Goal: Use online tool/utility: Use online tool/utility

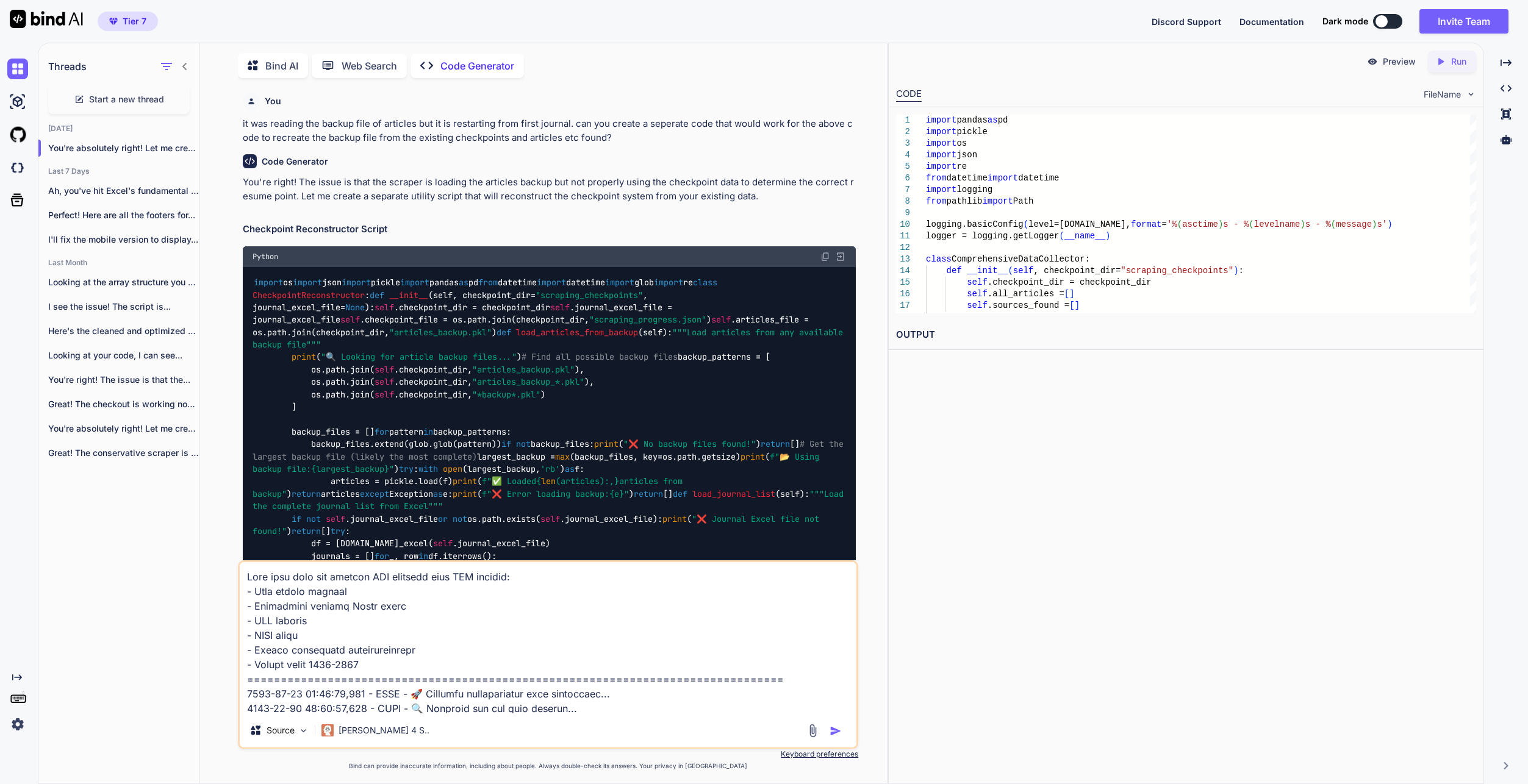
scroll to position [2985, 0]
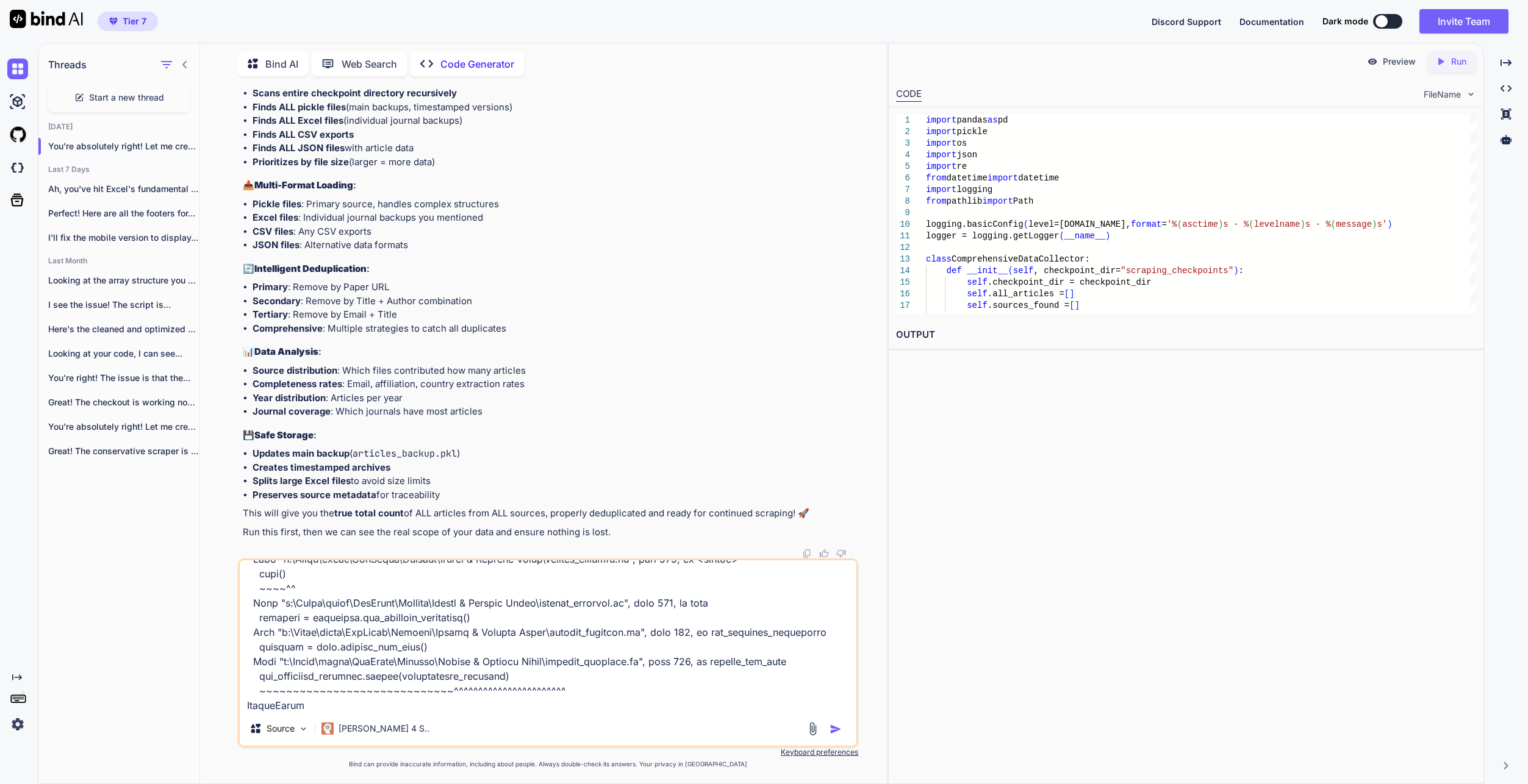
type textarea "x"
type textarea "Lore ipsu dolo sit ametcon ADI elitsedd eius TEM incidid: - Utla etdolo magnaal…"
type textarea "x"
type textarea "Lore ipsu dolo sit ametcon ADI elitsedd eius TEM incidid: - Utla etdolo magnaal…"
type textarea "x"
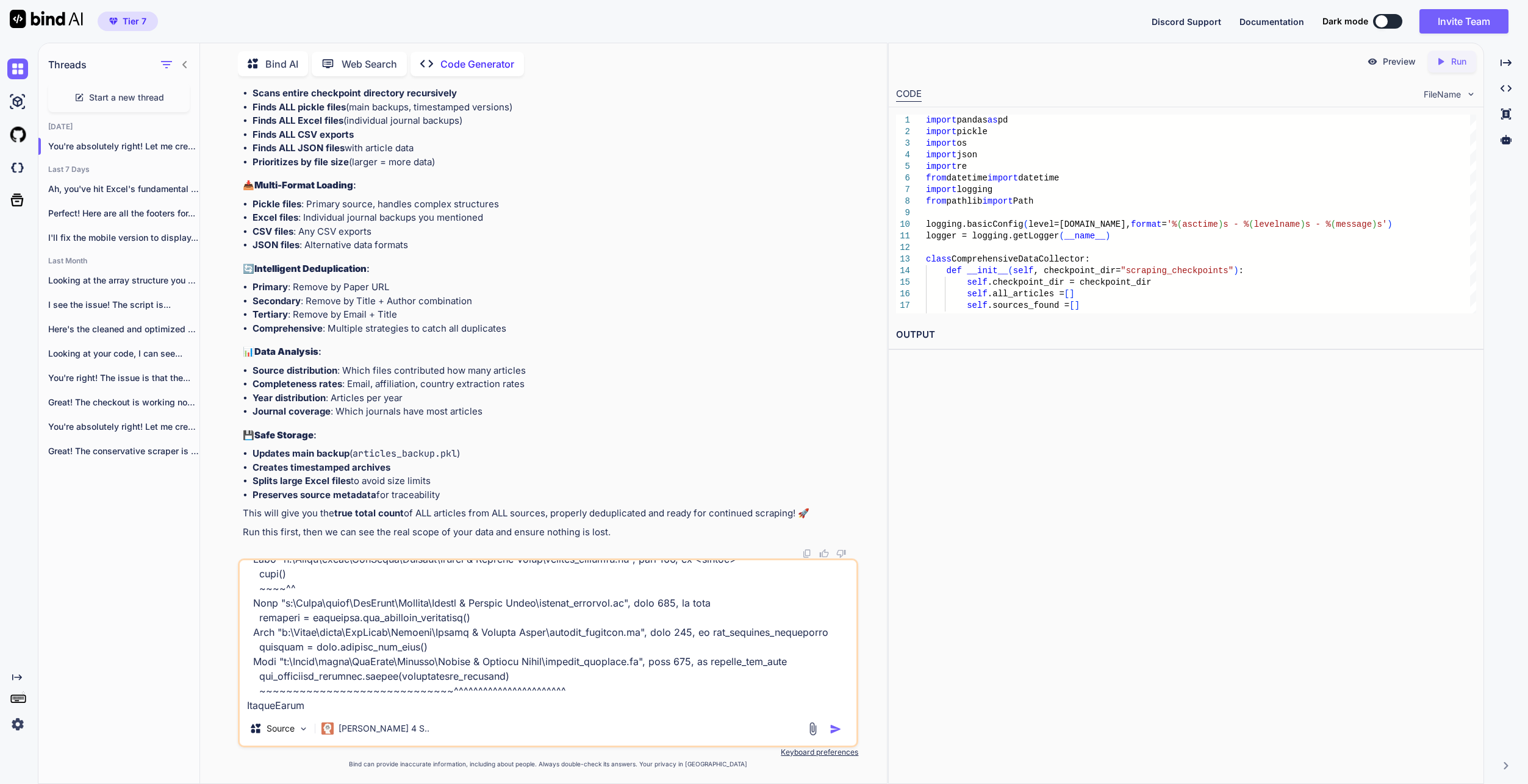
type textarea "Lore ipsu dolo sit ametcon ADI elitsedd eius TEM incidid: - Utla etdolo magnaal…"
type textarea "x"
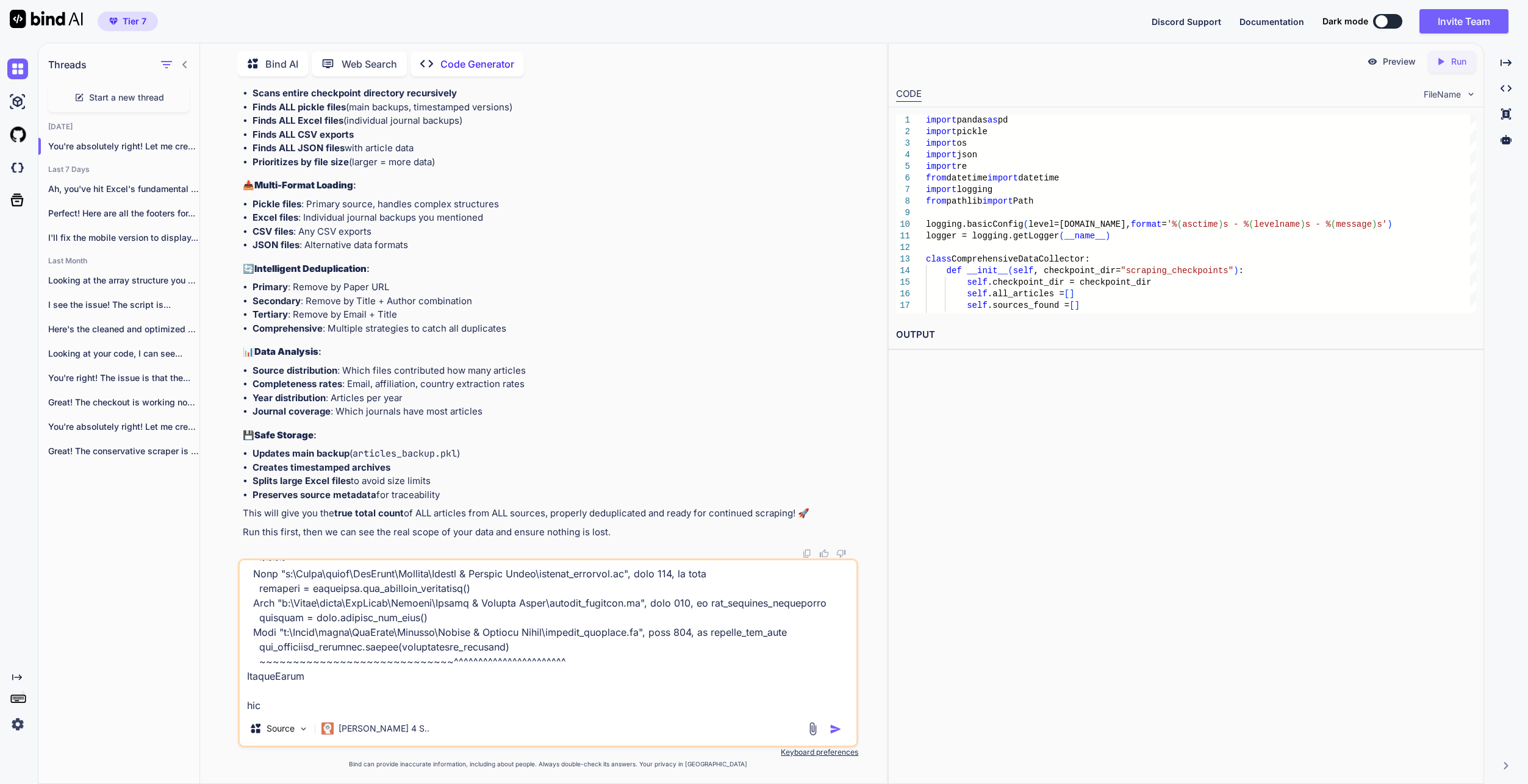
type textarea "Lore ipsu dolo sit ametcon ADI elitsedd eius TEM incidid: - Utla etdolo magnaal…"
type textarea "x"
type textarea "Lore ipsu dolo sit ametcon ADI elitsedd eius TEM incidid: - Utla etdolo magnaal…"
type textarea "x"
type textarea "Lore ipsu dolo sit ametcon ADI elitsedd eius TEM incidid: - Utla etdolo magnaal…"
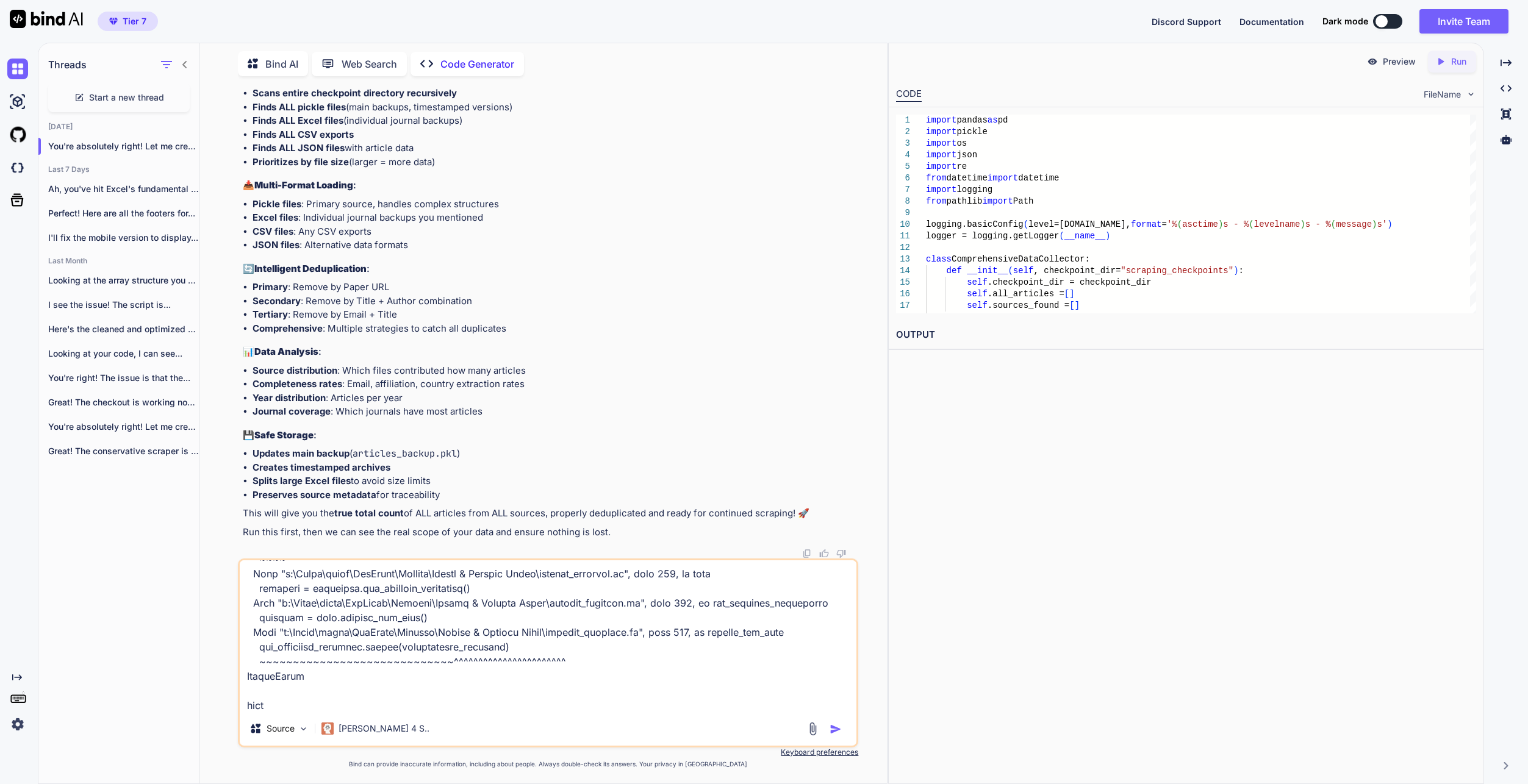
type textarea "x"
type textarea "Lore ipsu dolo sit ametcon ADI elitsedd eius TEM incidid: - Utla etdolo magnaal…"
type textarea "x"
type textarea "Lore ipsu dolo sit ametcon ADI elitsedd eius TEM incidid: - Utla etdolo magnaal…"
type textarea "x"
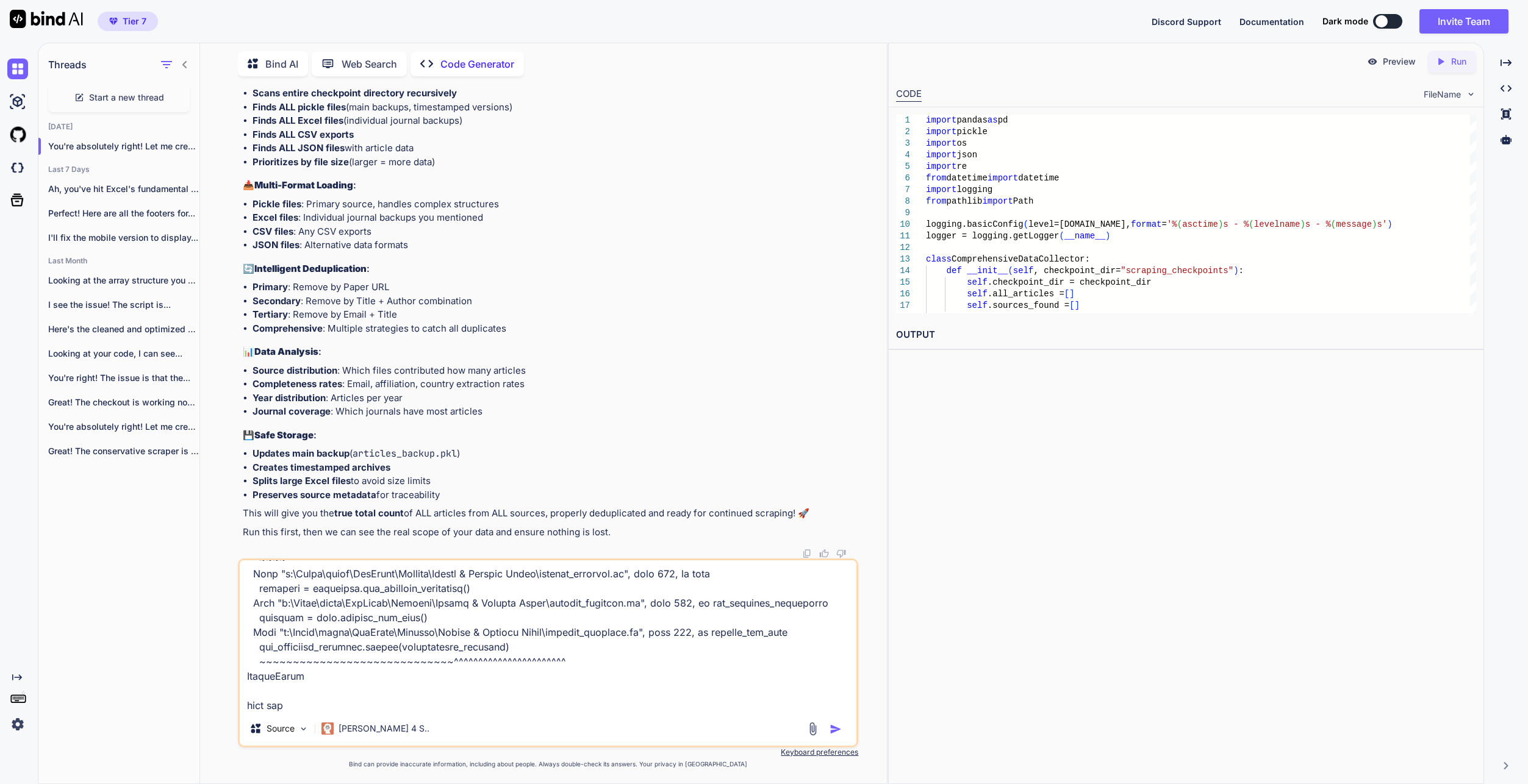
type textarea "Lore ipsu dolo sit ametcon ADI elitsedd eius TEM incidid: - Utla etdolo magnaal…"
type textarea "x"
type textarea "Lore ipsu dolo sit ametcon ADI elitsedd eius TEM incidid: - Utla etdolo magnaal…"
type textarea "x"
type textarea "Lore ipsu dolo sit ametcon ADI elitsedd eius TEM incidid: - Utla etdolo magnaal…"
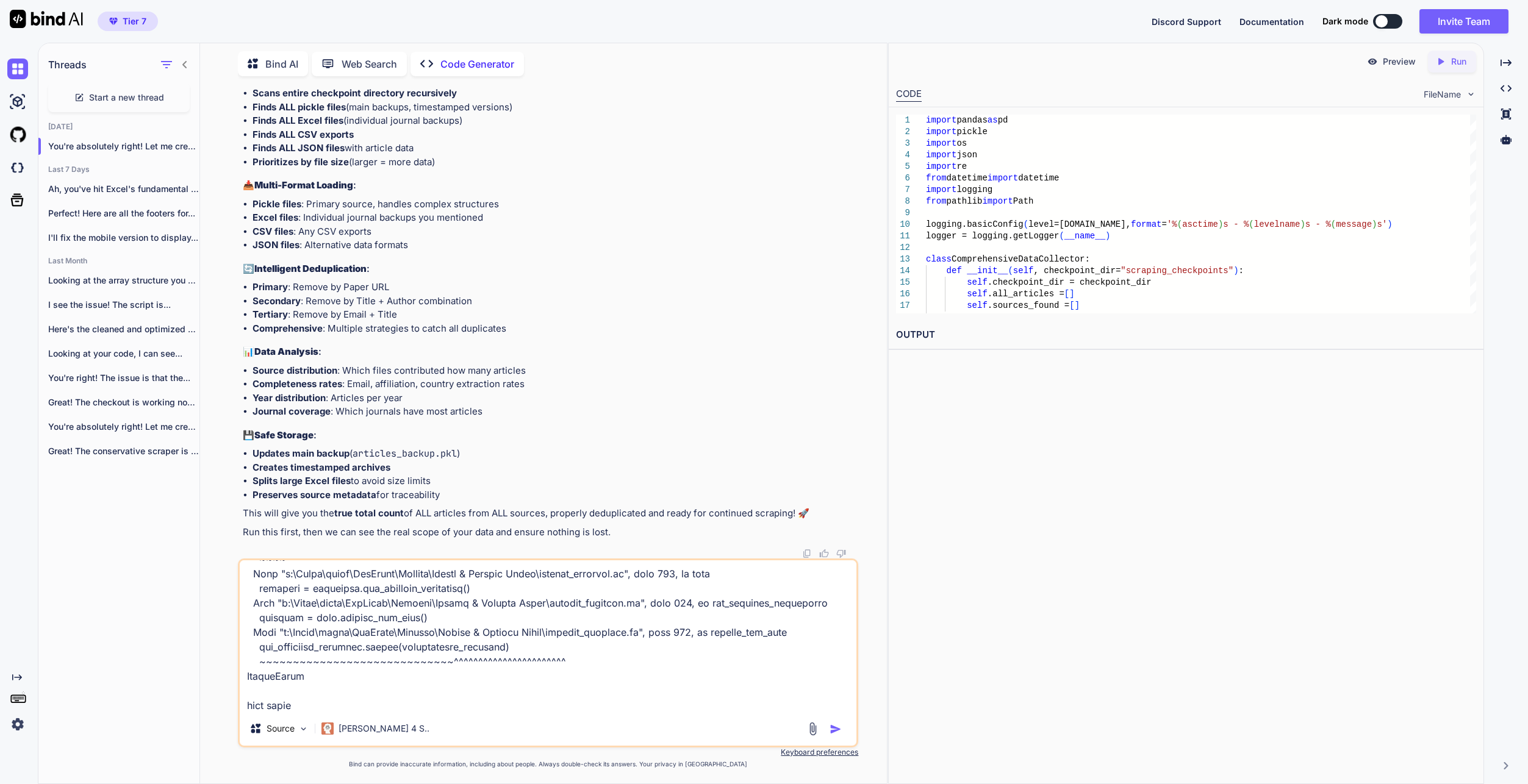
type textarea "x"
type textarea "Lore ipsu dolo sit ametcon ADI elitsedd eius TEM incidid: - Utla etdolo magnaal…"
type textarea "x"
type textarea "Lore ipsu dolo sit ametcon ADI elitsedd eius TEM incidid: - Utla etdolo magnaal…"
type textarea "x"
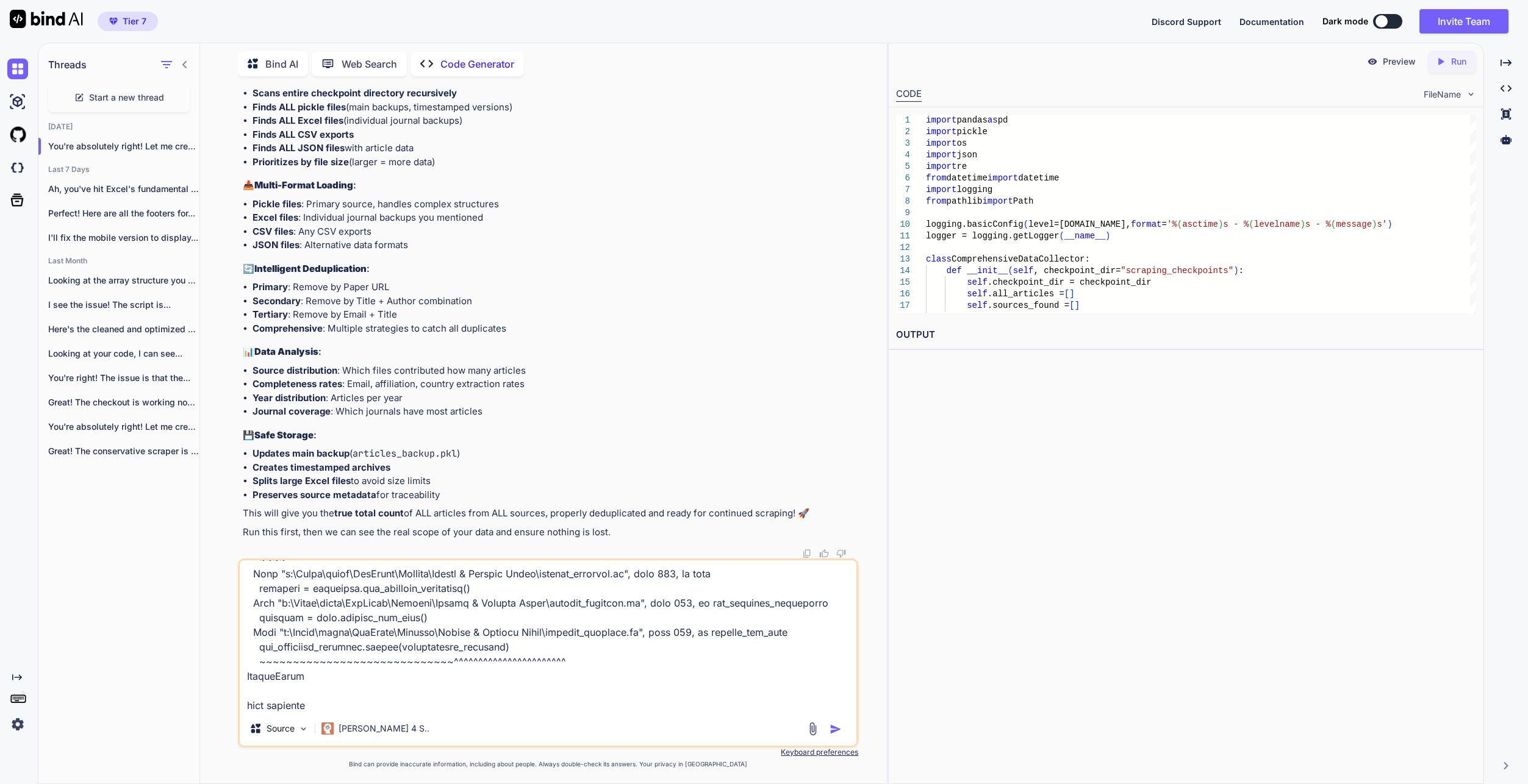
type textarea "Lore ipsu dolo sit ametcon ADI elitsedd eius TEM incidid: - Utla etdolo magnaal…"
type textarea "x"
type textarea "Lore ipsu dolo sit ametcon ADI elitsedd eius TEM incidid: - Utla etdolo magnaal…"
type textarea "x"
type textarea "Lore ipsu dolo sit ametcon ADI elitsedd eius TEM incidid: - Utla etdolo magnaal…"
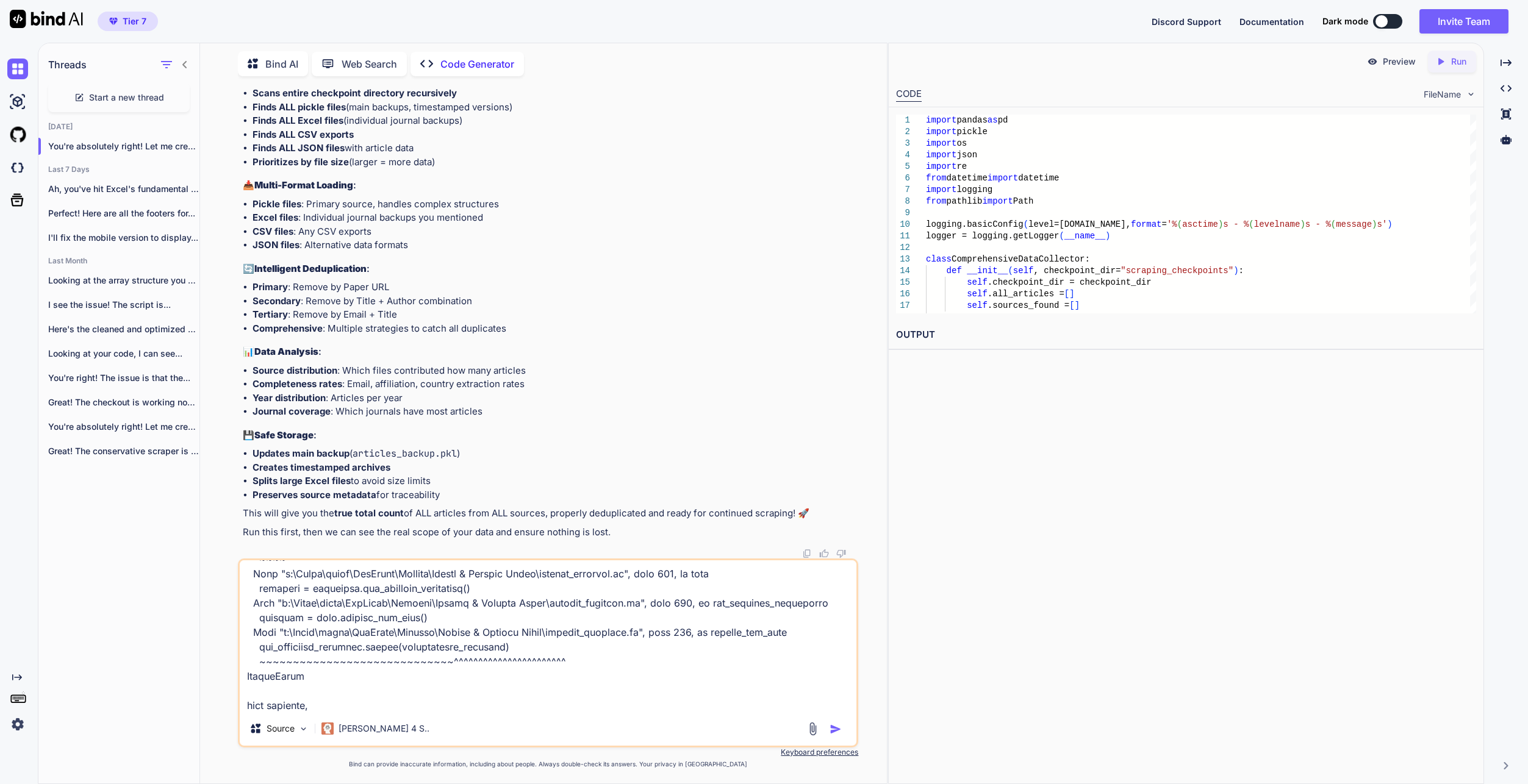
type textarea "x"
type textarea "Lore ipsu dolo sit ametcon ADI elitsedd eius TEM incidid: - Utla etdolo magnaal…"
type textarea "x"
type textarea "Lore ipsu dolo sit ametcon ADI elitsedd eius TEM incidid: - Utla etdolo magnaal…"
type textarea "x"
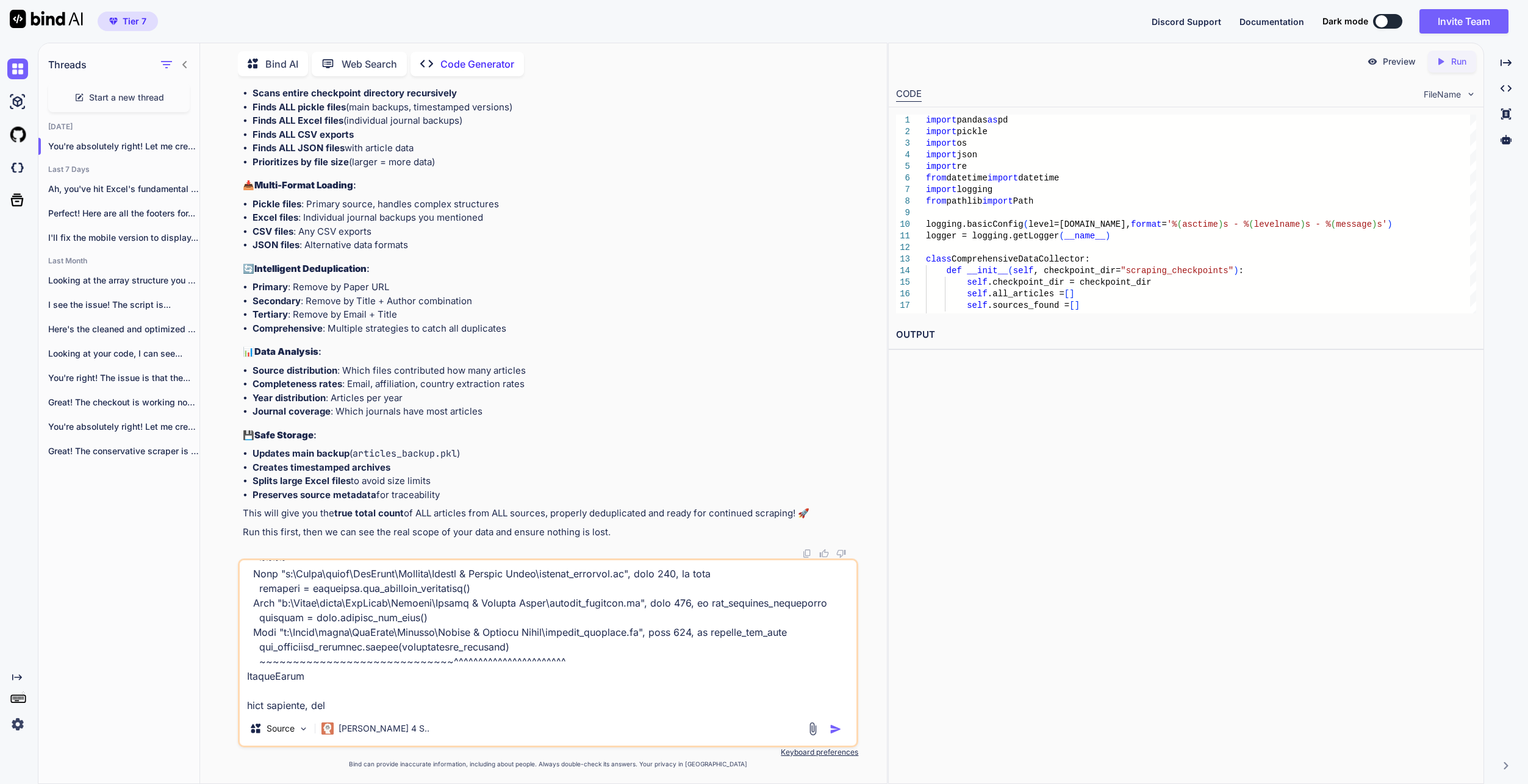
type textarea "Lore ipsu dolo sit ametcon ADI elitsedd eius TEM incidid: - Utla etdolo magnaal…"
type textarea "x"
type textarea "Lore ipsu dolo sit ametcon ADI elitsedd eius TEM incidid: - Utla etdolo magnaal…"
type textarea "x"
type textarea "Lore ipsu dolo sit ametcon ADI elitsedd eius TEM incidid: - Utla etdolo magnaal…"
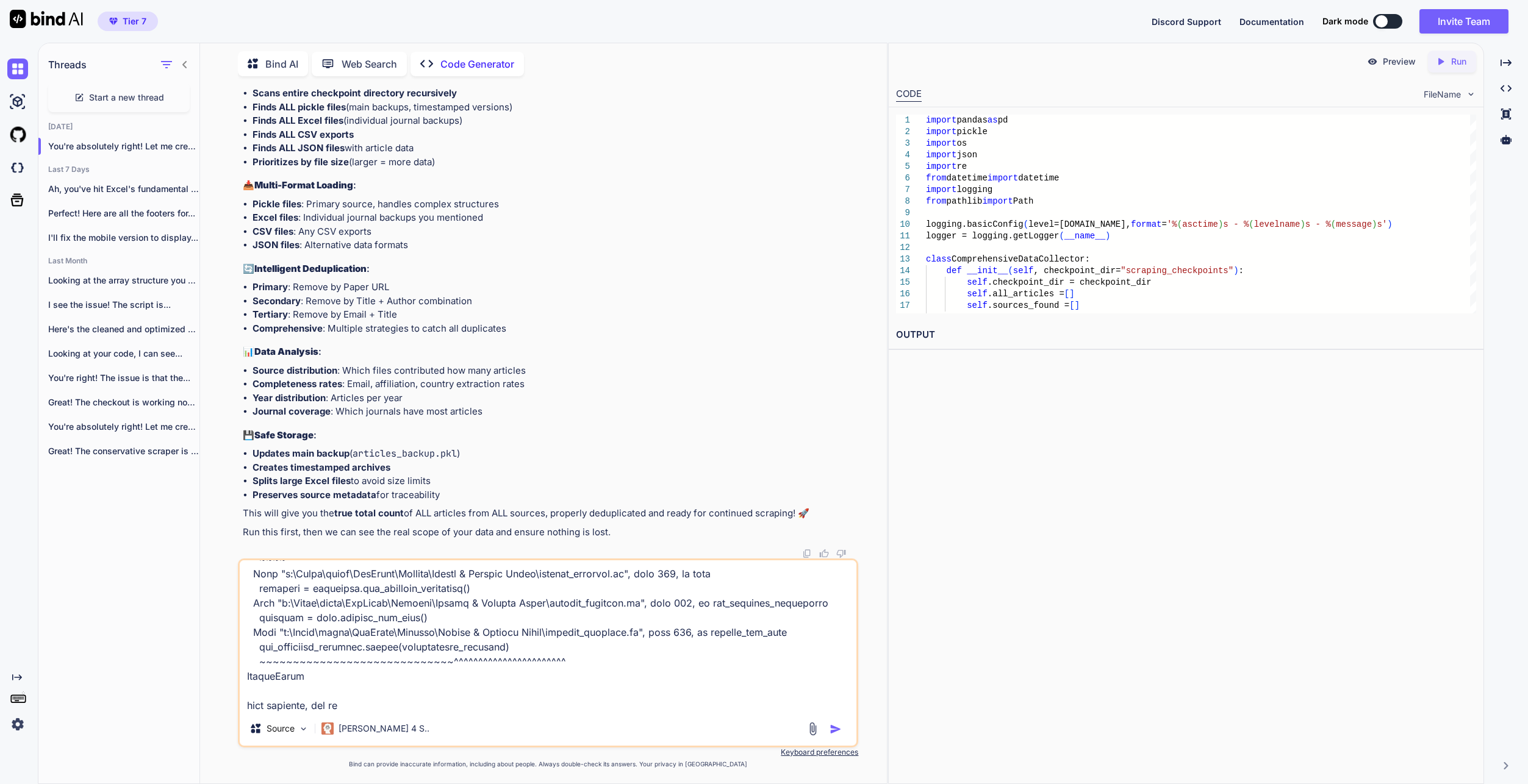
type textarea "x"
type textarea "Lore ipsu dolo sit ametcon ADI elitsedd eius TEM incidid: - Utla etdolo magnaal…"
type textarea "x"
type textarea "Lore ipsu dolo sit ametcon ADI elitsedd eius TEM incidid: - Utla etdolo magnaal…"
type textarea "x"
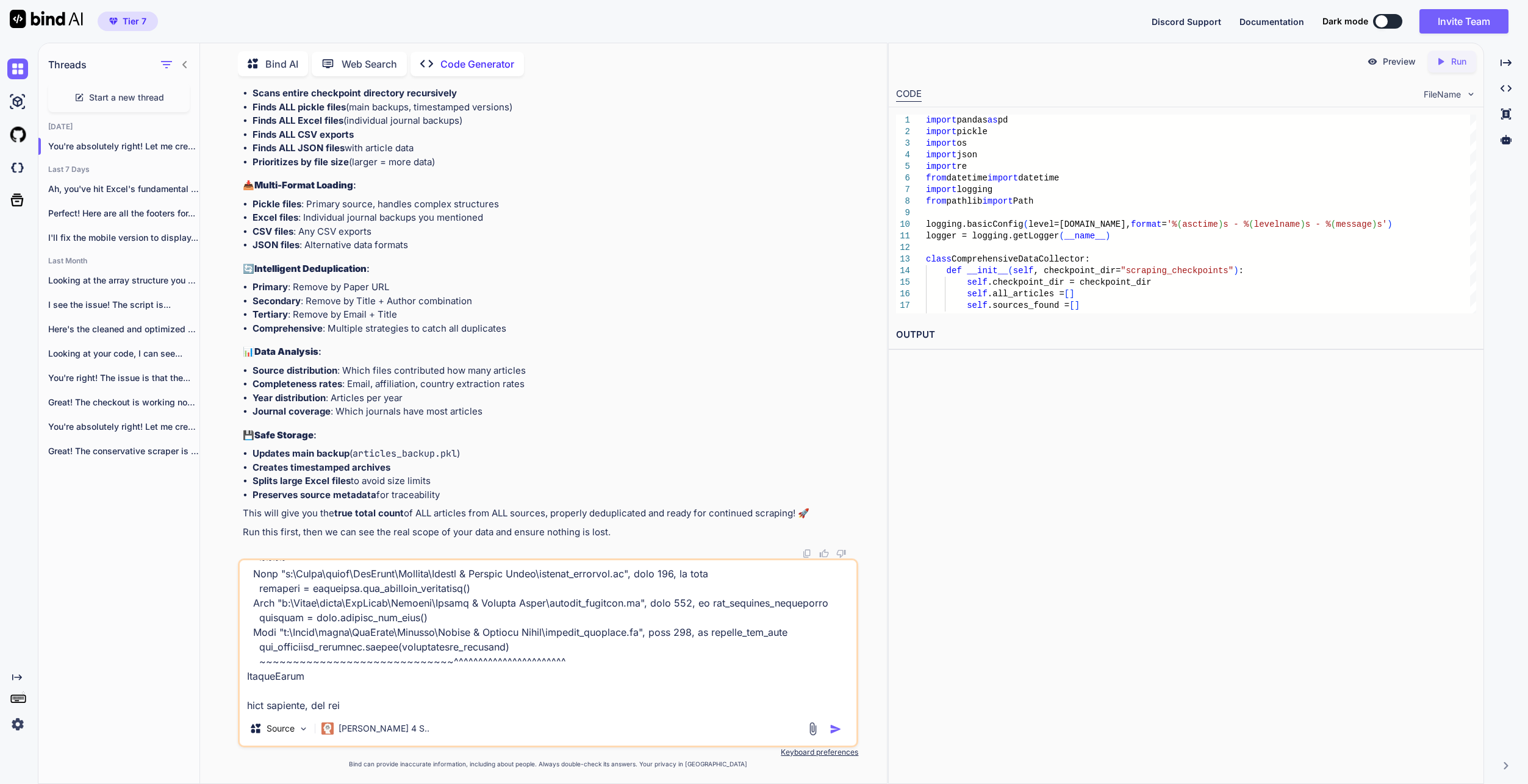
type textarea "Lore ipsu dolo sit ametcon ADI elitsedd eius TEM incidid: - Utla etdolo magnaal…"
type textarea "x"
type textarea "Lore ipsu dolo sit ametcon ADI elitsedd eius TEM incidid: - Utla etdolo magnaal…"
type textarea "x"
type textarea "Lore ipsu dolo sit ametcon ADI elitsedd eius TEM incidid: - Utla etdolo magnaal…"
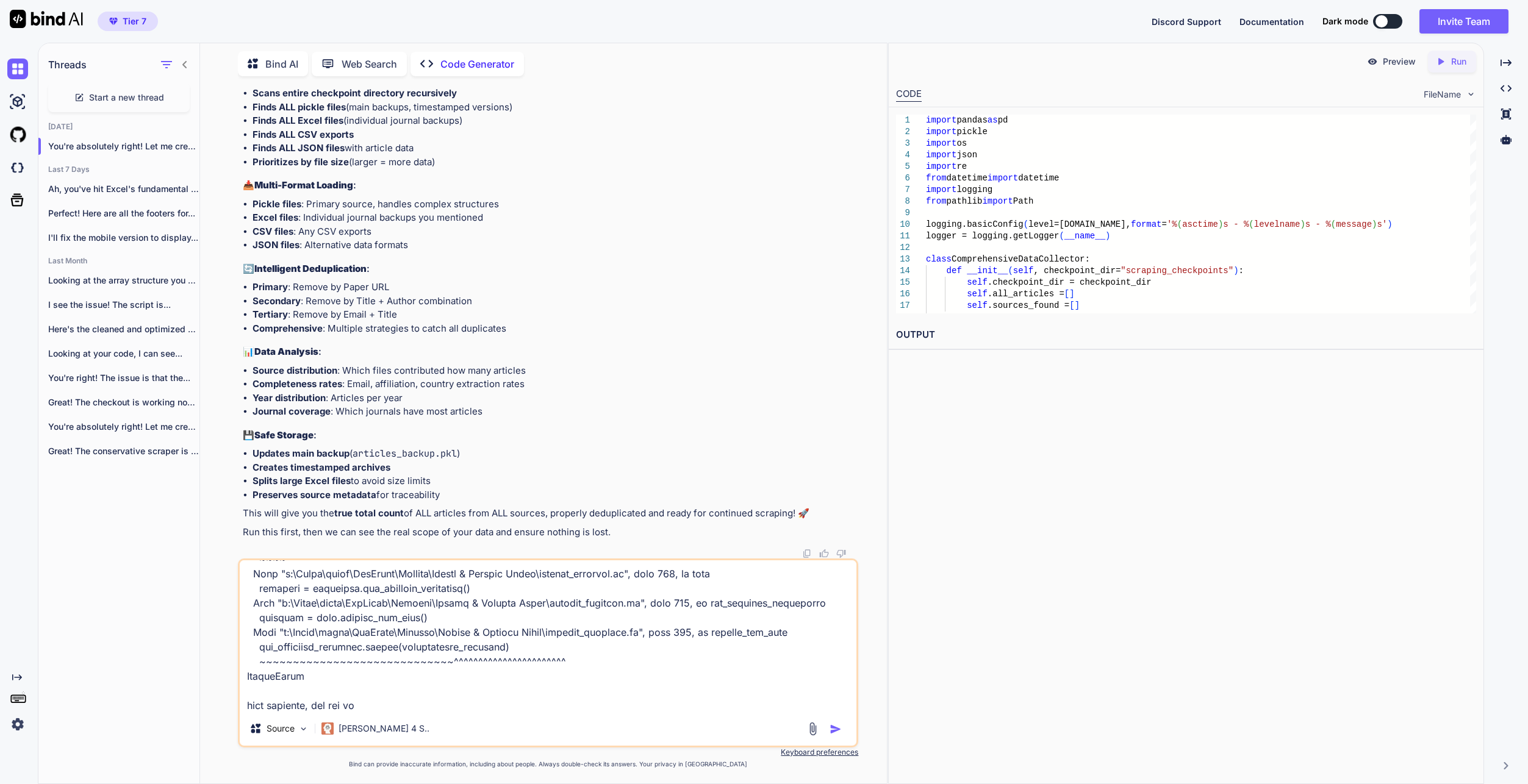
type textarea "x"
type textarea "Lore ipsu dolo sit ametcon ADI elitsedd eius TEM incidid: - Utla etdolo magnaal…"
type textarea "x"
type textarea "Lore ipsu dolo sit ametcon ADI elitsedd eius TEM incidid: - Utla etdolo magnaal…"
type textarea "x"
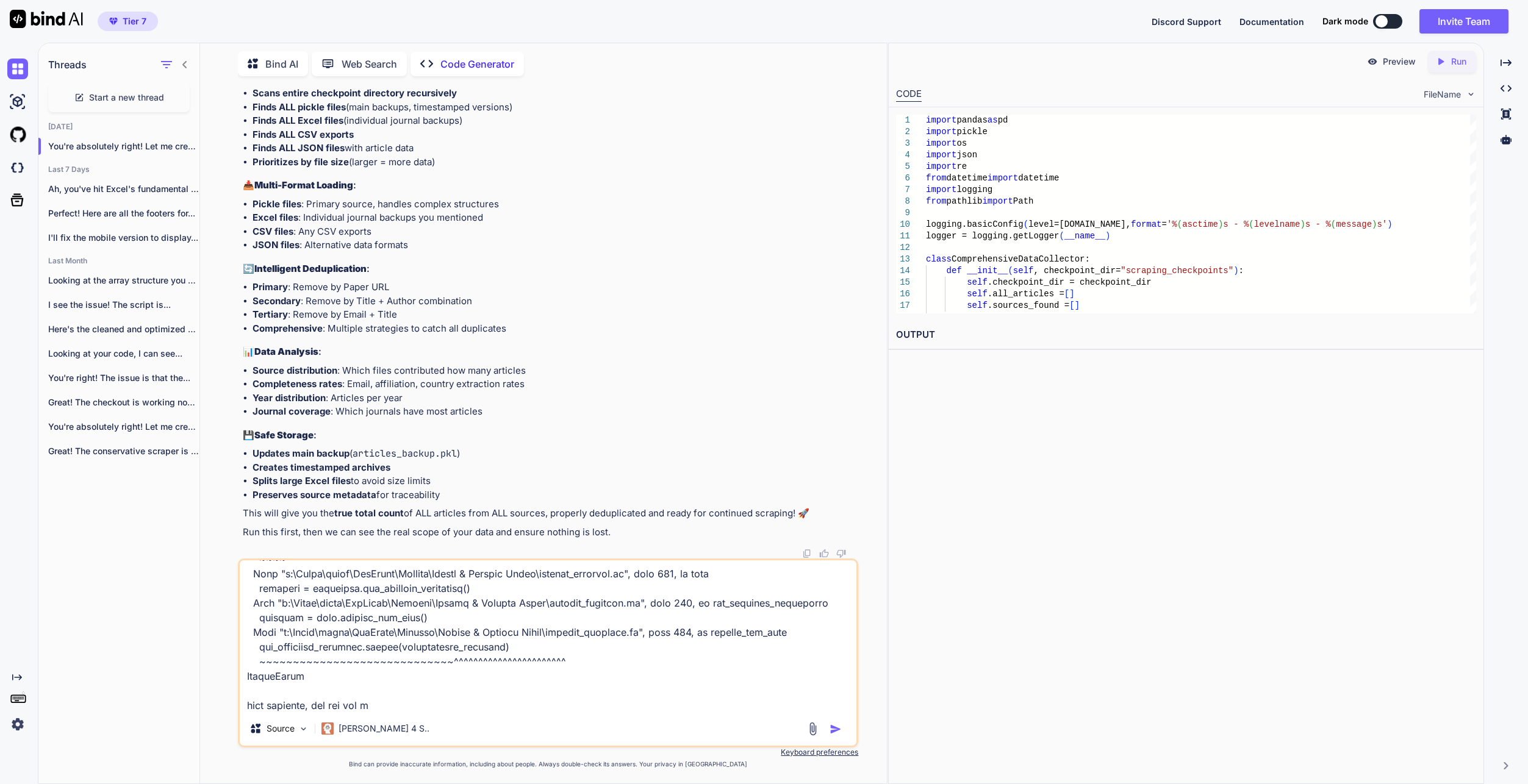
type textarea "Lore ipsu dolo sit ametcon ADI elitsedd eius TEM incidid: - Utla etdolo magnaal…"
type textarea "x"
type textarea "Lore ipsu dolo sit ametcon ADI elitsedd eius TEM incidid: - Utla etdolo magnaal…"
type textarea "x"
type textarea "Lore ipsu dolo sit ametcon ADI elitsedd eius TEM incidid: - Utla etdolo magnaal…"
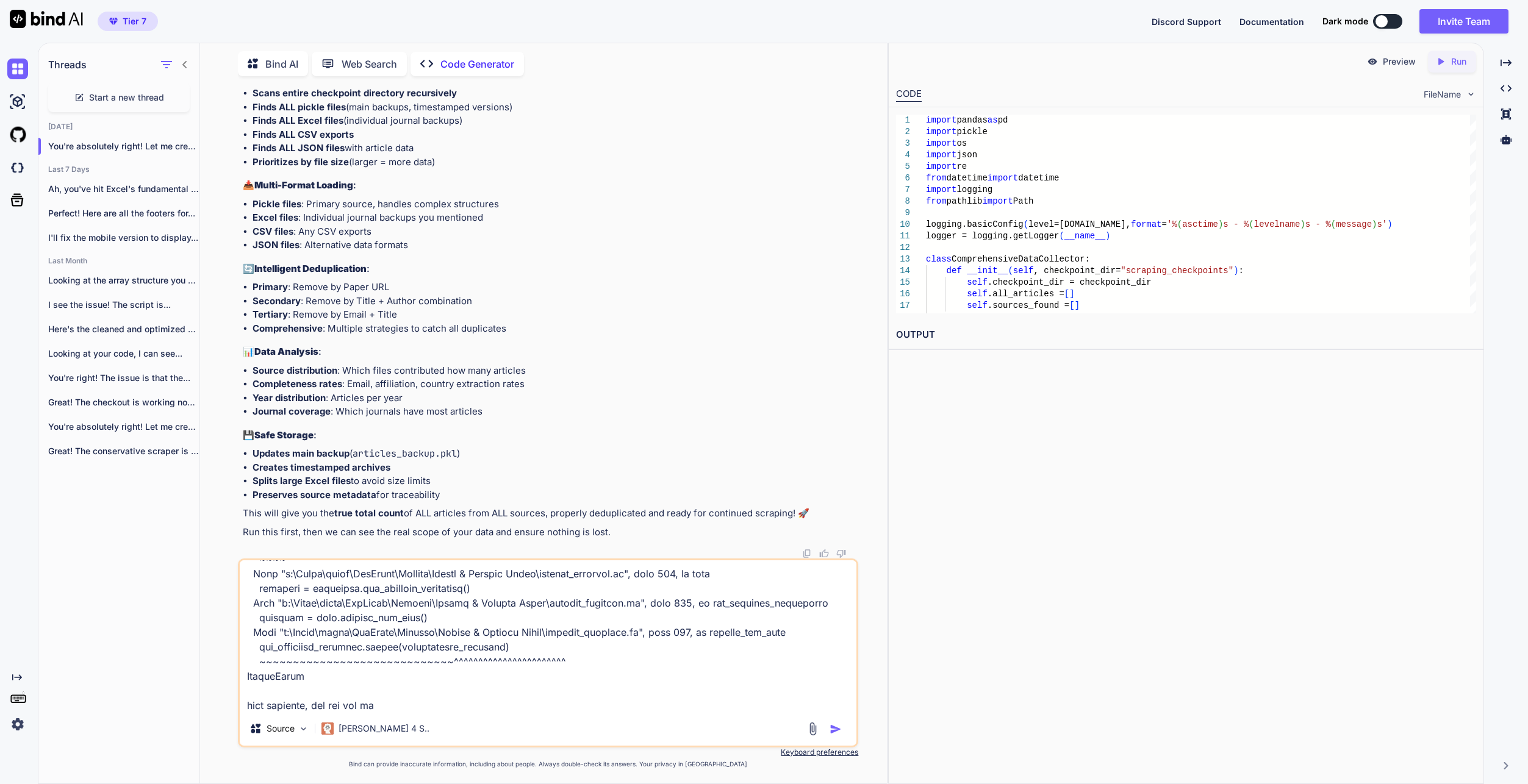
type textarea "x"
type textarea "Lore ipsu dolo sit ametcon ADI elitsedd eius TEM incidid: - Utla etdolo magnaal…"
type textarea "x"
type textarea "Lore ipsu dolo sit ametcon ADI elitsedd eius TEM incidid: - Utla etdolo magnaal…"
type textarea "x"
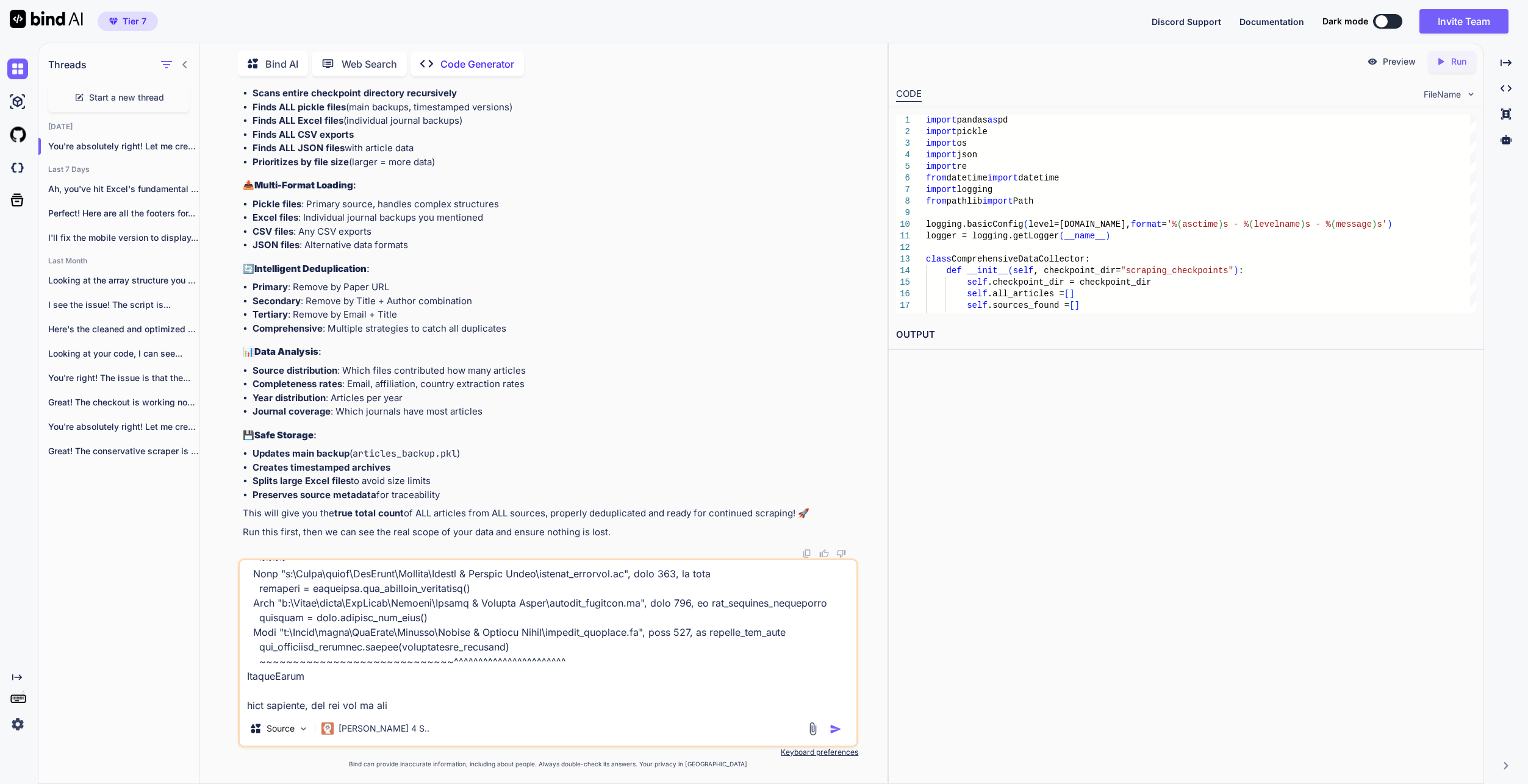
type textarea "Lore ipsu dolo sit ametcon ADI elitsedd eius TEM incidid: - Utla etdolo magnaal…"
type textarea "x"
type textarea "Lore ipsu dolo sit ametcon ADI elitsedd eius TEM incidid: - Utla etdolo magnaal…"
type textarea "x"
type textarea "Lore ipsu dolo sit ametcon ADI elitsedd eius TEM incidid: - Utla etdolo magnaal…"
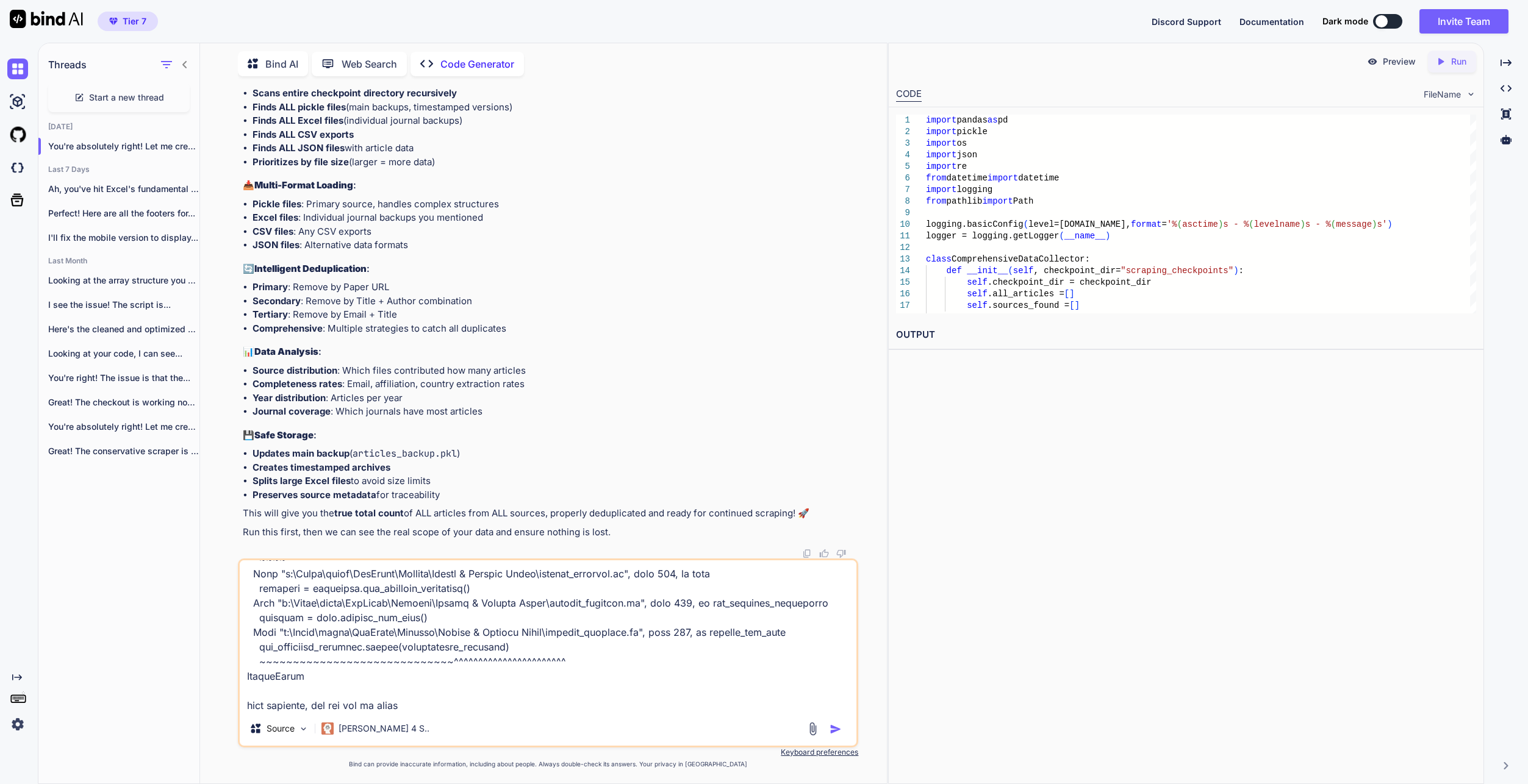
type textarea "x"
type textarea "Lore ipsu dolo sit ametcon ADI elitsedd eius TEM incidid: - Utla etdolo magnaal…"
type textarea "x"
type textarea "Lore ipsu dolo sit ametcon ADI elitsedd eius TEM incidid: - Utla etdolo magnaal…"
type textarea "x"
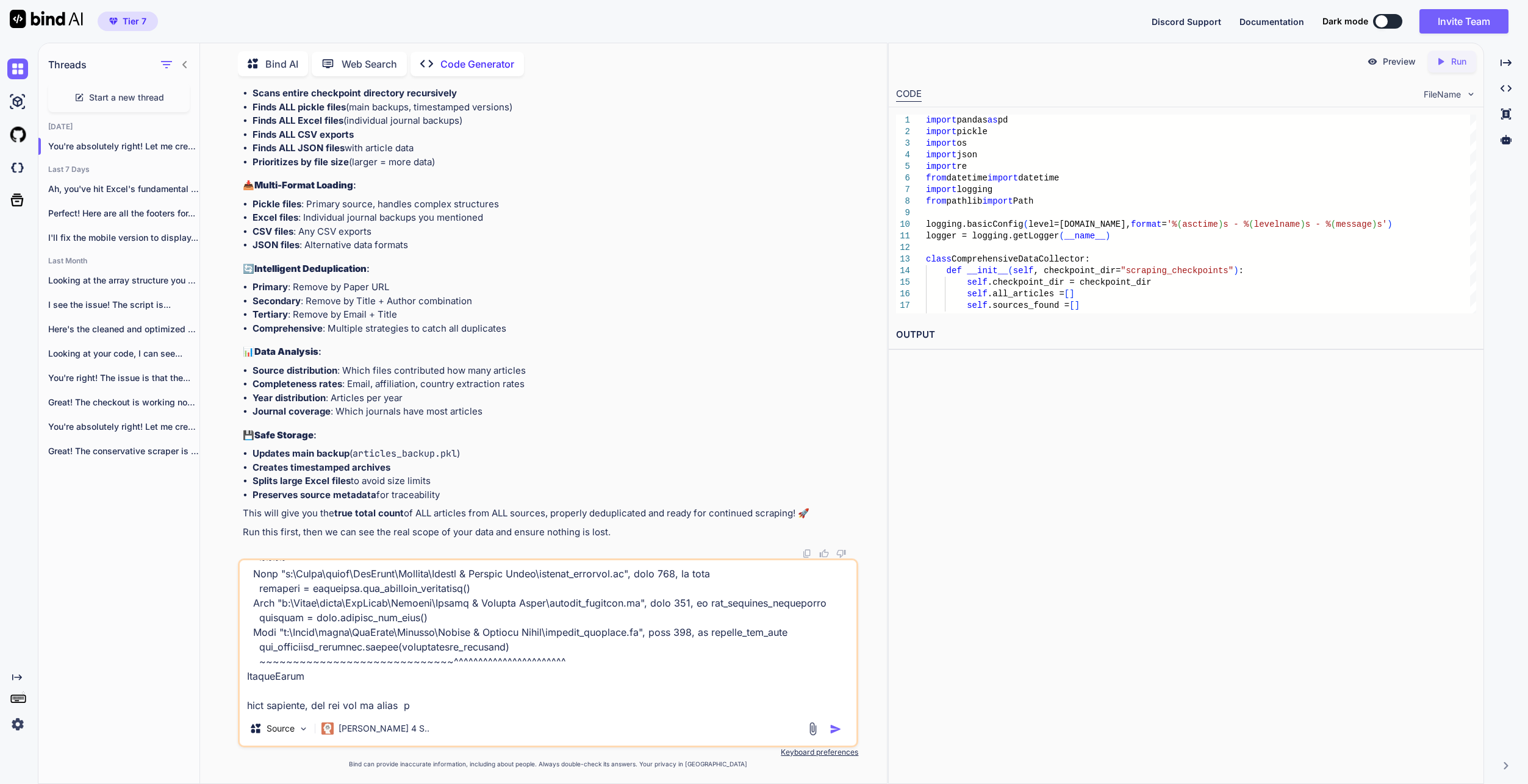
type textarea "Lore ipsu dolo sit ametcon ADI elitsedd eius TEM incidid: - Utla etdolo magnaal…"
type textarea "x"
type textarea "Lore ipsu dolo sit ametcon ADI elitsedd eius TEM incidid: - Utla etdolo magnaal…"
type textarea "x"
type textarea "Lore ipsu dolo sit ametcon ADI elitsedd eius TEM incidid: - Utla etdolo magnaal…"
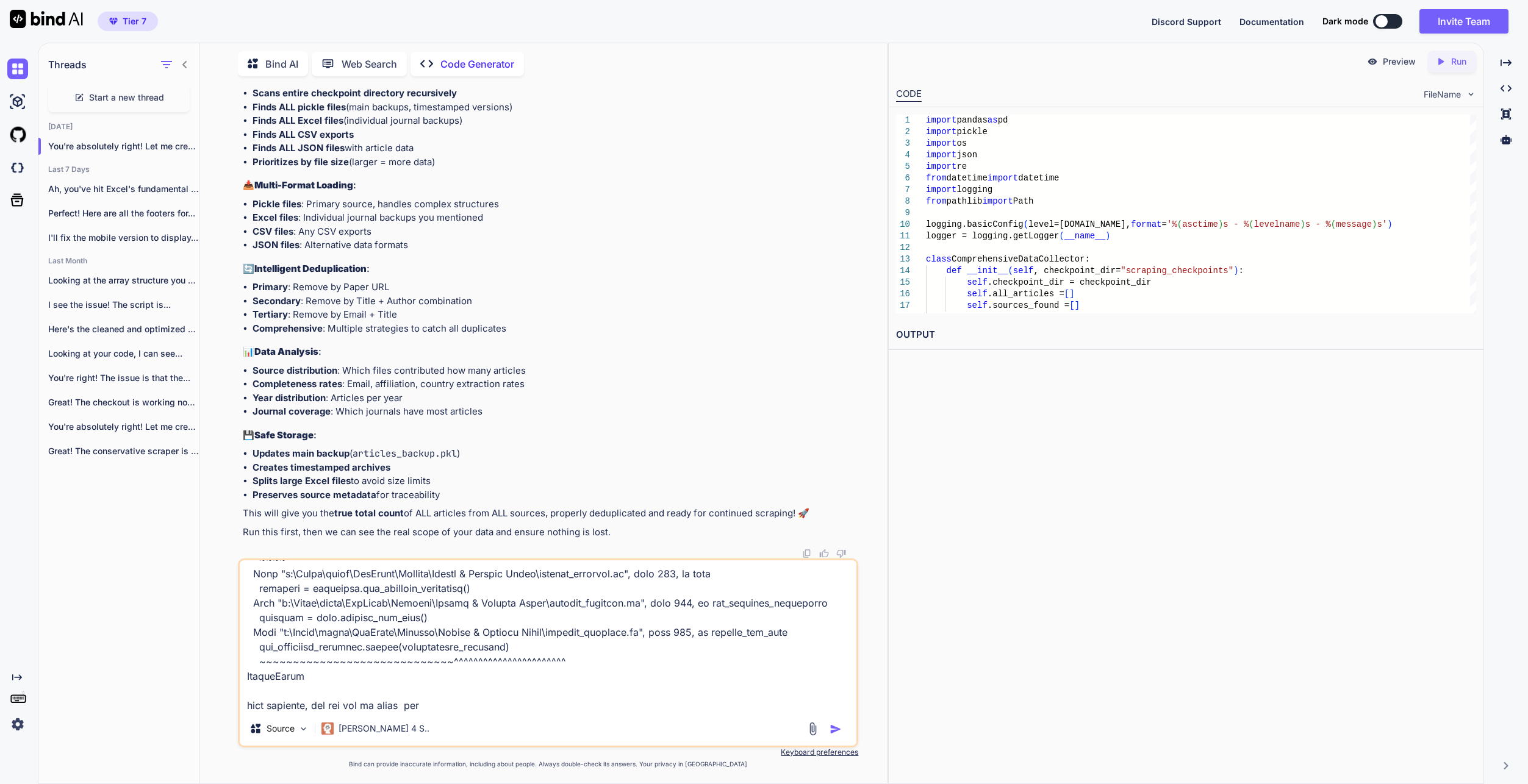
type textarea "x"
type textarea "Lore ipsu dolo sit ametcon ADI elitsedd eius TEM incidid: - Utla etdolo magnaal…"
type textarea "x"
type textarea "Lore ipsu dolo sit ametcon ADI elitsedd eius TEM incidid: - Utla etdolo magnaal…"
type textarea "x"
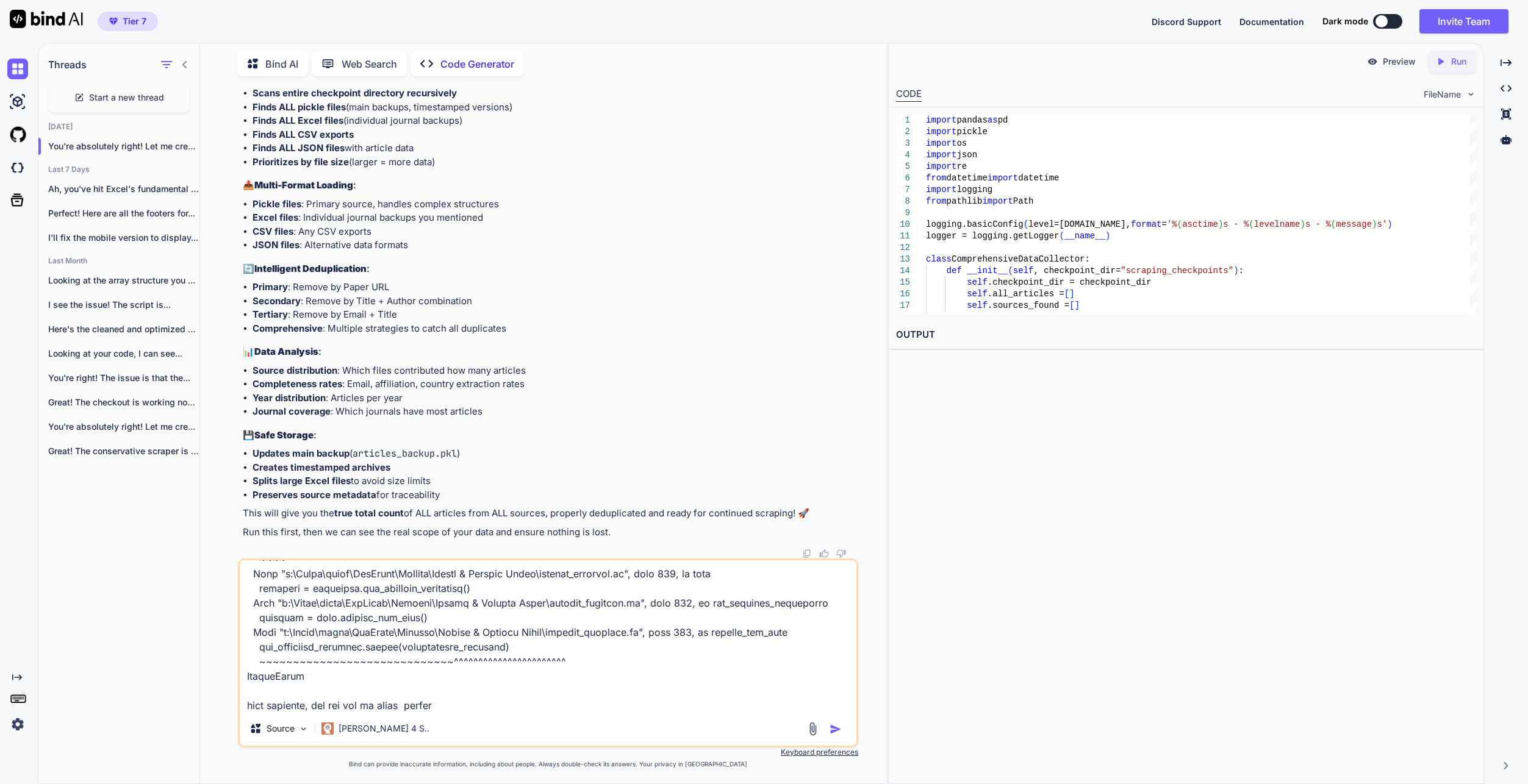
type textarea "Lore ipsu dolo sit ametcon ADI elitsedd eius TEM incidid: - Utla etdolo magnaal…"
type textarea "x"
type textarea "Lore ipsu dolo sit ametcon ADI elitsedd eius TEM incidid: - Utla etdolo magnaal…"
type textarea "x"
type textarea "Lore ipsu dolo sit ametcon ADI elitsedd eius TEM incidid: - Utla etdolo magnaal…"
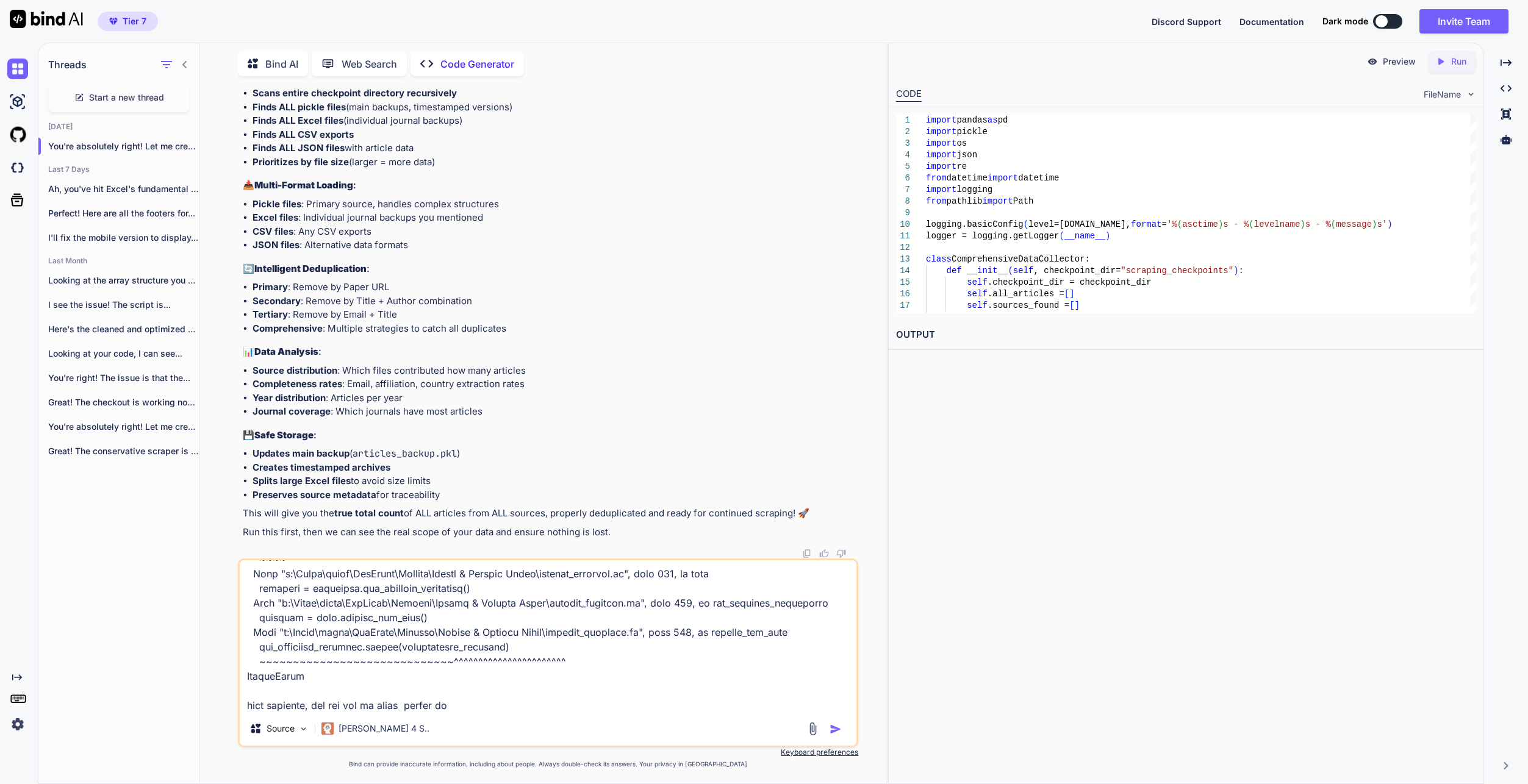
type textarea "x"
type textarea "Lore ipsu dolo sit ametcon ADI elitsedd eius TEM incidid: - Utla etdolo magnaal…"
type textarea "x"
type textarea "Lore ipsu dolo sit ametcon ADI elitsedd eius TEM incidid: - Utla etdolo magnaal…"
type textarea "x"
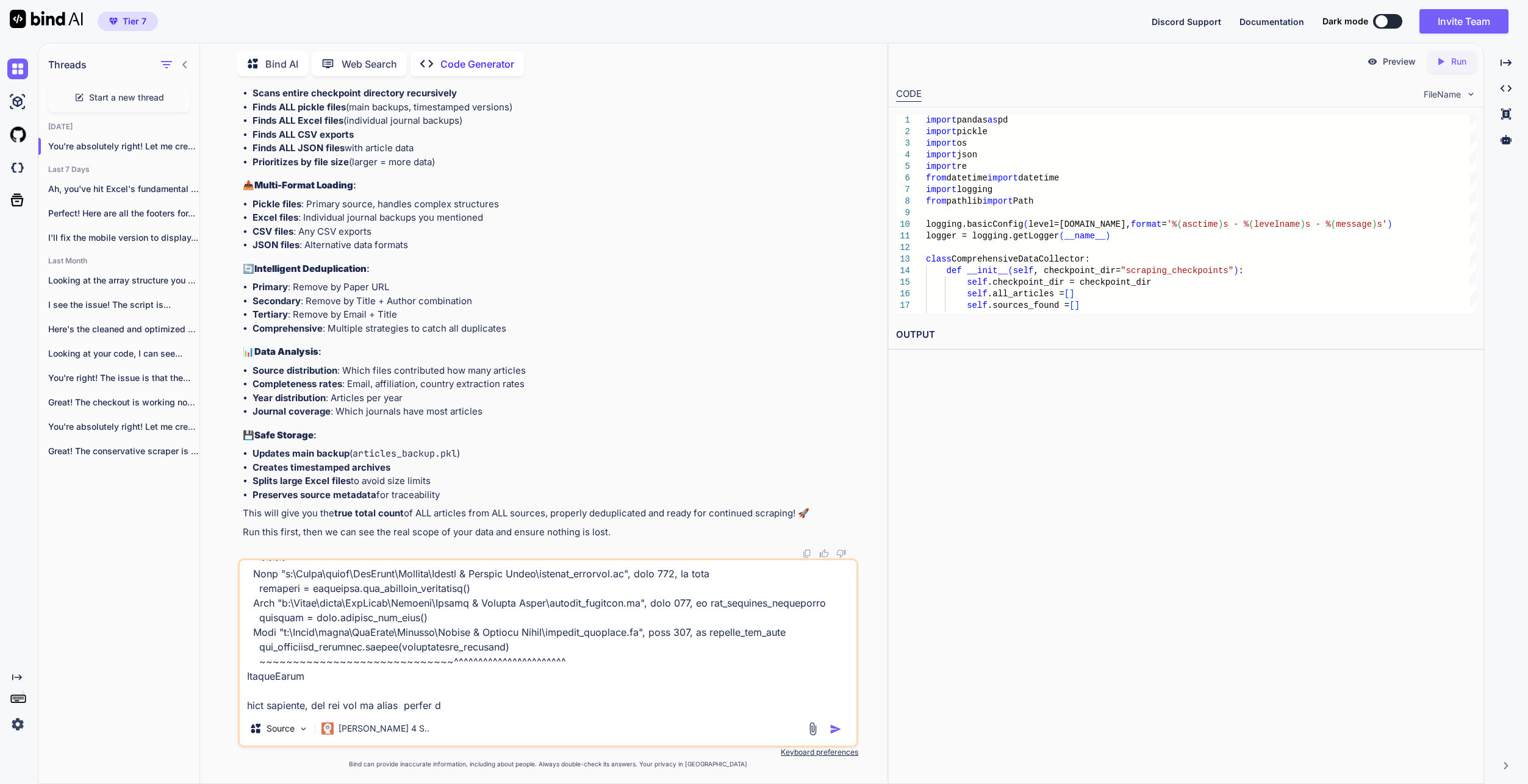
type textarea "Lore ipsu dolo sit ametcon ADI elitsedd eius TEM incidid: - Utla etdolo magnaal…"
type textarea "x"
type textarea "Lore ipsu dolo sit ametcon ADI elitsedd eius TEM incidid: - Utla etdolo magnaal…"
type textarea "x"
type textarea "Lore ipsu dolo sit ametcon ADI elitsedd eius TEM incidid: - Utla etdolo magnaal…"
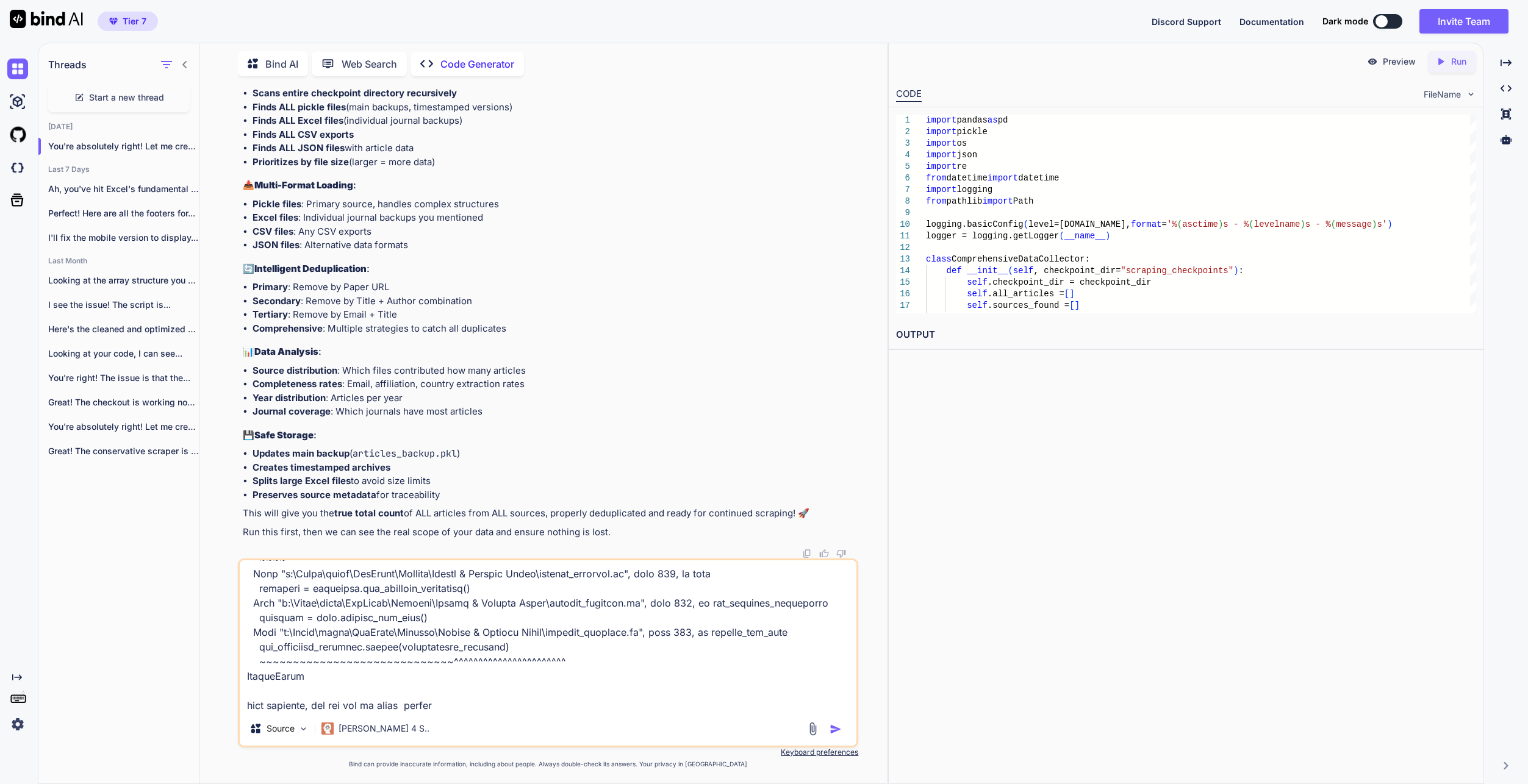
type textarea "x"
type textarea "Lore ipsu dolo sit ametcon ADI elitsedd eius TEM incidid: - Utla etdolo magnaal…"
type textarea "x"
type textarea "Lore ipsu dolo sit ametcon ADI elitsedd eius TEM incidid: - Utla etdolo magnaal…"
type textarea "x"
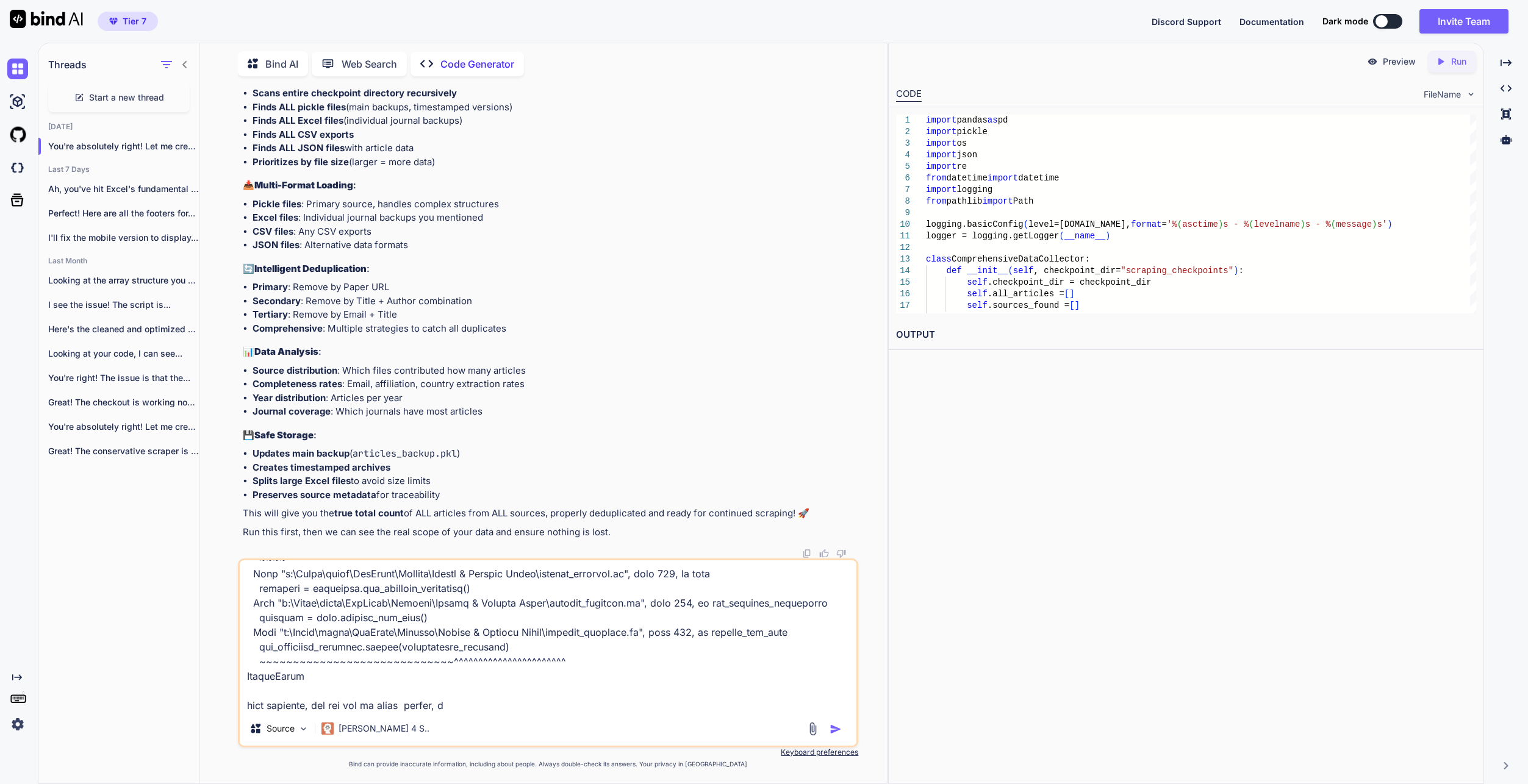
type textarea "Lore ipsu dolo sit ametcon ADI elitsedd eius TEM incidid: - Utla etdolo magnaal…"
type textarea "x"
type textarea "Lore ipsu dolo sit ametcon ADI elitsedd eius TEM incidid: - Utla etdolo magnaal…"
type textarea "x"
type textarea "Lore ipsu dolo sit ametcon ADI elitsedd eius TEM incidid: - Utla etdolo magnaal…"
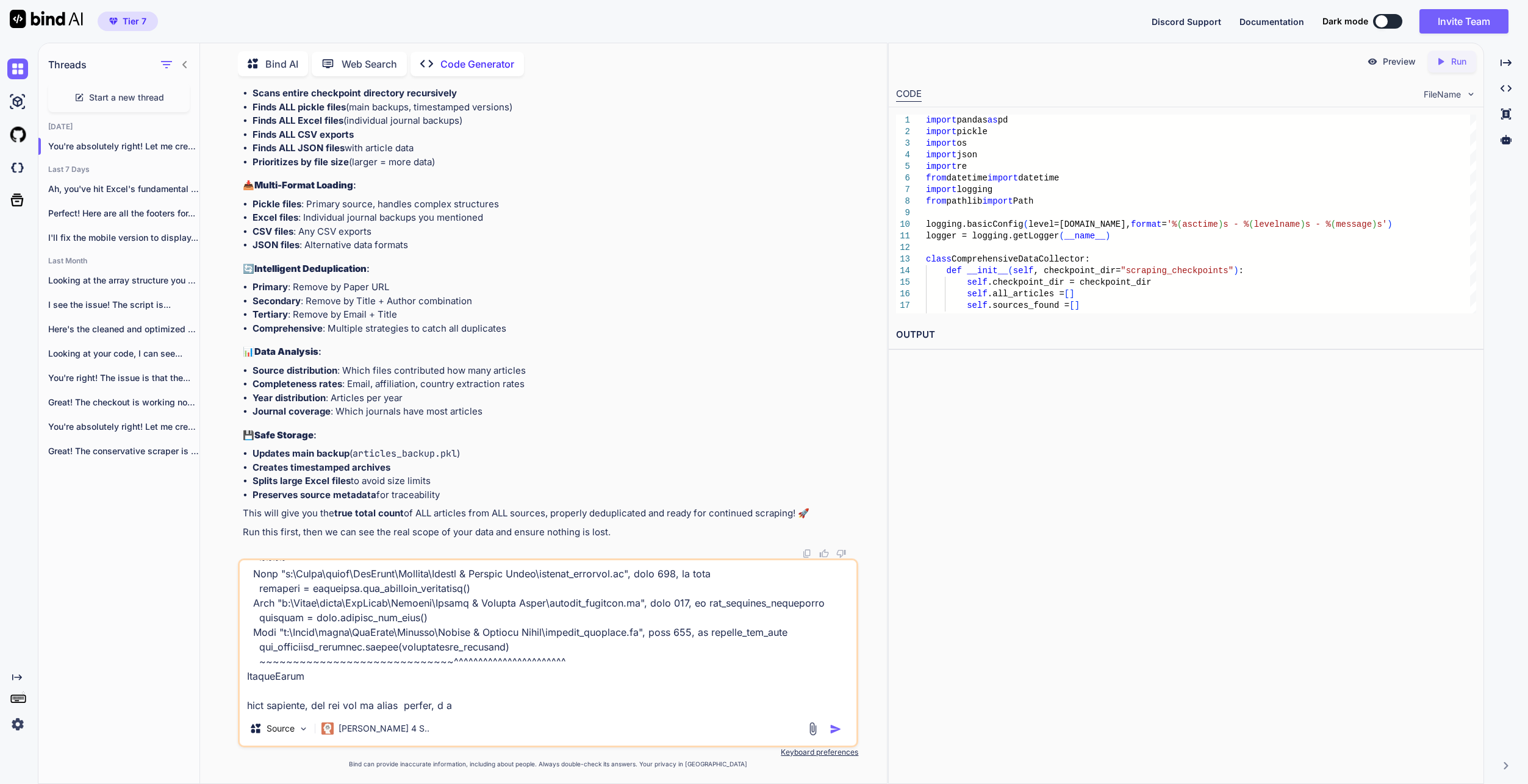
type textarea "x"
type textarea "Lore ipsu dolo sit ametcon ADI elitsedd eius TEM incidid: - Utla etdolo magnaal…"
type textarea "x"
type textarea "Lore ipsu dolo sit ametcon ADI elitsedd eius TEM incidid: - Utla etdolo magnaal…"
type textarea "x"
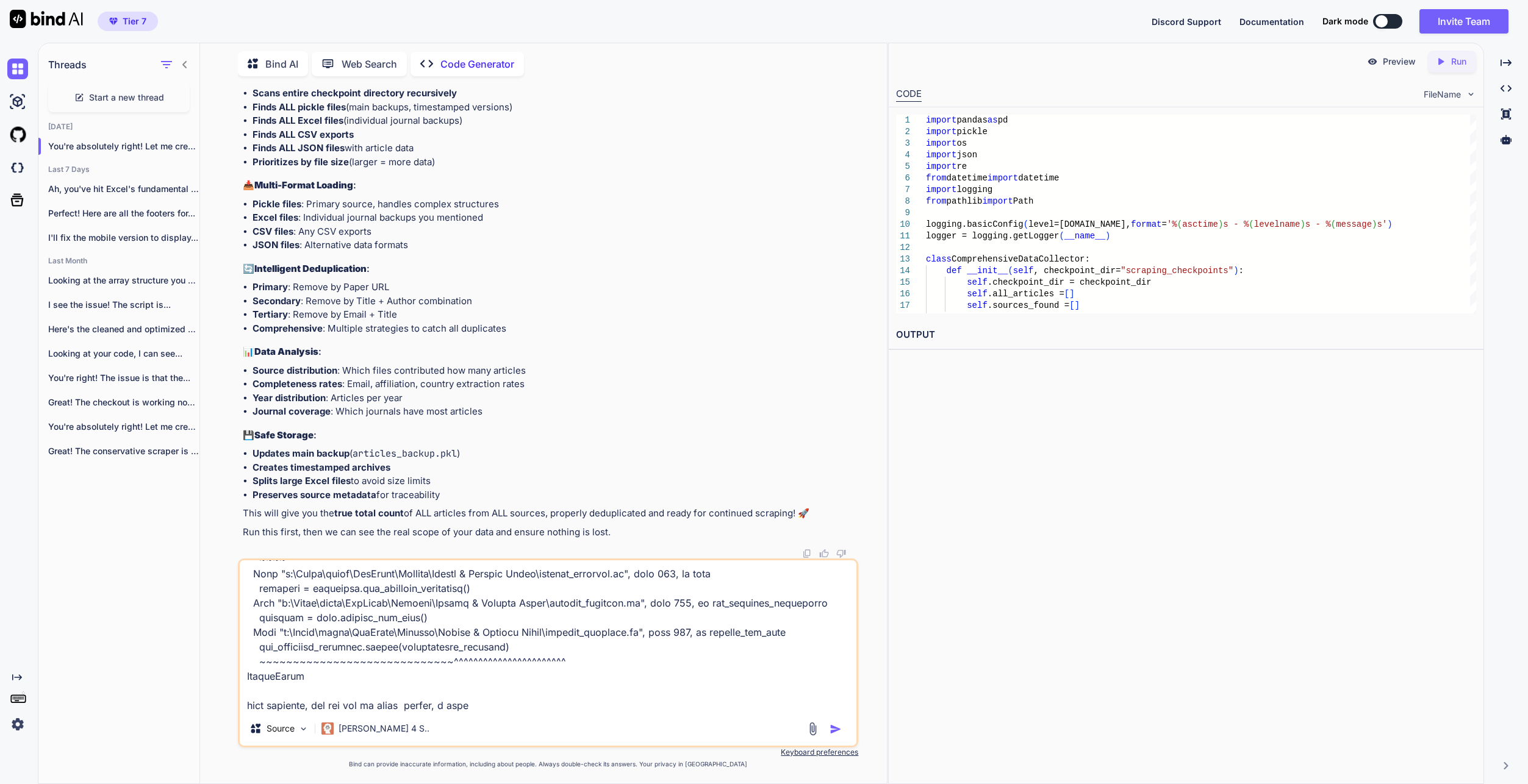
type textarea "Lore ipsu dolo sit ametcon ADI elitsedd eius TEM incidid: - Utla etdolo magnaal…"
type textarea "x"
type textarea "Lore ipsu dolo sit ametcon ADI elitsedd eius TEM incidid: - Utla etdolo magnaal…"
type textarea "x"
type textarea "Lore ipsu dolo sit ametcon ADI elitsedd eius TEM incidid: - Utla etdolo magnaal…"
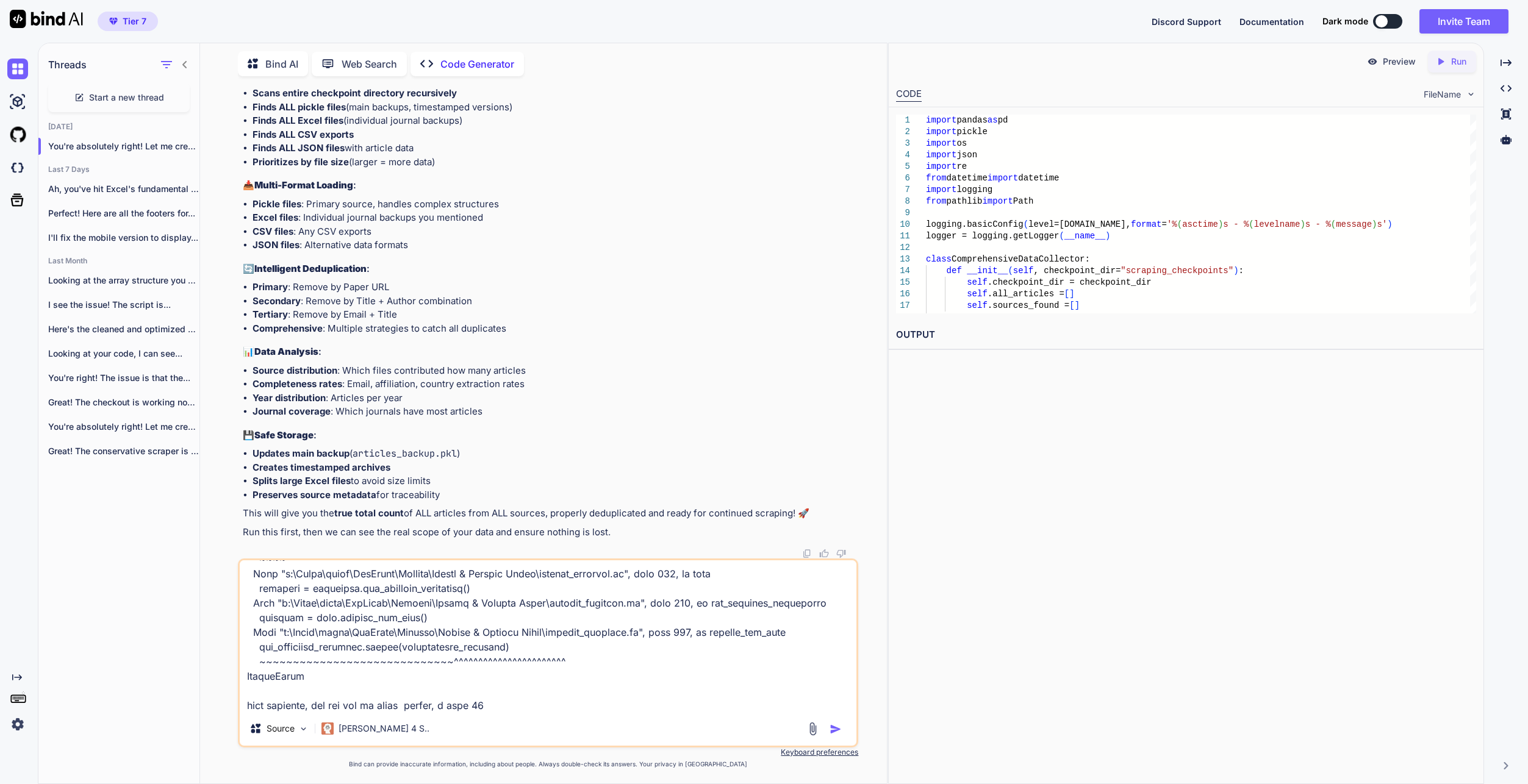
type textarea "x"
type textarea "Lore ipsu dolo sit ametcon ADI elitsedd eius TEM incidid: - Utla etdolo magnaal…"
type textarea "x"
type textarea "Lore ipsu dolo sit ametcon ADI elitsedd eius TEM incidid: - Utla etdolo magnaal…"
type textarea "x"
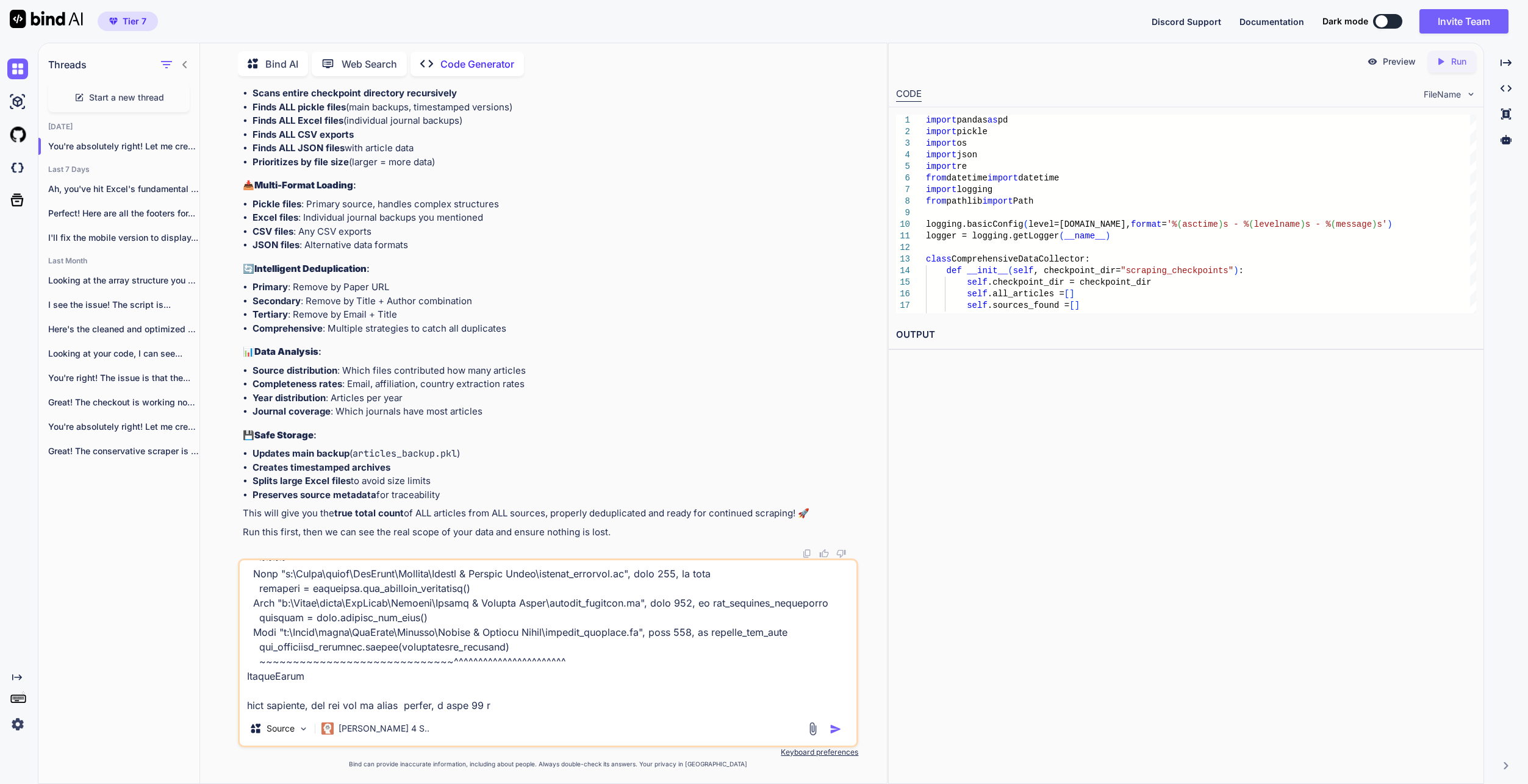
type textarea "Lore ipsu dolo sit ametcon ADI elitsedd eius TEM incidid: - Utla etdolo magnaal…"
type textarea "x"
type textarea "Lore ipsu dolo sit ametcon ADI elitsedd eius TEM incidid: - Utla etdolo magnaal…"
type textarea "x"
type textarea "Lore ipsu dolo sit ametcon ADI elitsedd eius TEM incidid: - Utla etdolo magnaal…"
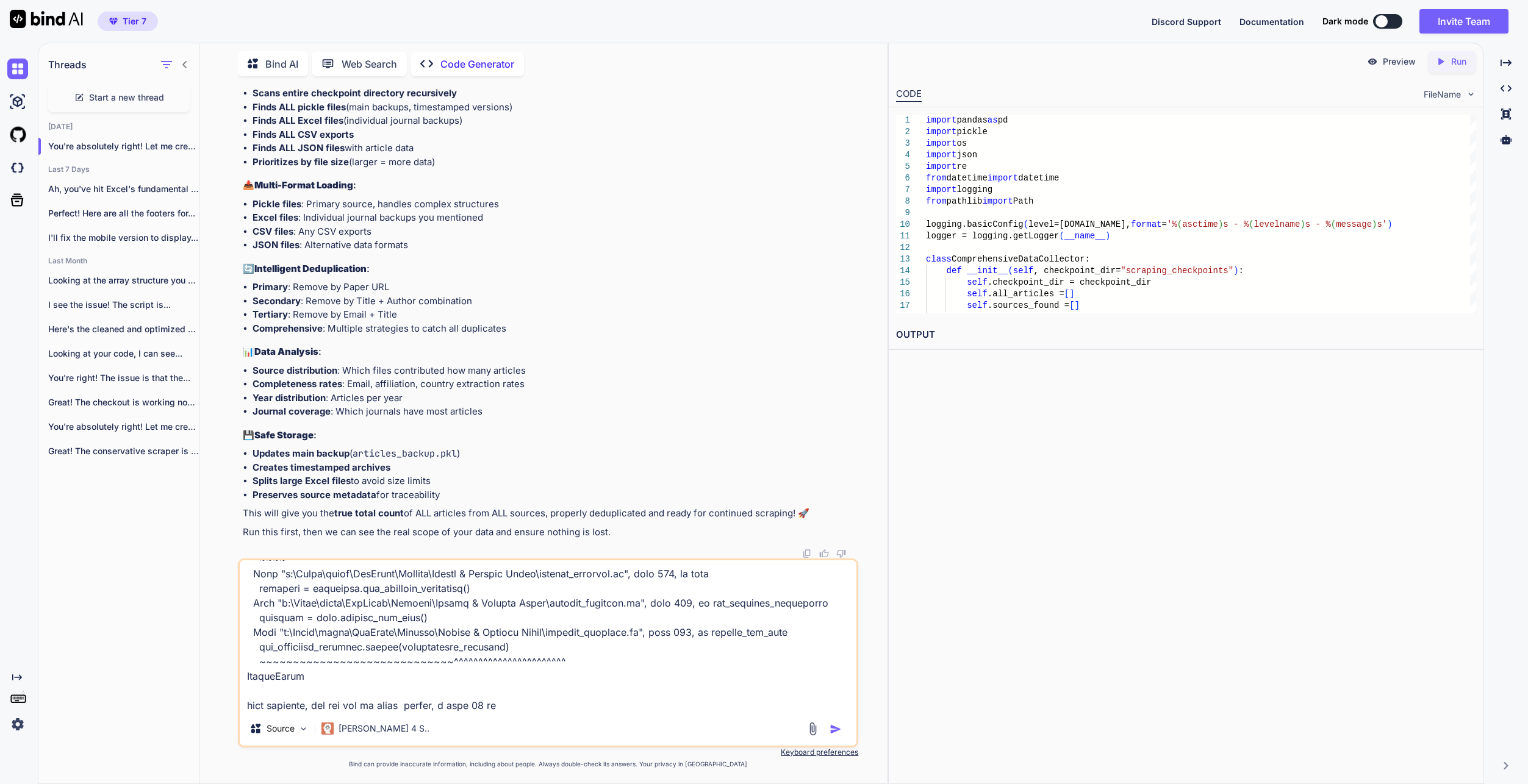
type textarea "x"
type textarea "Lore ipsu dolo sit ametcon ADI elitsedd eius TEM incidid: - Utla etdolo magnaal…"
type textarea "x"
type textarea "Lore ipsu dolo sit ametcon ADI elitsedd eius TEM incidid: - Utla etdolo magnaal…"
type textarea "x"
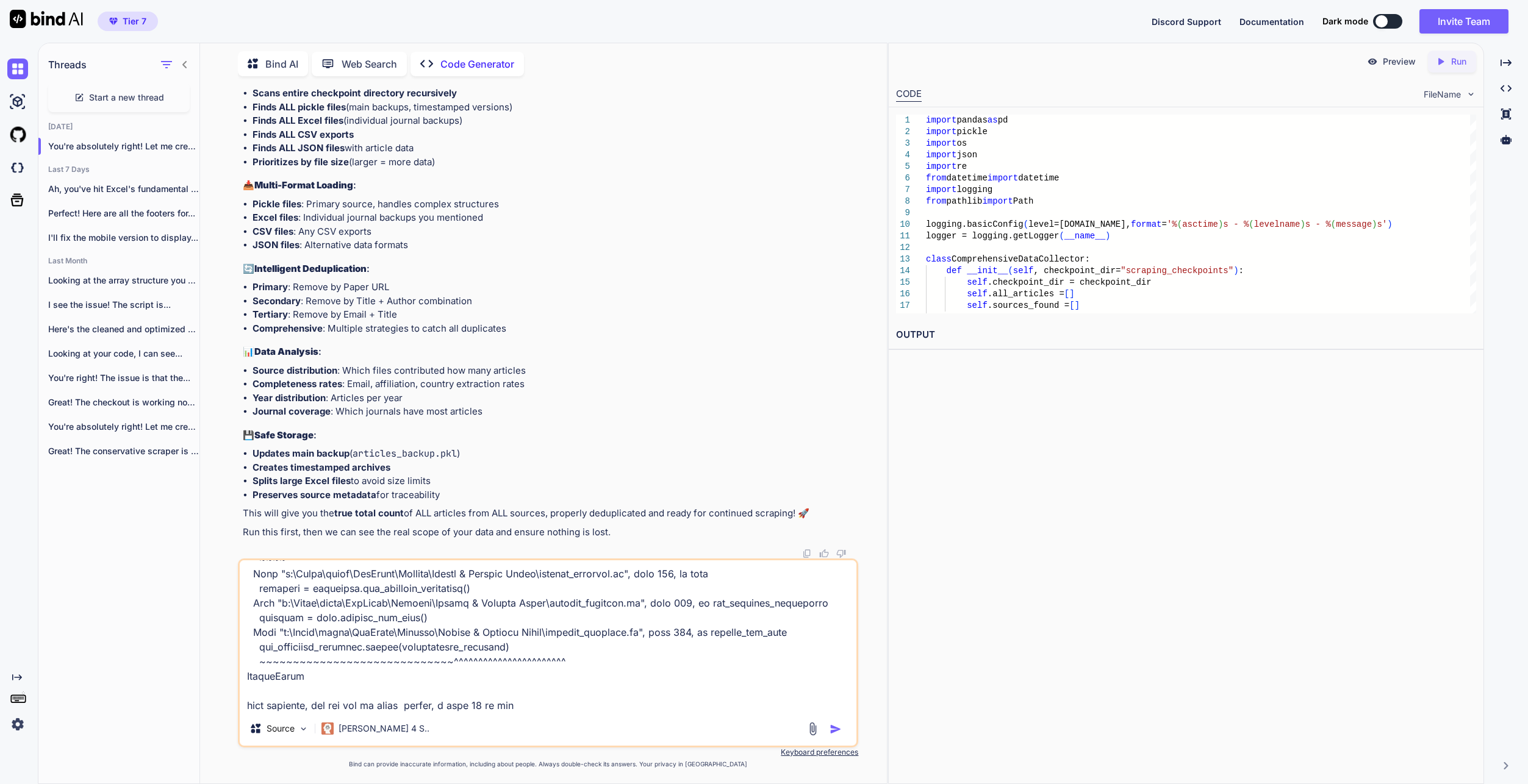
type textarea "Lore ipsu dolo sit ametcon ADI elitsedd eius TEM incidid: - Utla etdolo magnaal…"
type textarea "x"
type textarea "Lore ipsu dolo sit ametcon ADI elitsedd eius TEM incidid: - Utla etdolo magnaal…"
type textarea "x"
type textarea "Lore ipsu dolo sit ametcon ADI elitsedd eius TEM incidid: - Utla etdolo magnaal…"
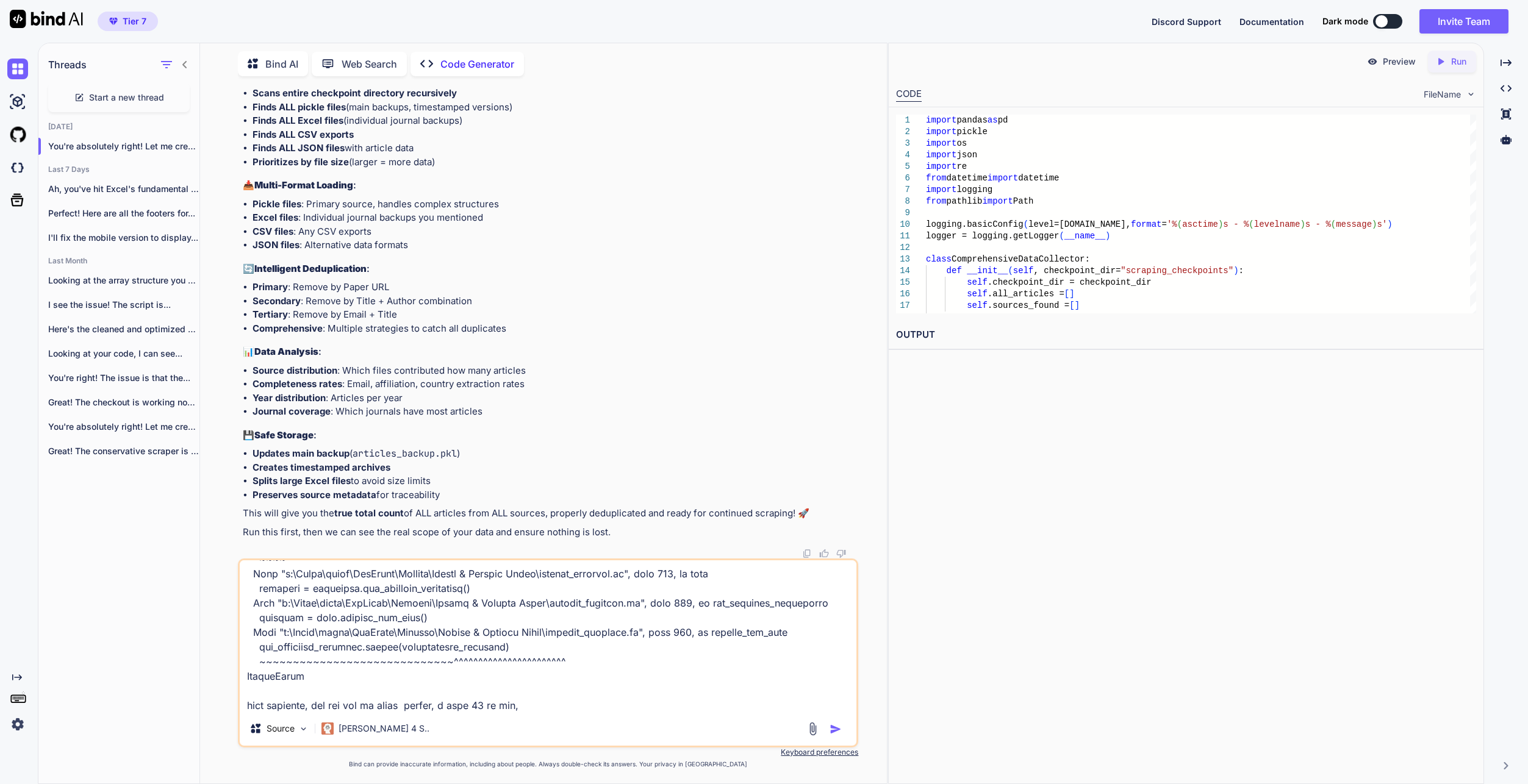
type textarea "x"
type textarea "Lore ipsu dolo sit ametcon ADI elitsedd eius TEM incidid: - Utla etdolo magnaal…"
type textarea "x"
type textarea "Lore ipsu dolo sit ametcon ADI elitsedd eius TEM incidid: - Utla etdolo magnaal…"
type textarea "x"
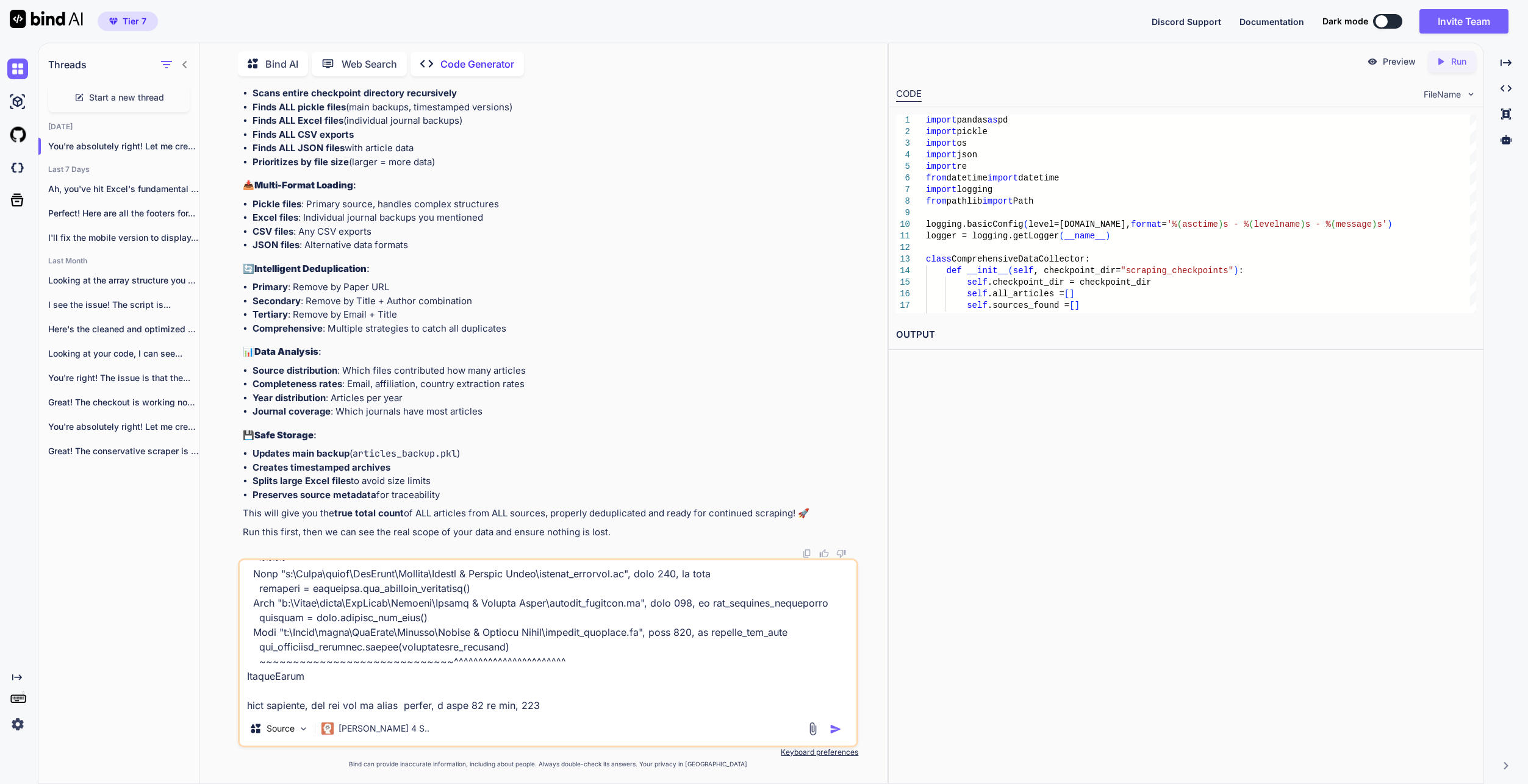
type textarea "Lore ipsu dolo sit ametcon ADI elitsedd eius TEM incidid: - Utla etdolo magnaal…"
type textarea "x"
type textarea "Lore ipsu dolo sit ametcon ADI elitsedd eius TEM incidid: - Utla etdolo magnaal…"
type textarea "x"
type textarea "Lore ipsu dolo sit ametcon ADI elitsedd eius TEM incidid: - Utla etdolo magnaal…"
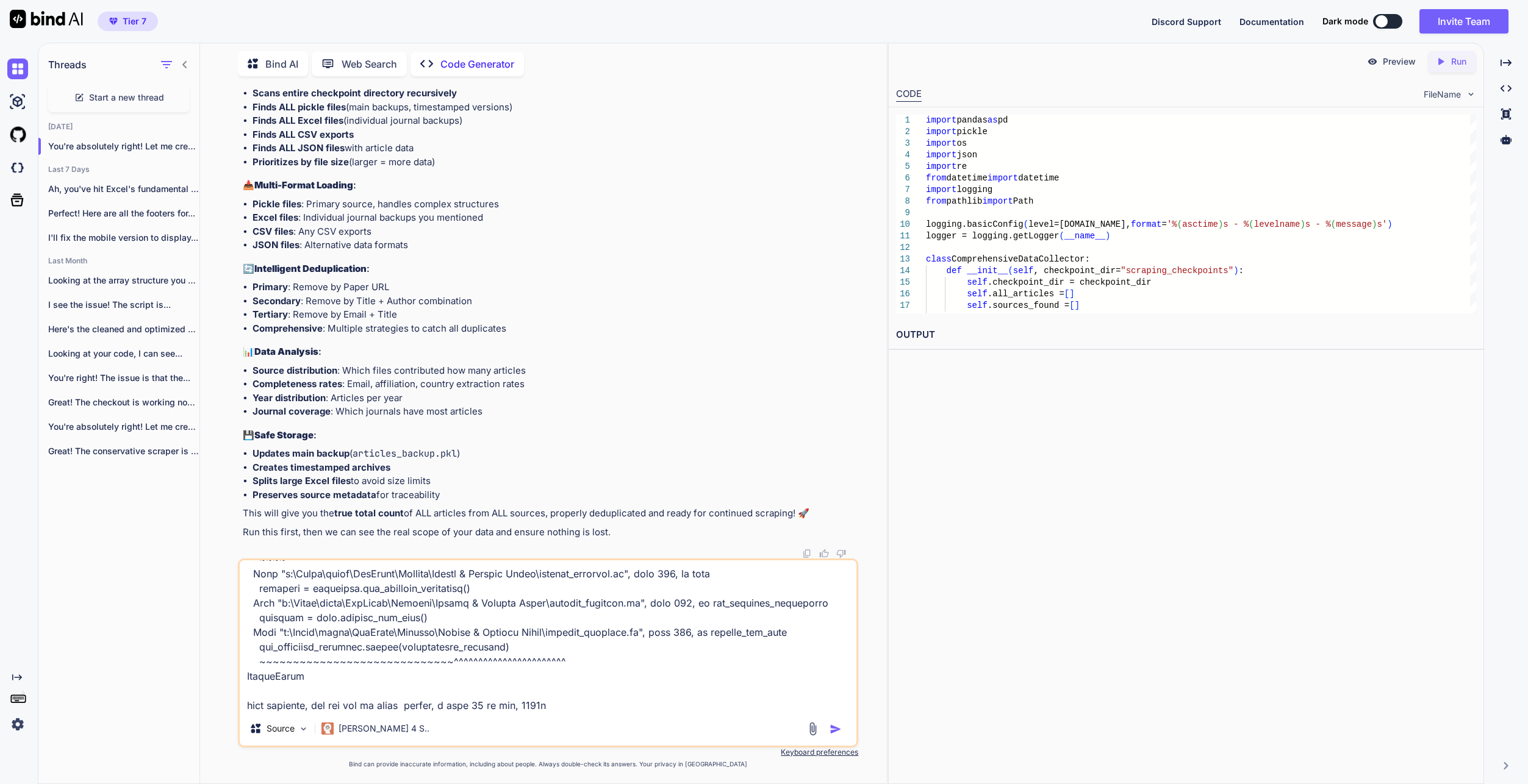
type textarea "x"
type textarea "Lore ipsu dolo sit ametcon ADI elitsedd eius TEM incidid: - Utla etdolo magnaal…"
type textarea "x"
type textarea "Lore ipsu dolo sit ametcon ADI elitsedd eius TEM incidid: - Utla etdolo magnaal…"
type textarea "x"
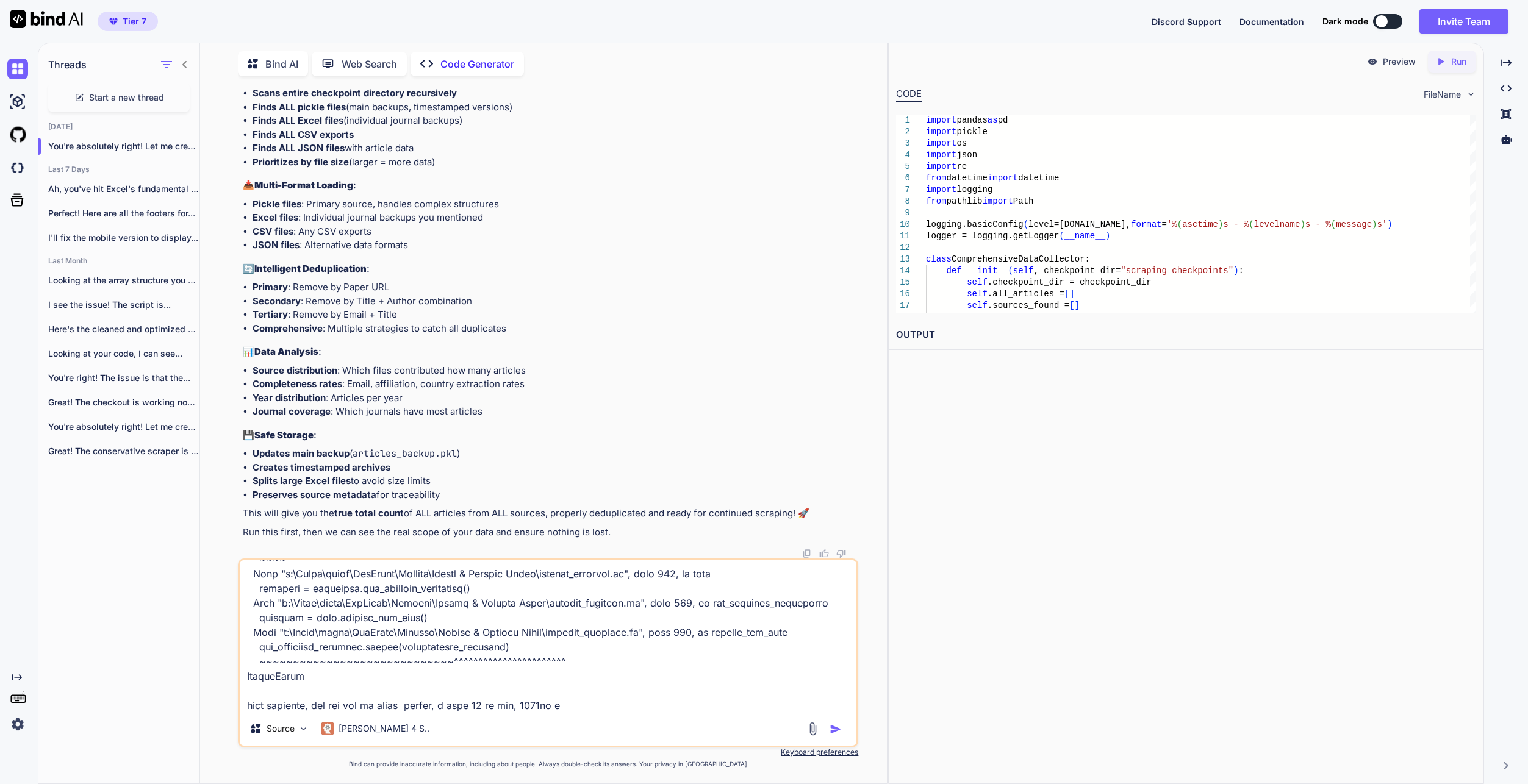
type textarea "Lore ipsu dolo sit ametcon ADI elitsedd eius TEM incidid: - Utla etdolo magnaal…"
type textarea "x"
type textarea "Lore ipsu dolo sit ametcon ADI elitsedd eius TEM incidid: - Utla etdolo magnaal…"
type textarea "x"
type textarea "Lore ipsu dolo sit ametcon ADI elitsedd eius TEM incidid: - Utla etdolo magnaal…"
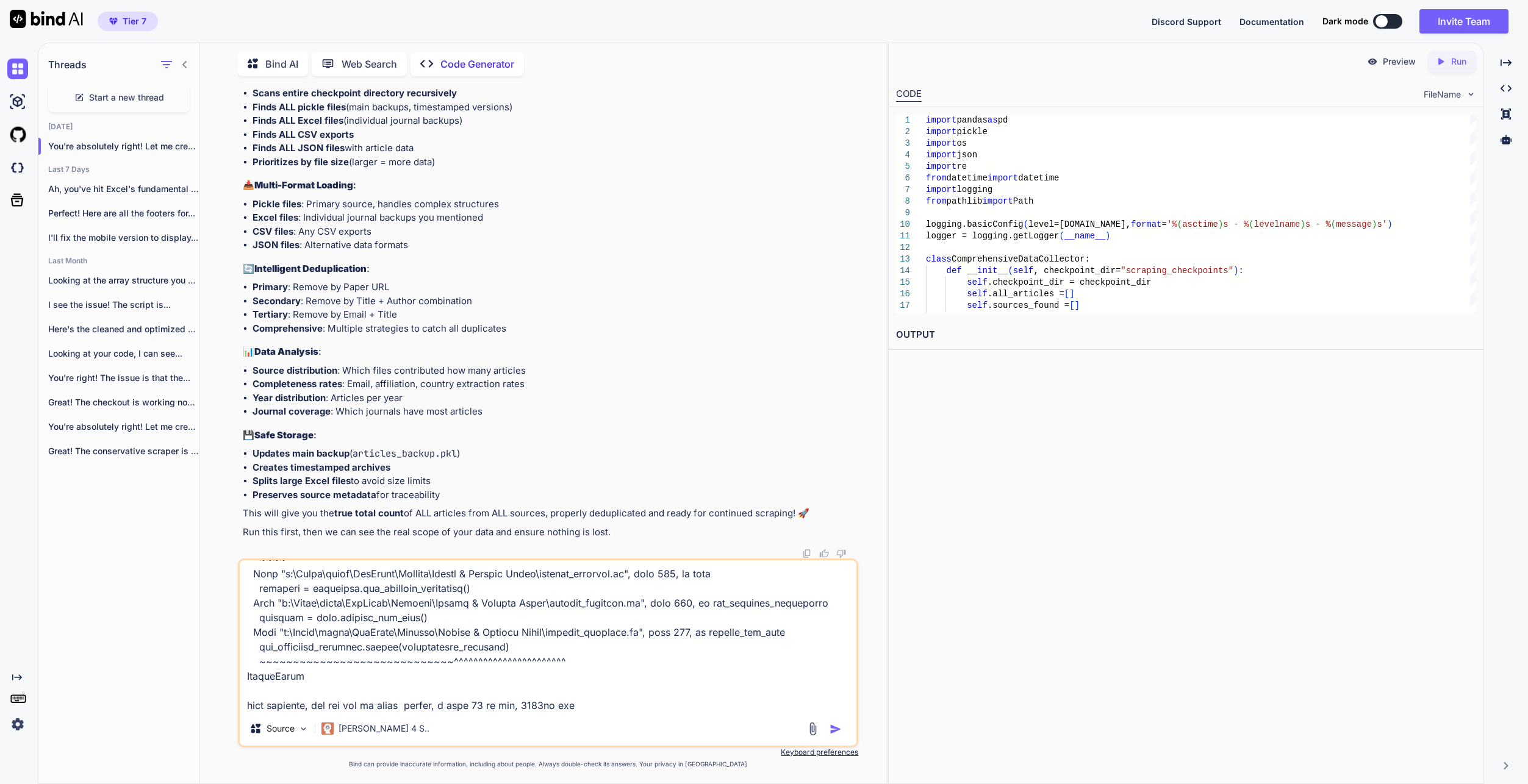
type textarea "x"
type textarea "Lore ipsu dolo sit ametcon ADI elitsedd eius TEM incidid: - Utla etdolo magnaal…"
type textarea "x"
type textarea "Lore ipsu dolo sit ametcon ADI elitsedd eius TEM incidid: - Utla etdolo magnaal…"
type textarea "x"
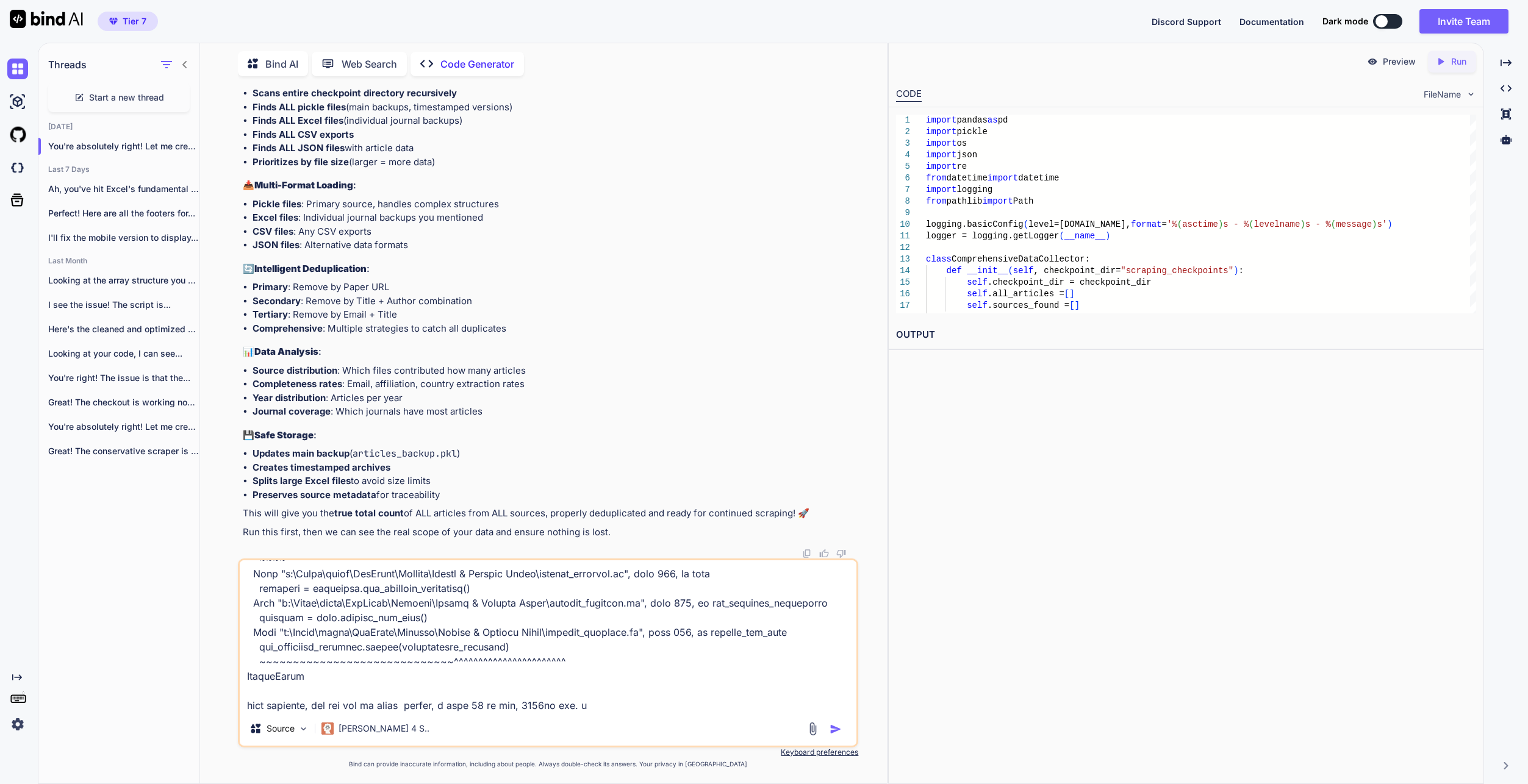
type textarea "Lore ipsu dolo sit ametcon ADI elitsedd eius TEM incidid: - Utla etdolo magnaal…"
type textarea "x"
type textarea "Lore ipsu dolo sit ametcon ADI elitsedd eius TEM incidid: - Utla etdolo magnaal…"
type textarea "x"
type textarea "Lore ipsu dolo sit ametcon ADI elitsedd eius TEM incidid: - Utla etdolo magnaal…"
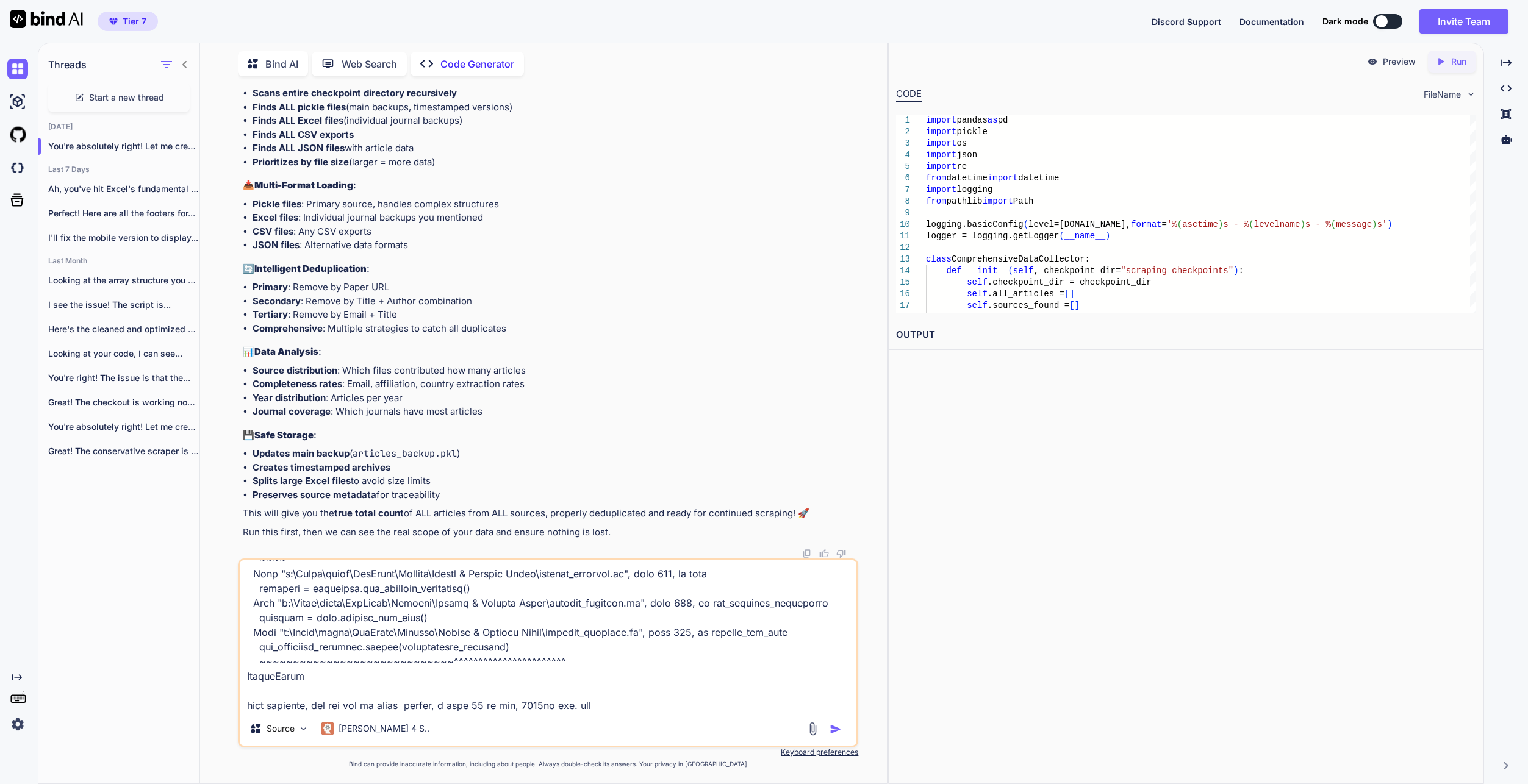
type textarea "x"
type textarea "Lore ipsu dolo sit ametcon ADI elitsedd eius TEM incidid: - Utla etdolo magnaal…"
type textarea "x"
type textarea "Lore ipsu dolo sit ametcon ADI elitsedd eius TEM incidid: - Utla etdolo magnaal…"
type textarea "x"
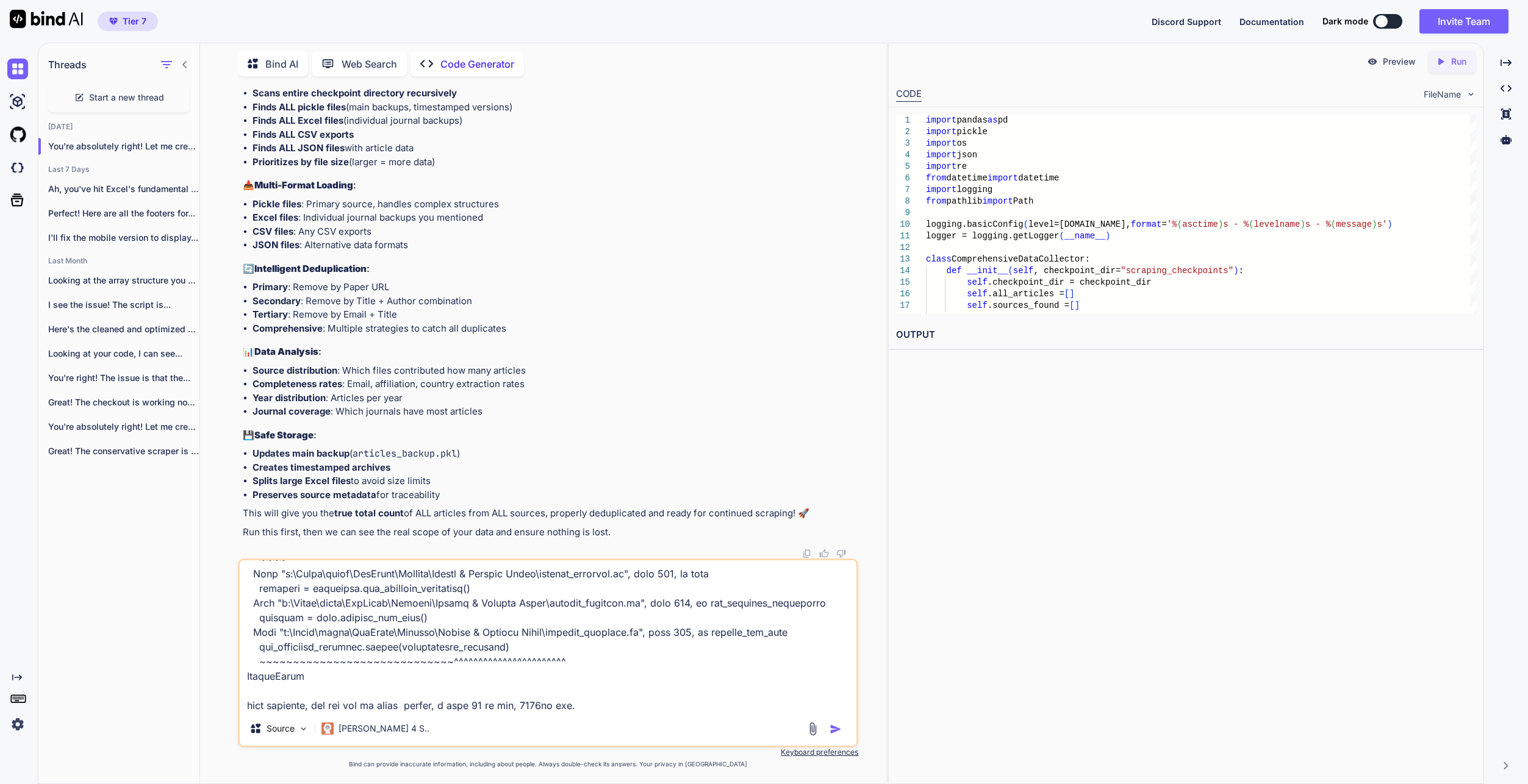
type textarea "Lore ipsu dolo sit ametcon ADI elitsedd eius TEM incidid: - Utla etdolo magnaal…"
type textarea "x"
type textarea "Lore ipsu dolo sit ametcon ADI elitsedd eius TEM incidid: - Utla etdolo magnaal…"
type textarea "x"
type textarea "Lore ipsu dolo sit ametcon ADI elitsedd eius TEM incidid: - Utla etdolo magnaal…"
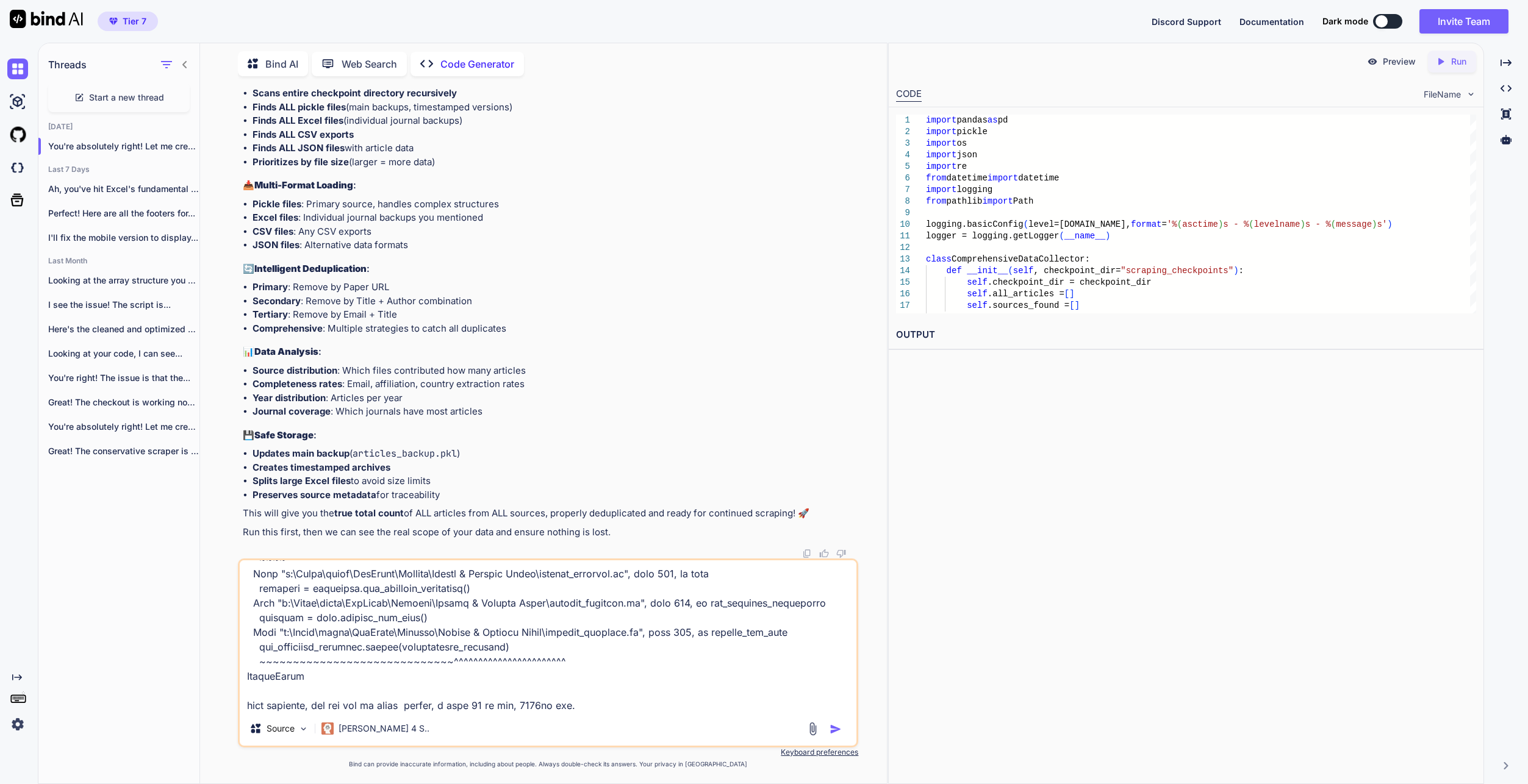
type textarea "x"
type textarea "Lore ipsu dolo sit ametcon ADI elitsedd eius TEM incidid: - Utla etdolo magnaal…"
type textarea "x"
type textarea "Lore ipsu dolo sit ametcon ADI elitsedd eius TEM incidid: - Utla etdolo magnaal…"
type textarea "x"
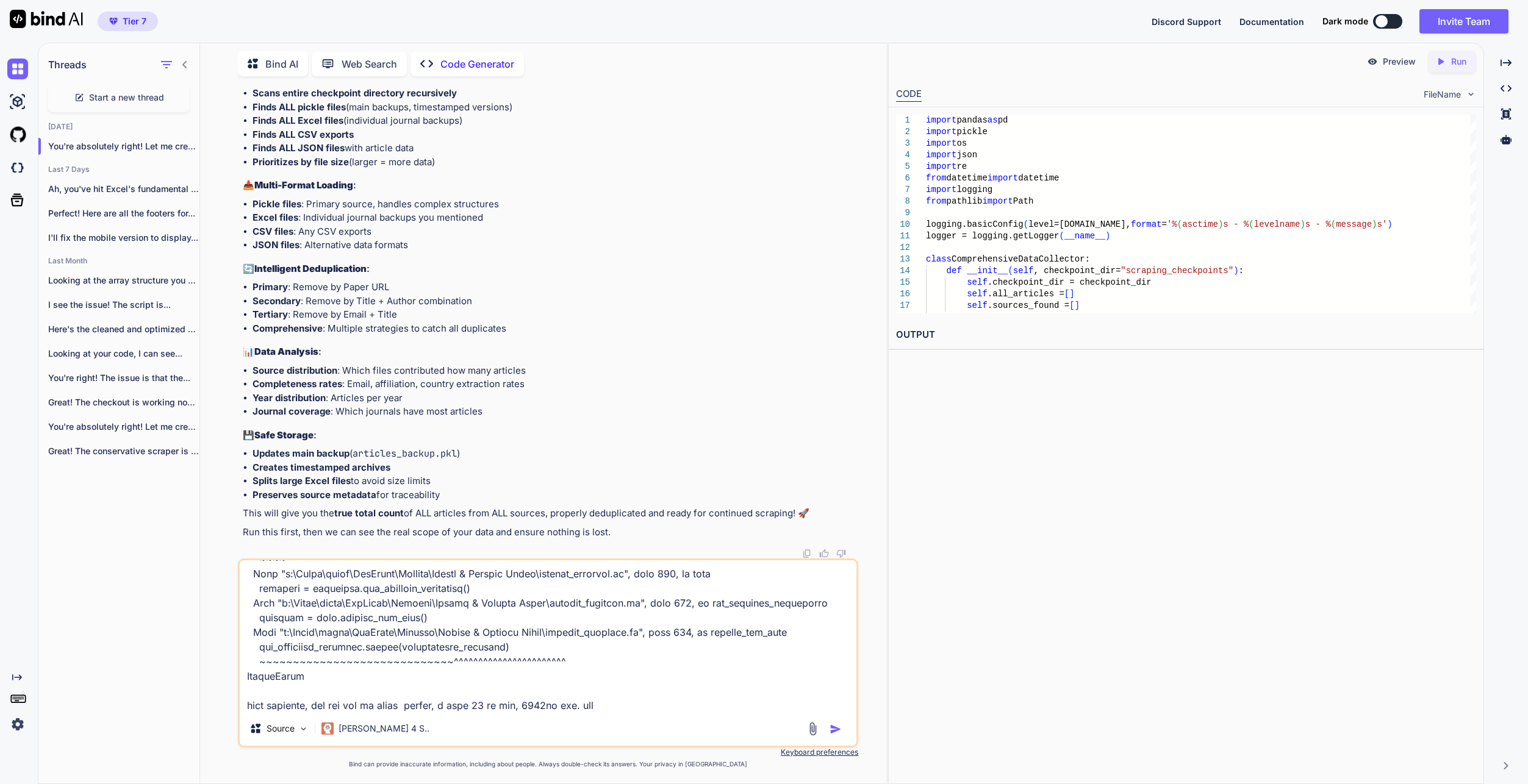
type textarea "Lore ipsu dolo sit ametcon ADI elitsedd eius TEM incidid: - Utla etdolo magnaal…"
type textarea "x"
type textarea "Lore ipsu dolo sit ametcon ADI elitsedd eius TEM incidid: - Utla etdolo magnaal…"
type textarea "x"
type textarea "Lore ipsu dolo sit ametcon ADI elitsedd eius TEM incidid: - Utla etdolo magnaal…"
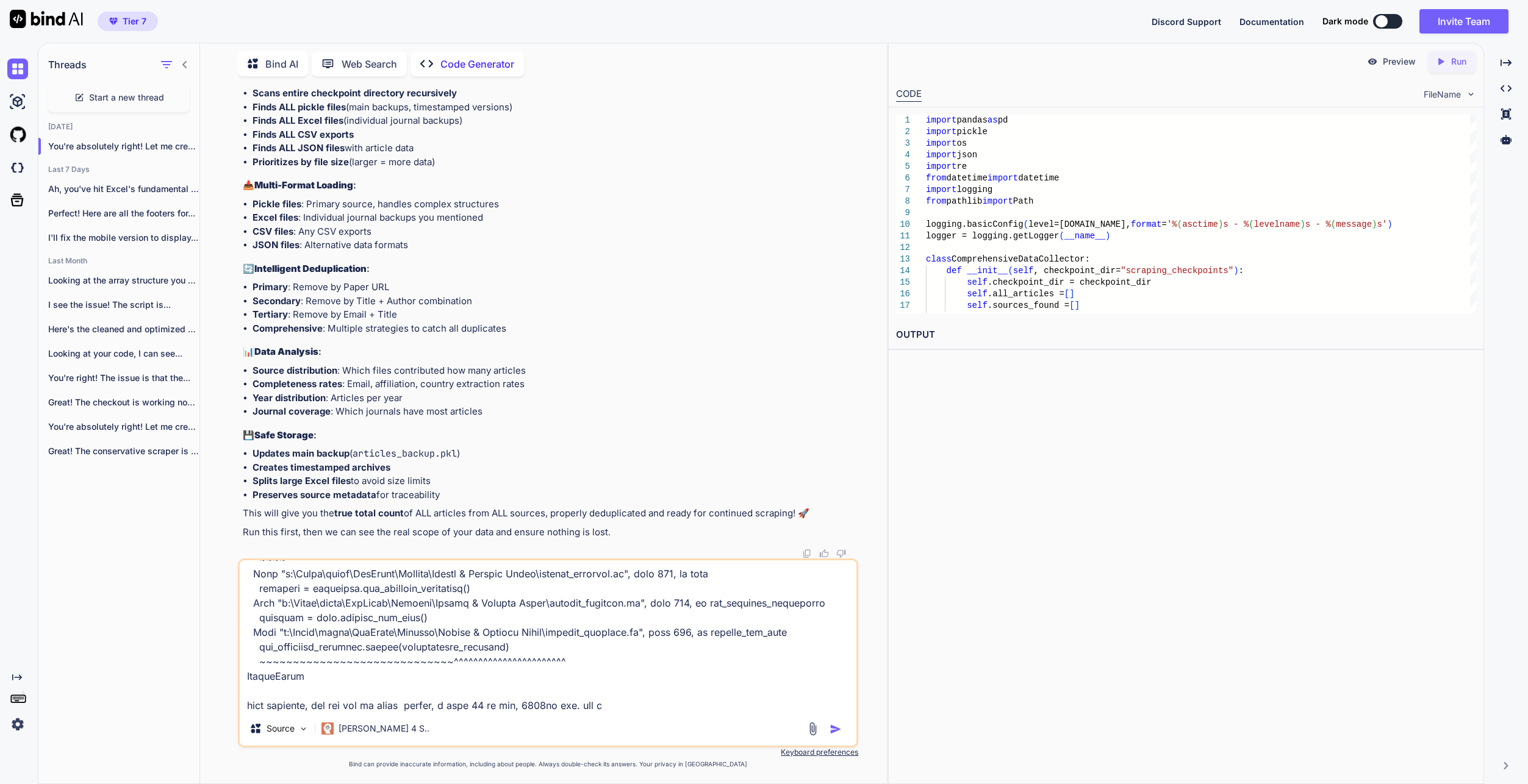
type textarea "x"
type textarea "Lore ipsu dolo sit ametcon ADI elitsedd eius TEM incidid: - Utla etdolo magnaal…"
type textarea "x"
type textarea "Lore ipsu dolo sit ametcon ADI elitsedd eius TEM incidid: - Utla etdolo magnaal…"
type textarea "x"
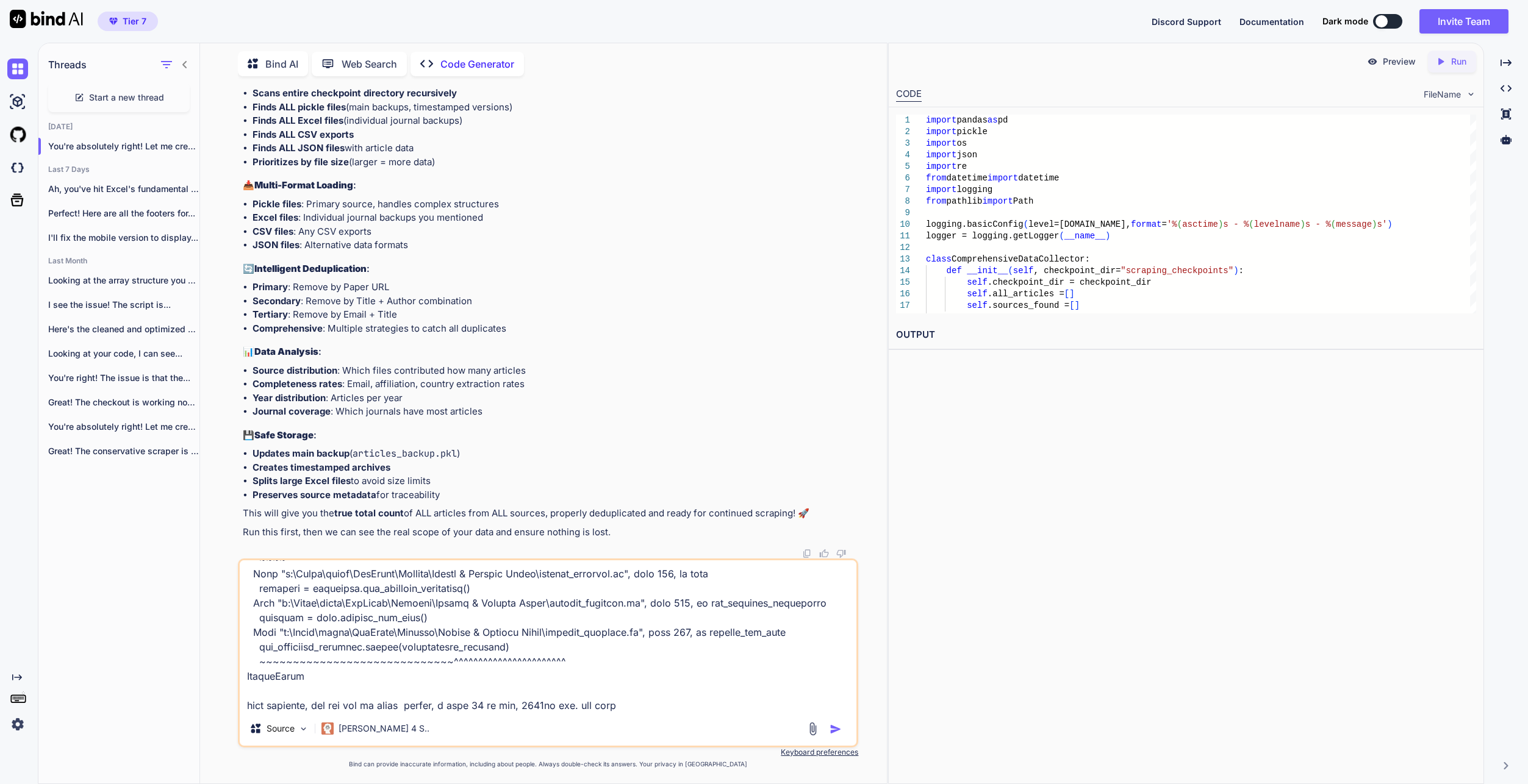
type textarea "Lore ipsu dolo sit ametcon ADI elitsedd eius TEM incidid: - Utla etdolo magnaal…"
type textarea "x"
type textarea "Lore ipsu dolo sit ametcon ADI elitsedd eius TEM incidid: - Utla etdolo magnaal…"
click at [722, 708] on textarea at bounding box center [548, 636] width 616 height 151
paste textarea "🥒 Loading pickle: articles_backup_backup_705_completed.pkl [DATE] 02:11:10,443 …"
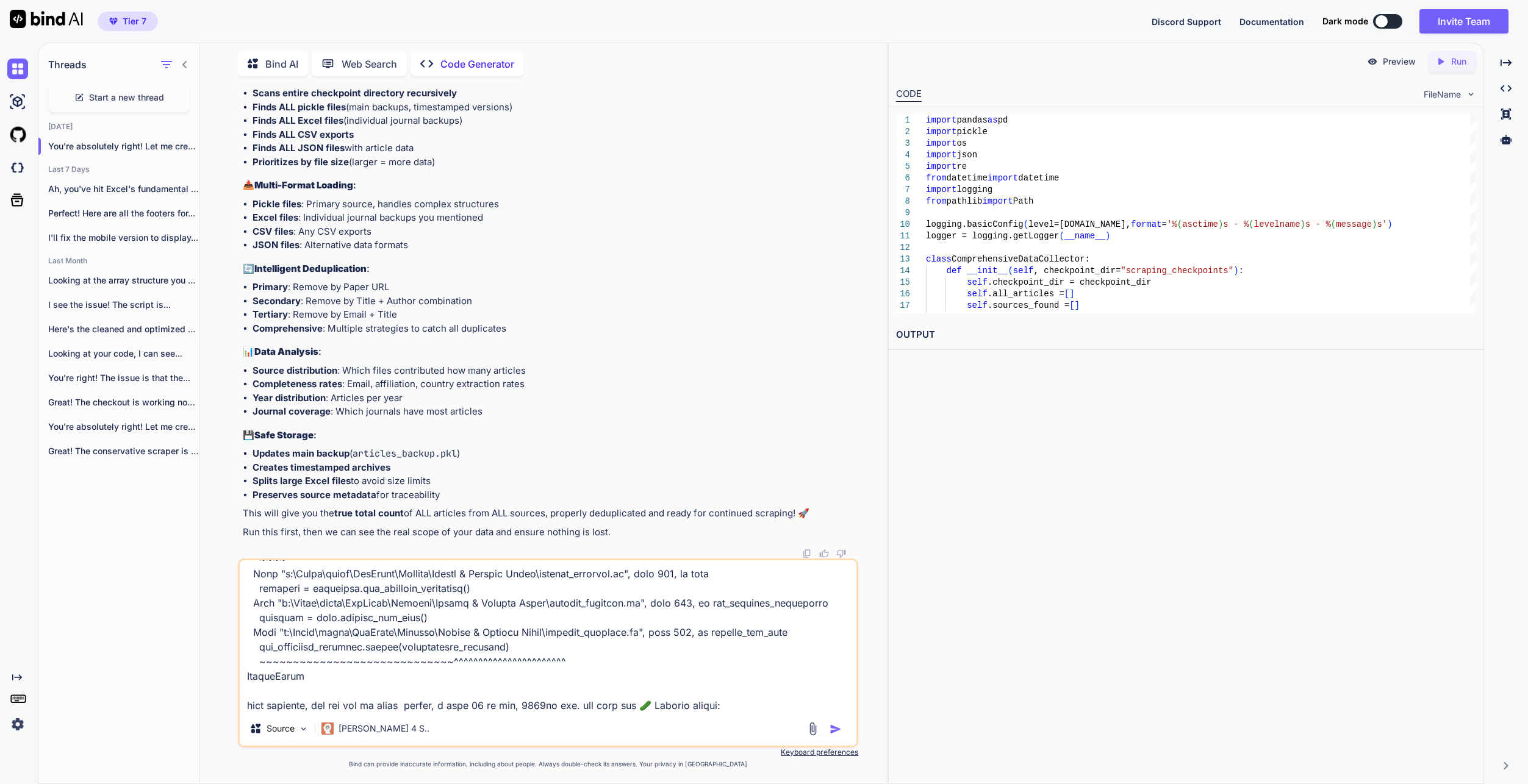
scroll to position [3044, 0]
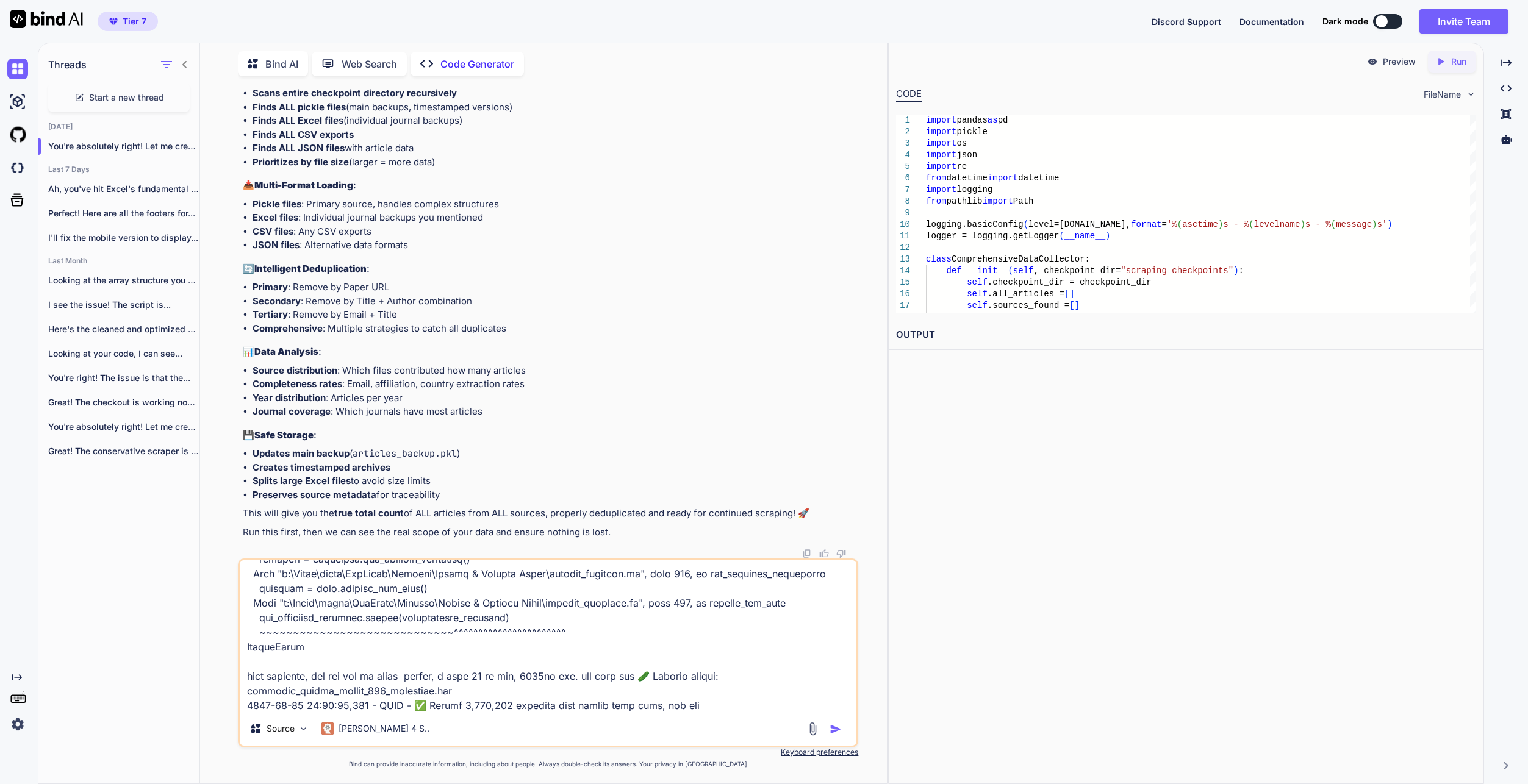
drag, startPoint x: 700, startPoint y: 710, endPoint x: 713, endPoint y: 694, distance: 20.6
click at [700, 710] on textarea at bounding box center [548, 636] width 616 height 151
paste textarea "journal_1186_Papier_Restaurierung"
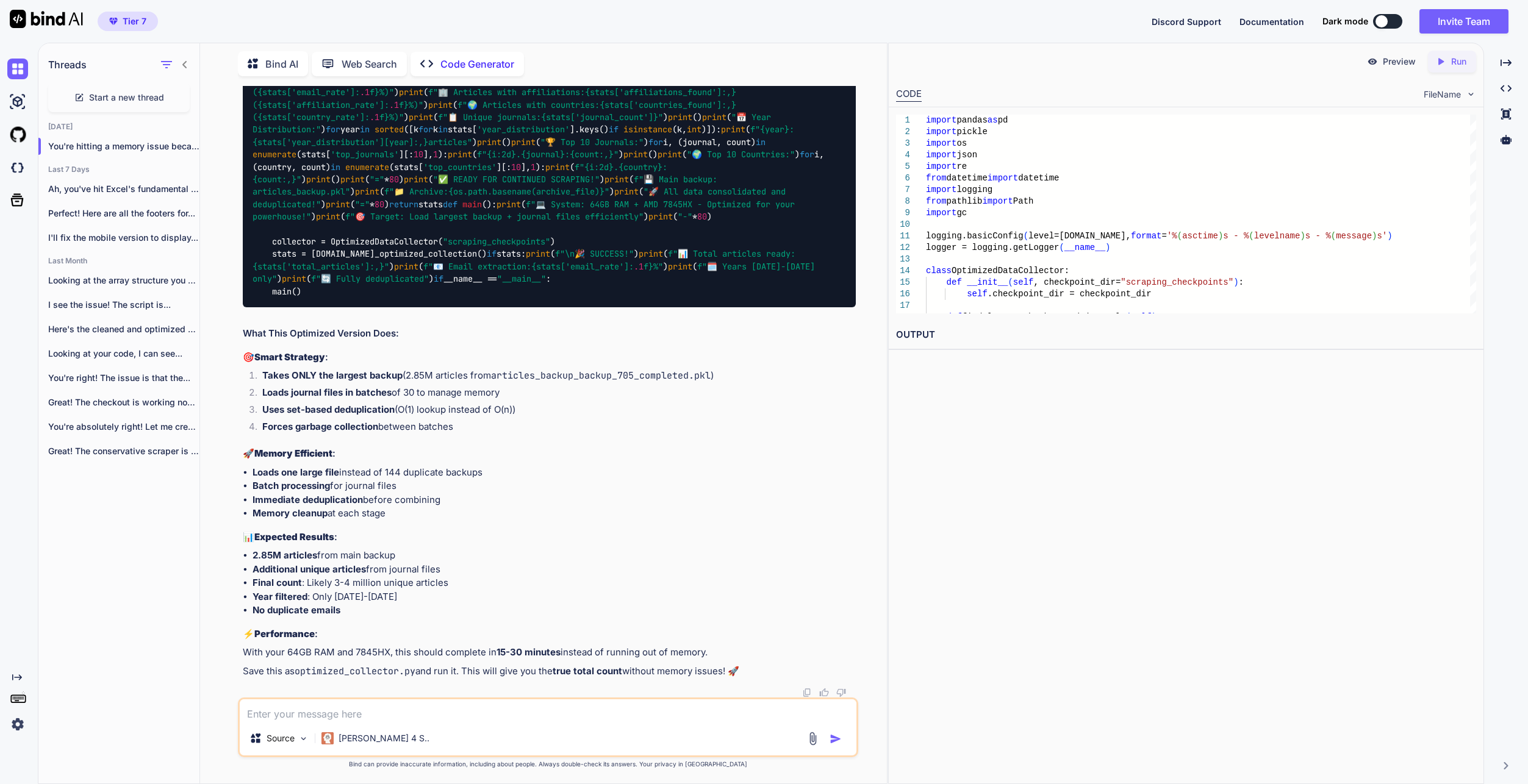
scroll to position [54923, 0]
click at [643, 712] on textarea at bounding box center [548, 710] width 616 height 22
paste textarea "[DATE] 06:45:11,297 - INFO - 📊 Loading 828 journal files in batches of 30... [D…"
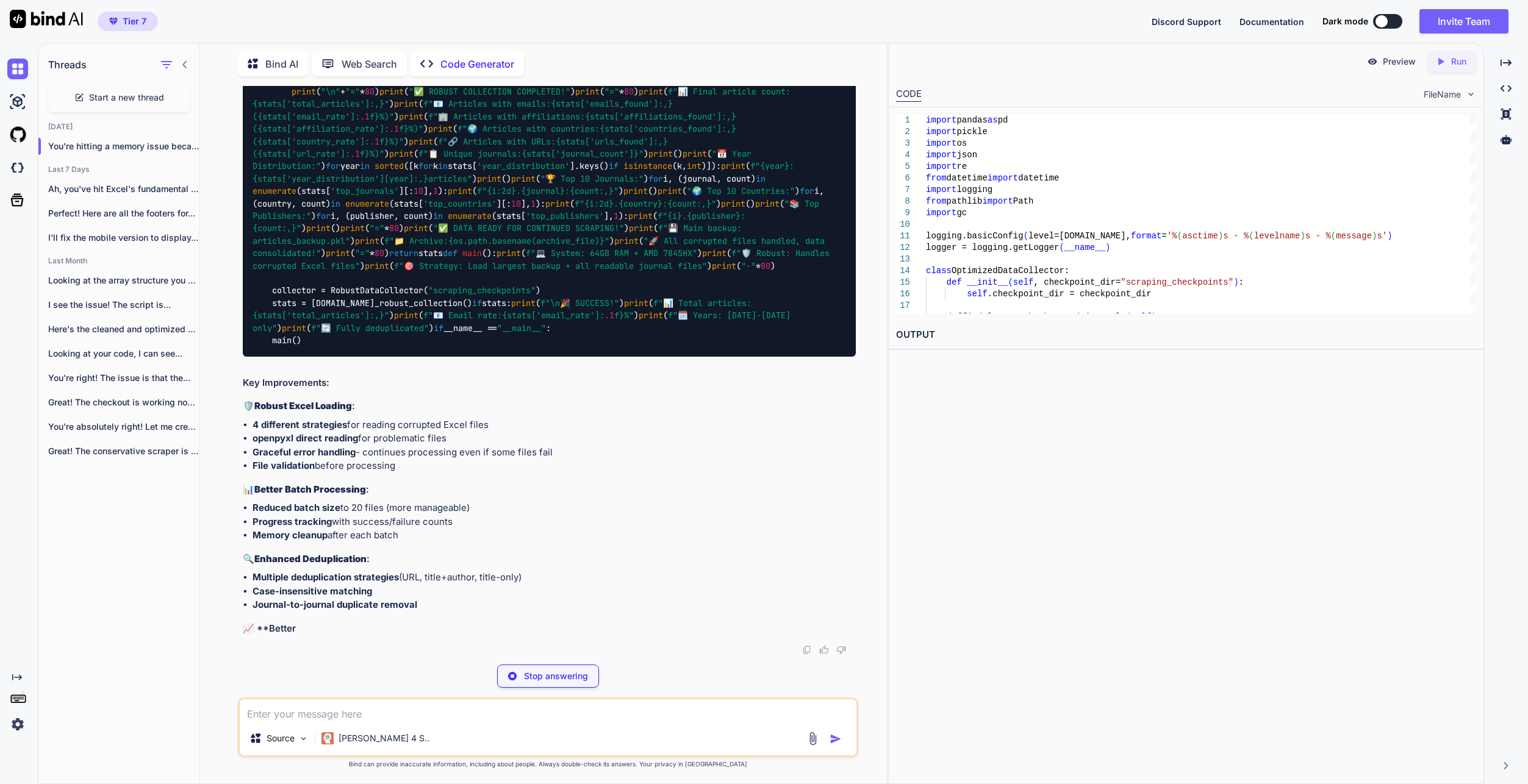
scroll to position [61305, 0]
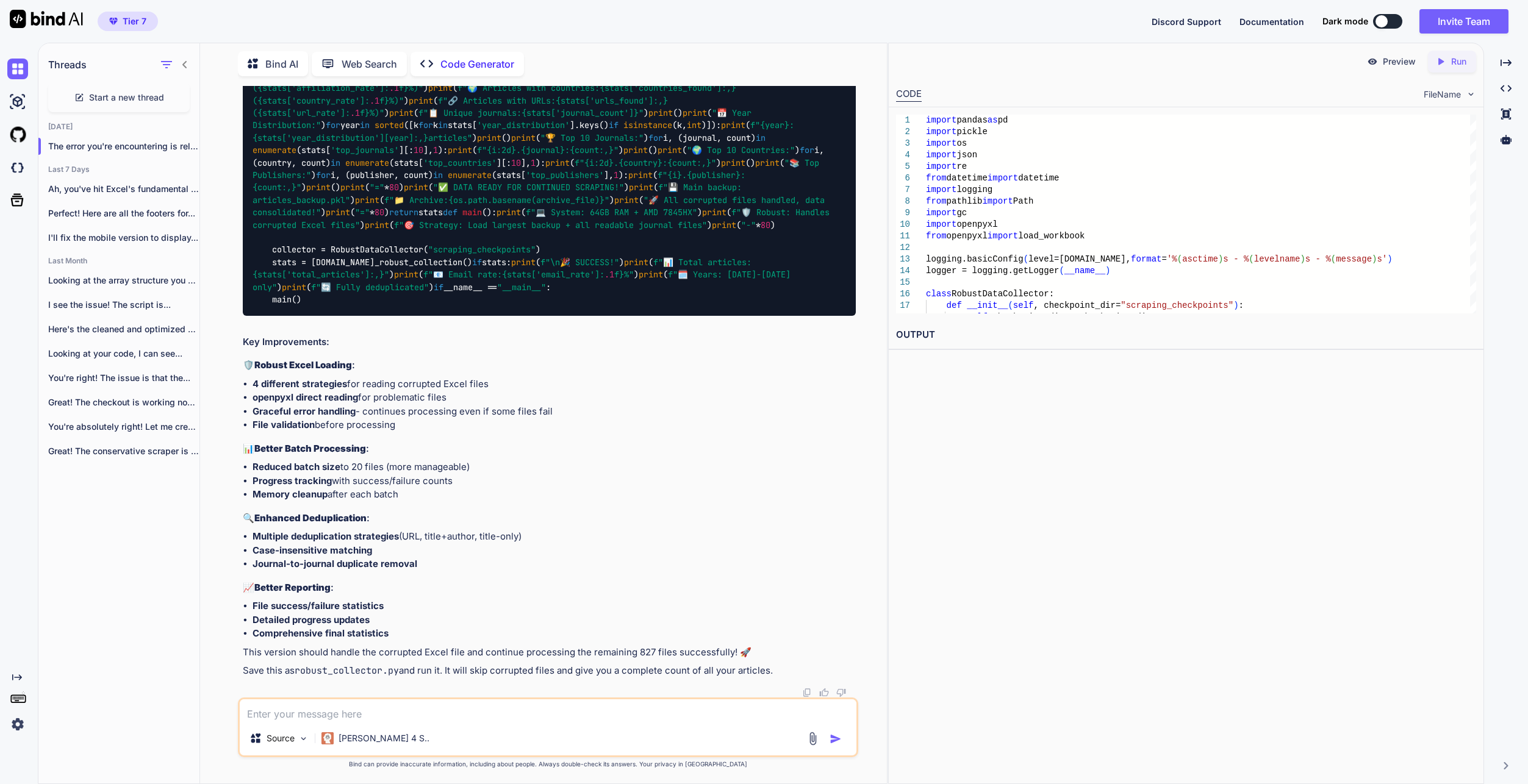
scroll to position [69187, 0]
click at [412, 707] on textarea at bounding box center [548, 710] width 616 height 22
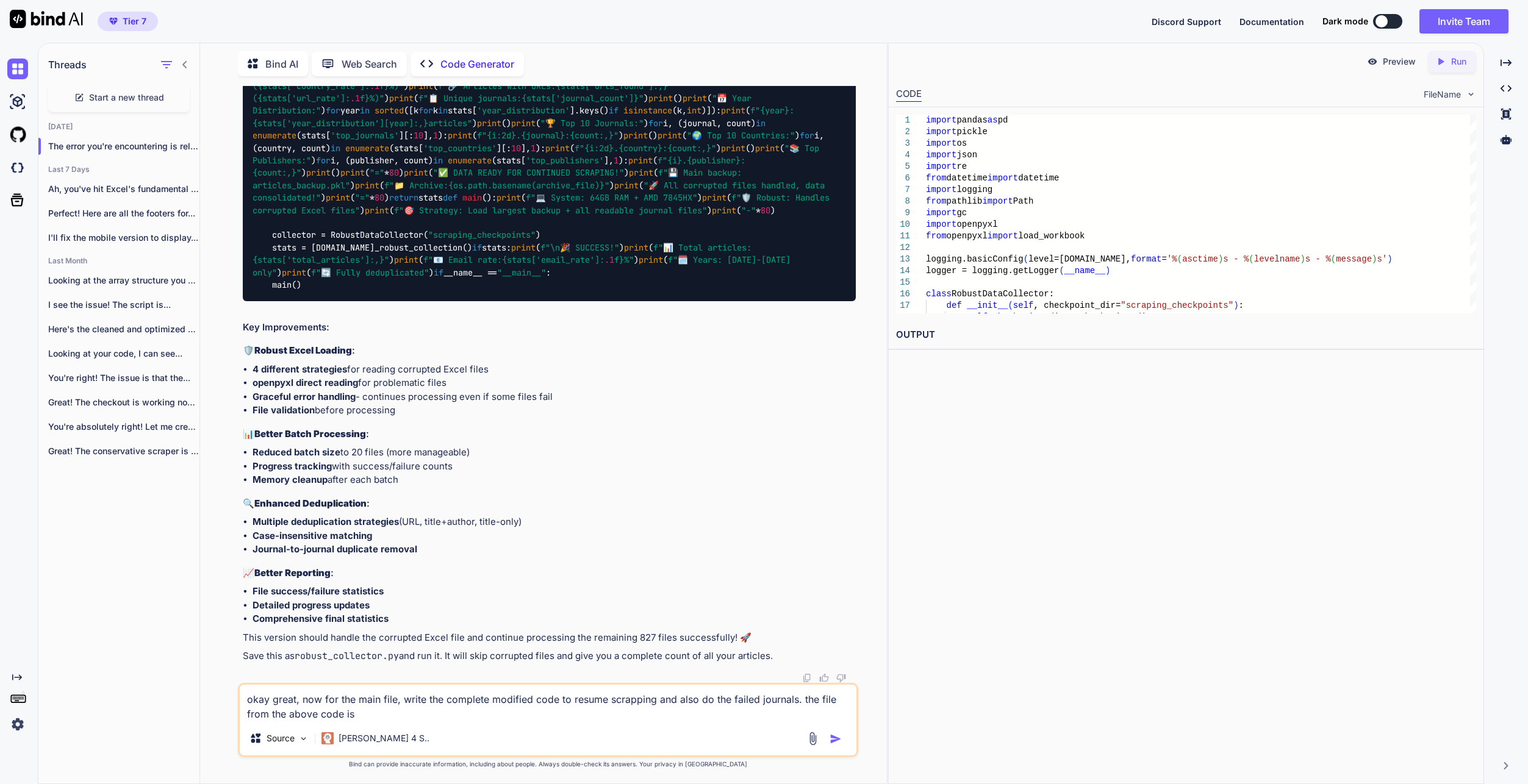
paste textarea "articles_COMPLETE_20250926_065924.pkl"
click at [596, 717] on textarea "okay great, now for the main file, write the complete modified code to resume s…" at bounding box center [548, 703] width 616 height 37
click at [648, 717] on textarea "okay great, now for the main file, write the complete modified code to resume s…" at bounding box center [548, 703] width 616 height 37
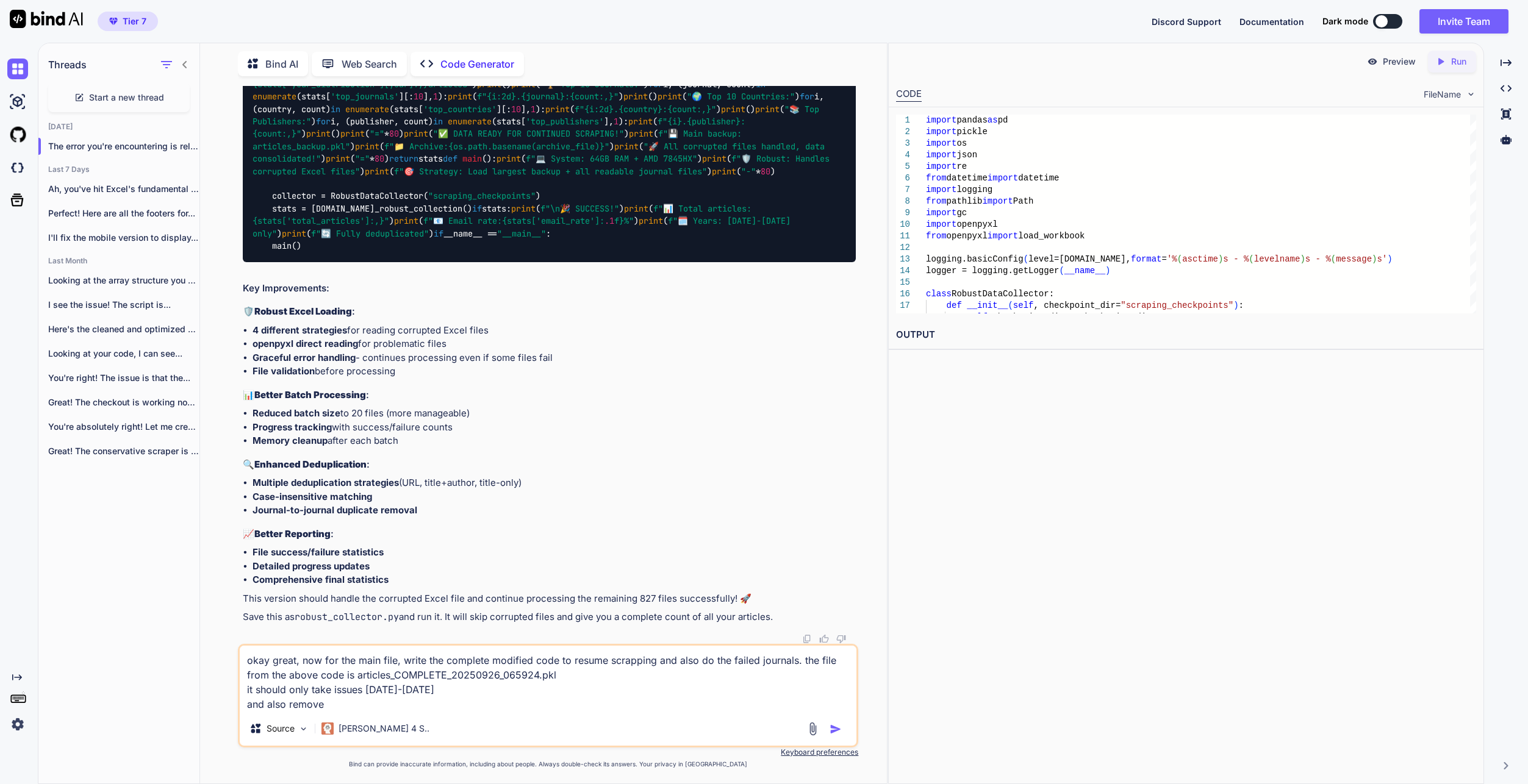
click at [334, 705] on textarea "okay great, now for the main file, write the complete modified code to resume s…" at bounding box center [548, 678] width 616 height 66
click at [338, 706] on textarea "okay great, now for the main file, write the complete modified code to resume s…" at bounding box center [548, 678] width 616 height 66
drag, startPoint x: 351, startPoint y: 706, endPoint x: 398, endPoint y: 700, distance: 47.4
click at [351, 706] on textarea "okay great, now for the main file, write the complete modified code to resume s…" at bounding box center [548, 678] width 616 height 66
drag, startPoint x: 512, startPoint y: 704, endPoint x: 515, endPoint y: 698, distance: 6.7
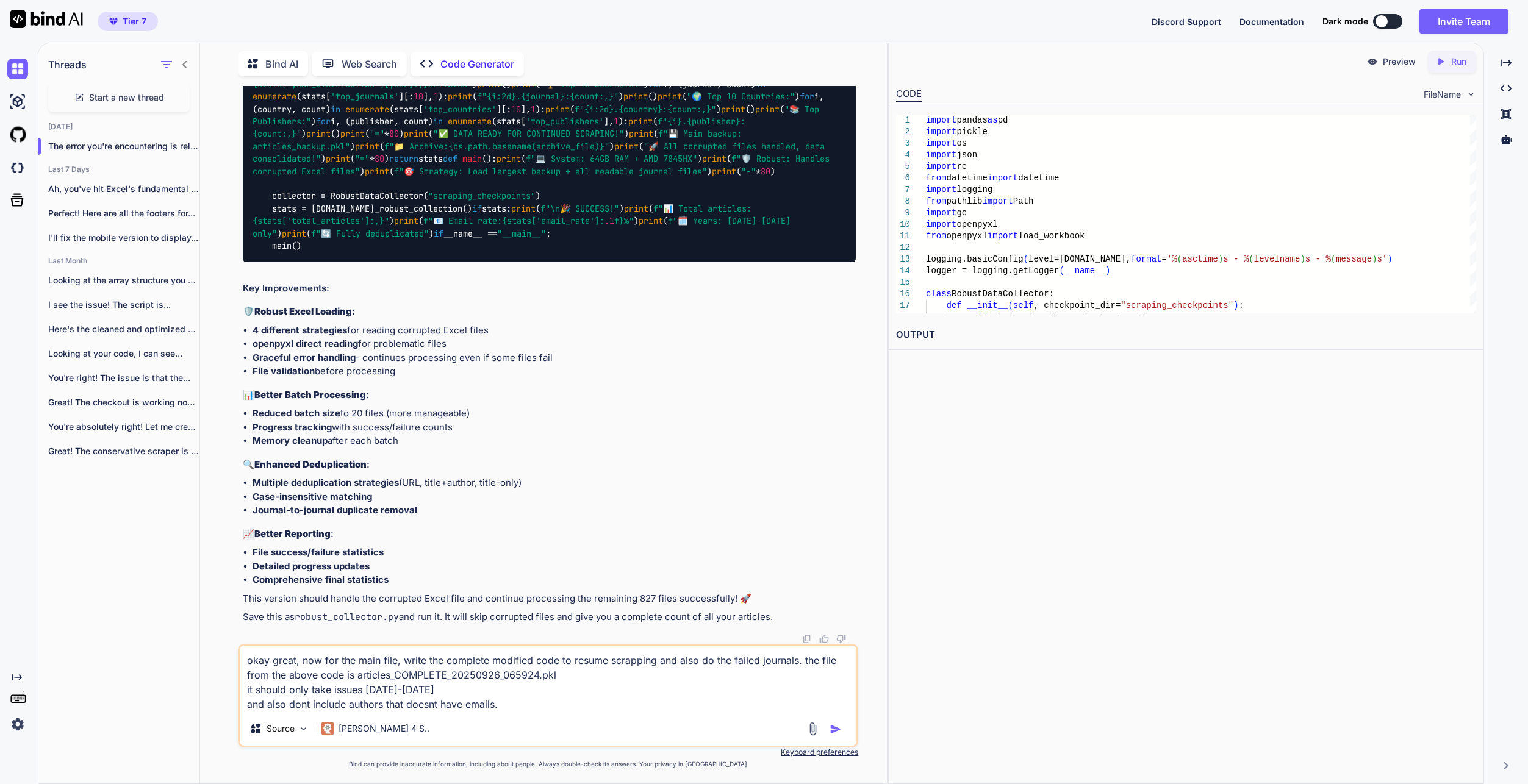
click at [512, 704] on textarea "okay great, now for the main file, write the complete modified code to resume s…" at bounding box center [548, 678] width 616 height 66
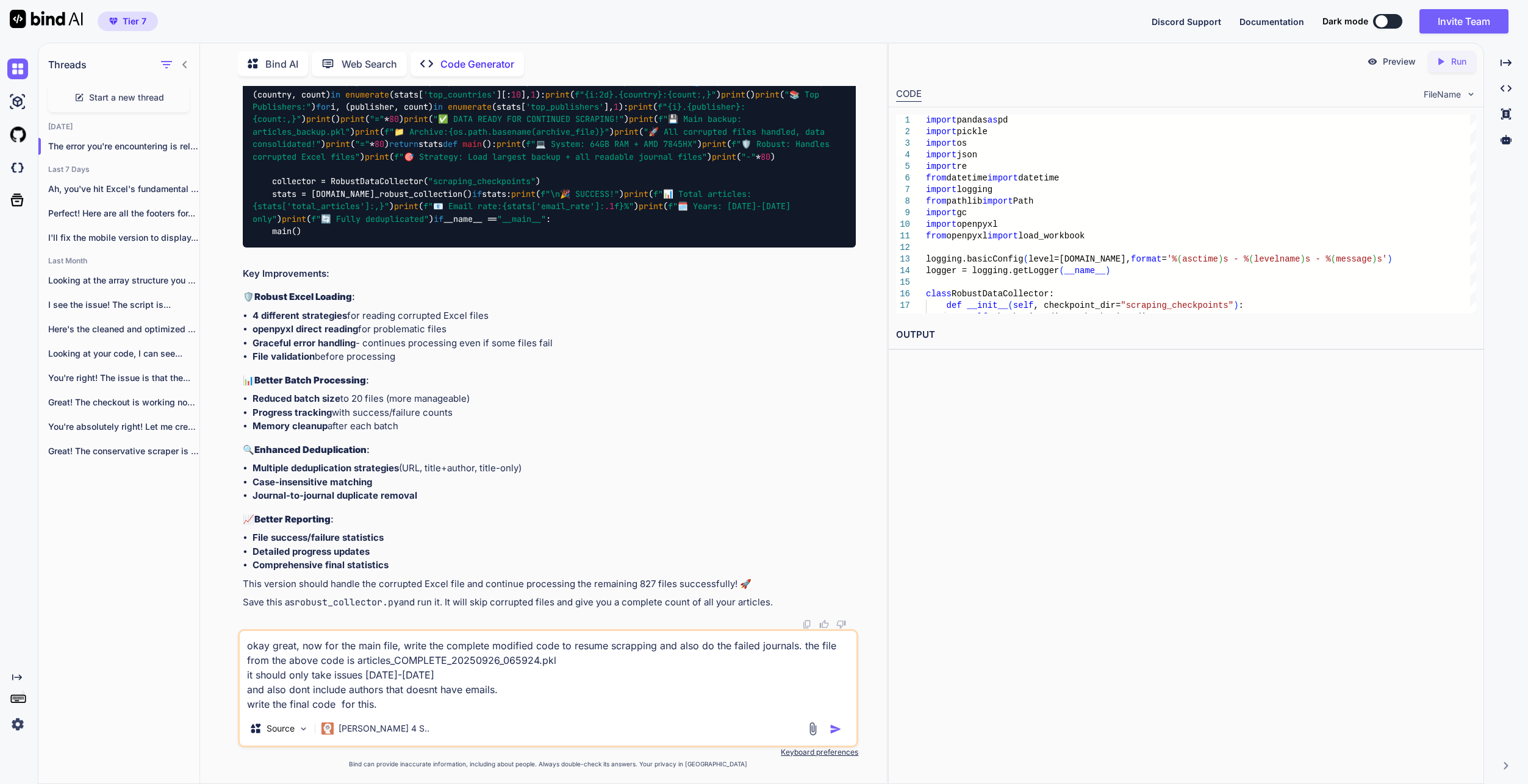
click at [838, 730] on img "button" at bounding box center [836, 729] width 13 height 12
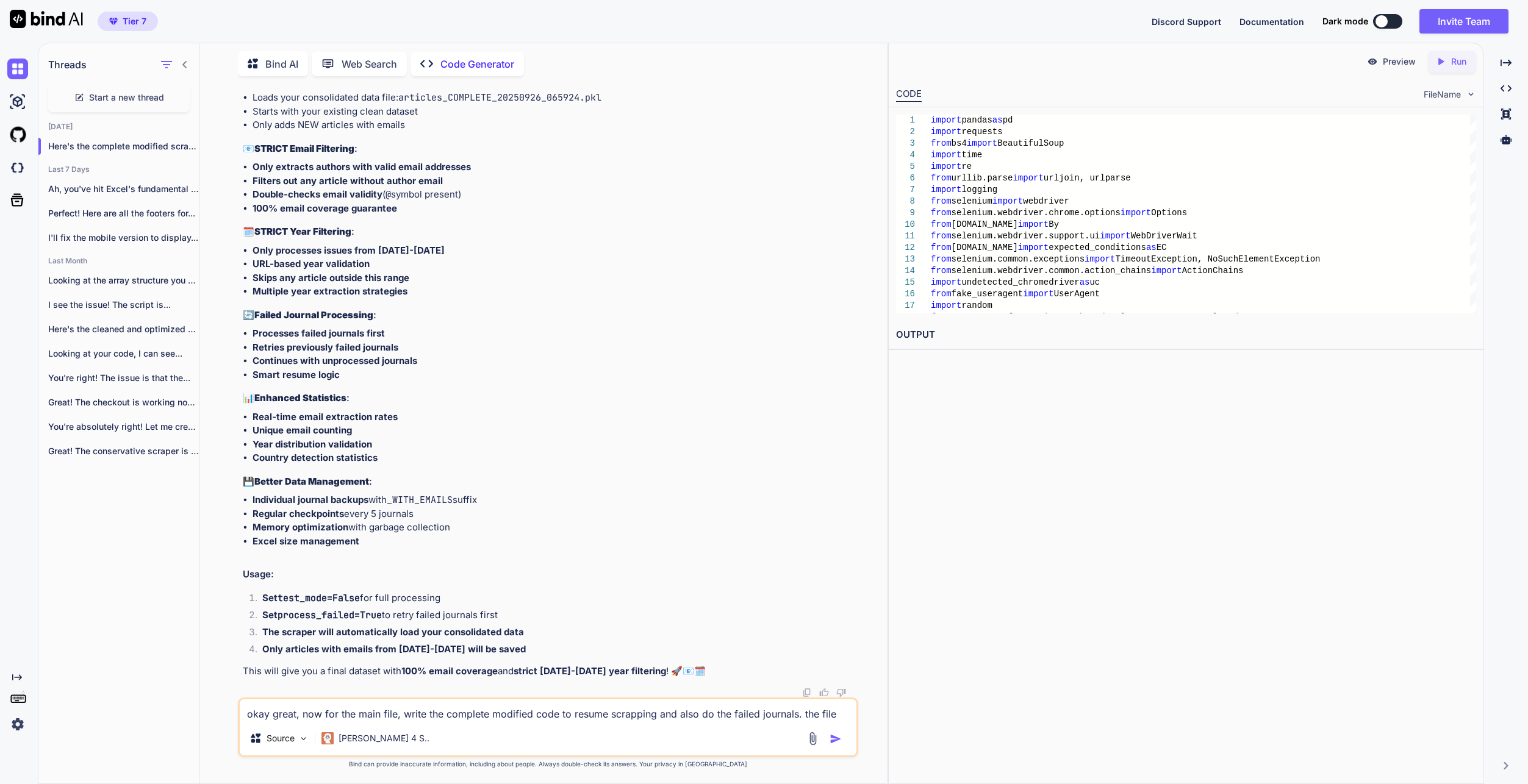
scroll to position [69770, 0]
drag, startPoint x: 821, startPoint y: 327, endPoint x: 756, endPoint y: 476, distance: 162.6
drag, startPoint x: 541, startPoint y: 701, endPoint x: 535, endPoint y: 705, distance: 7.2
click at [541, 701] on textarea "okay great, now for the main file, write the complete modified code to resume s…" at bounding box center [548, 710] width 616 height 22
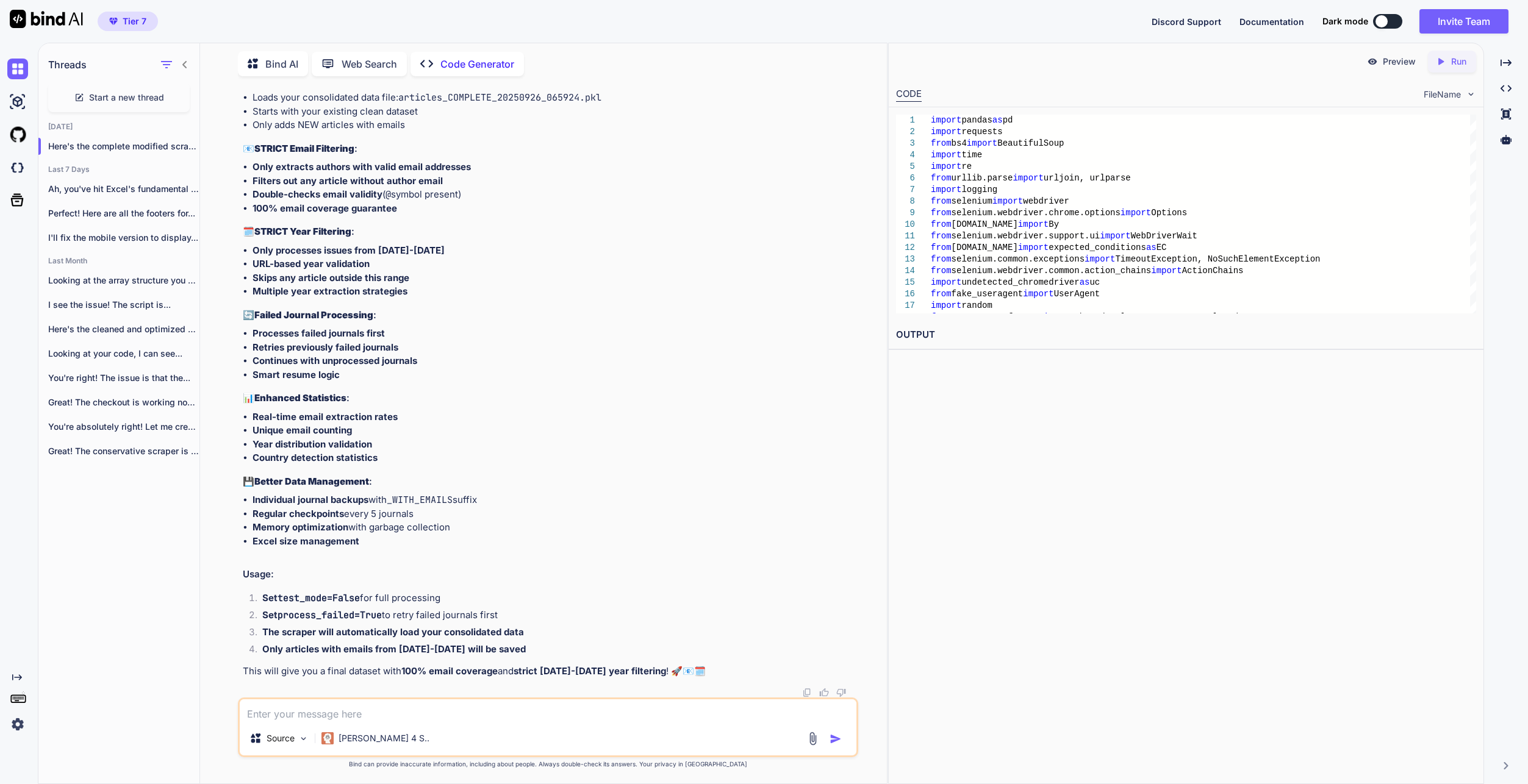
paste textarea "import pandas as pd import requests from bs4 import BeautifulSoup import time i…"
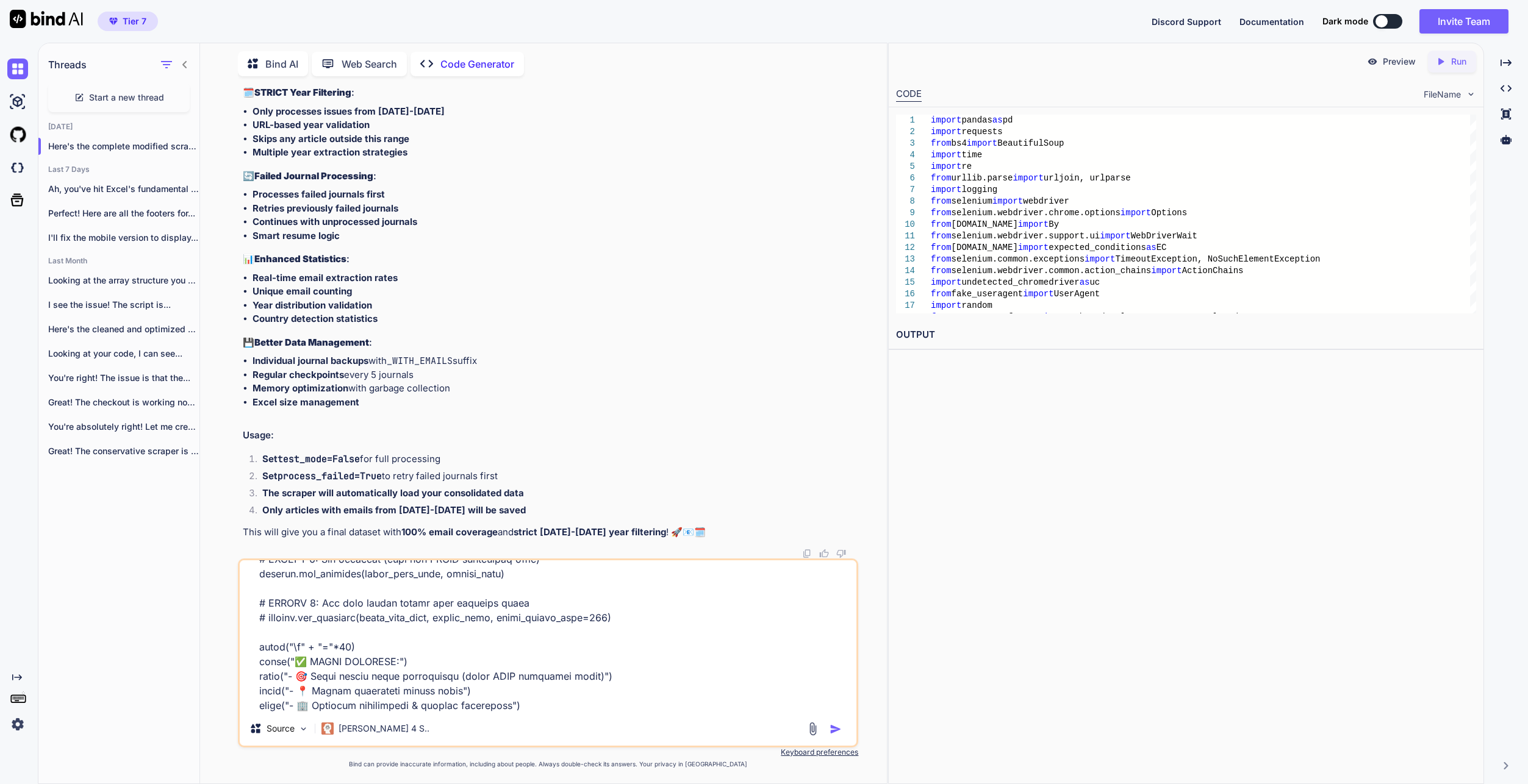
scroll to position [22955, 0]
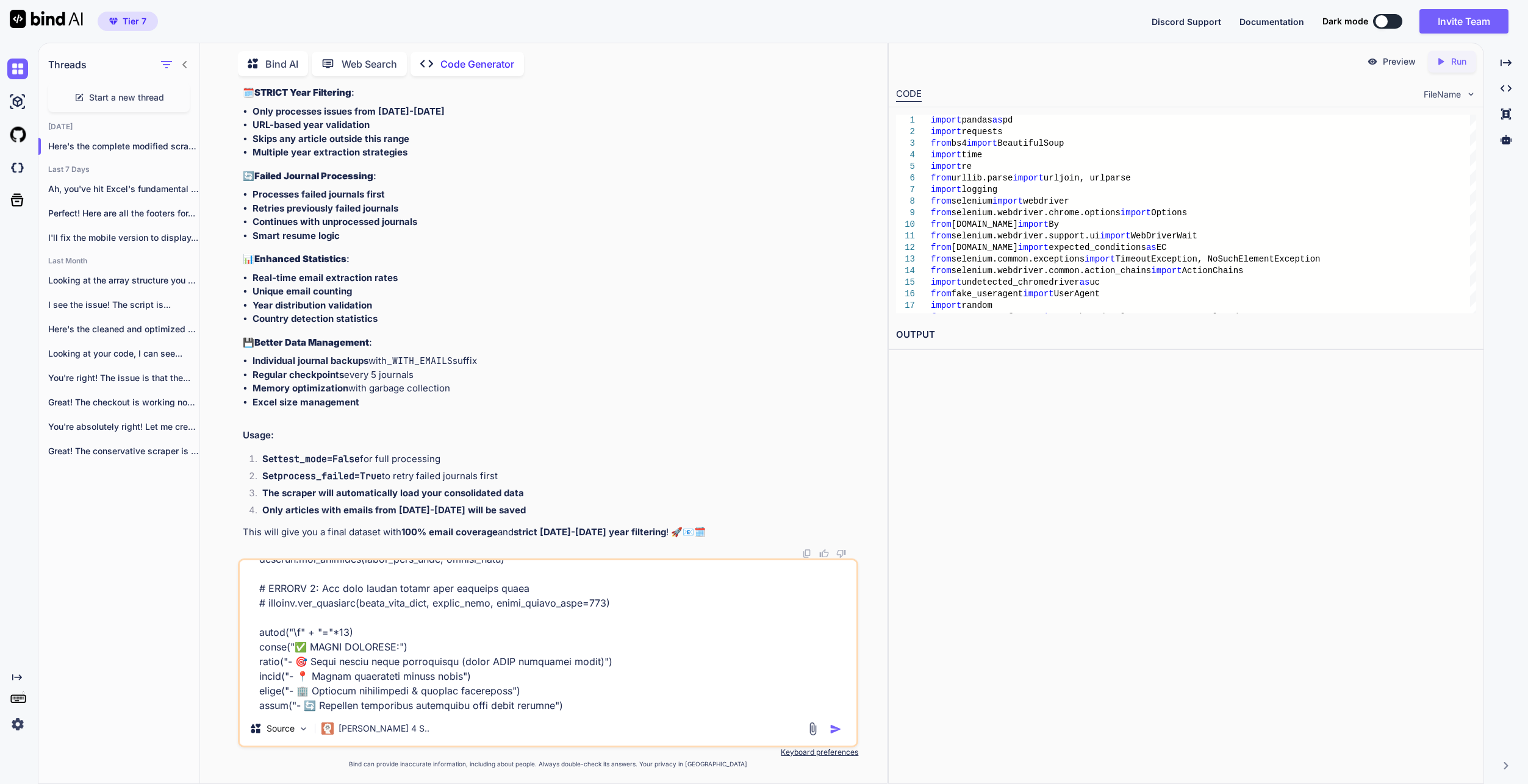
click at [394, 701] on textarea at bounding box center [548, 636] width 616 height 151
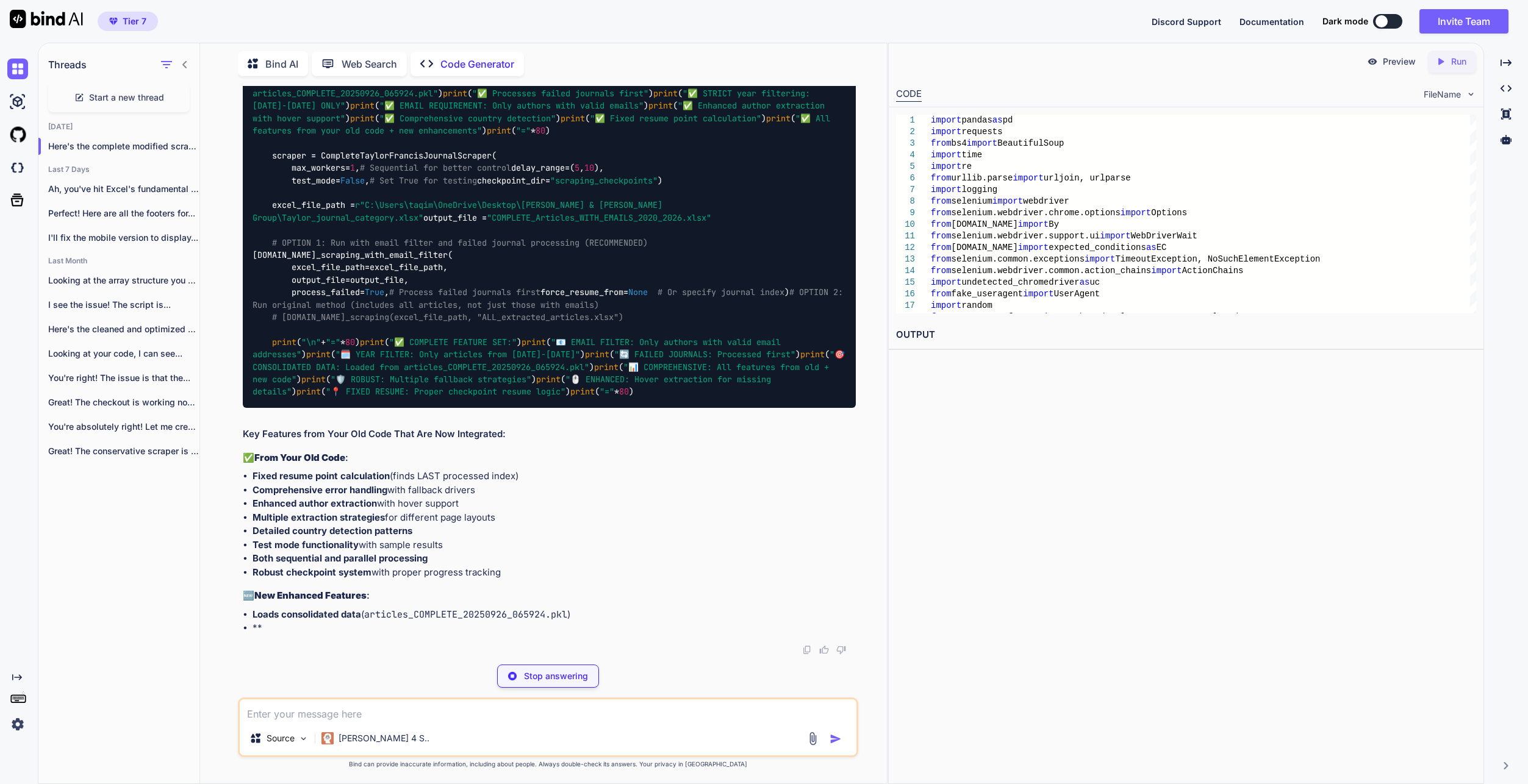
scroll to position [112693, 0]
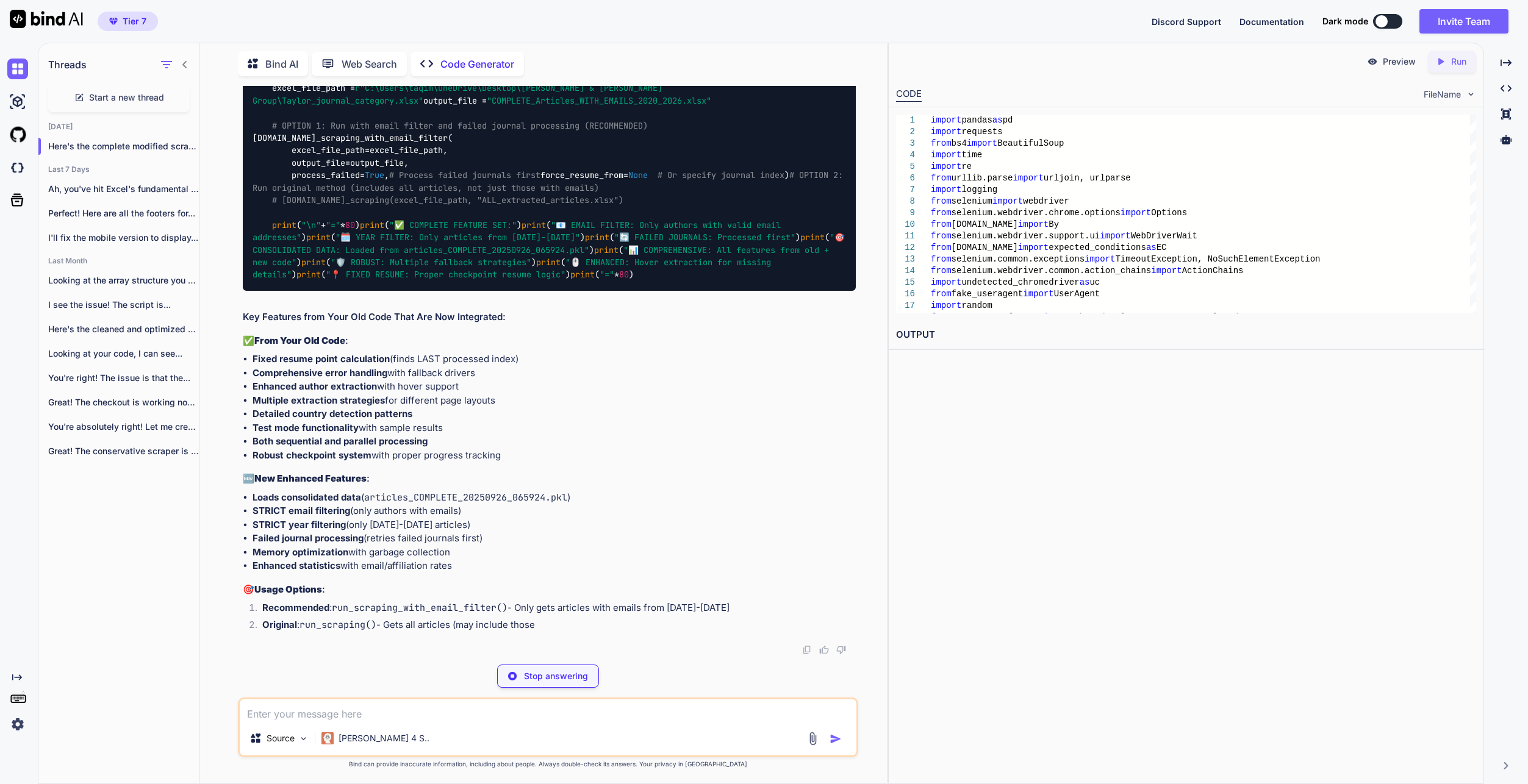
type textarea "x"
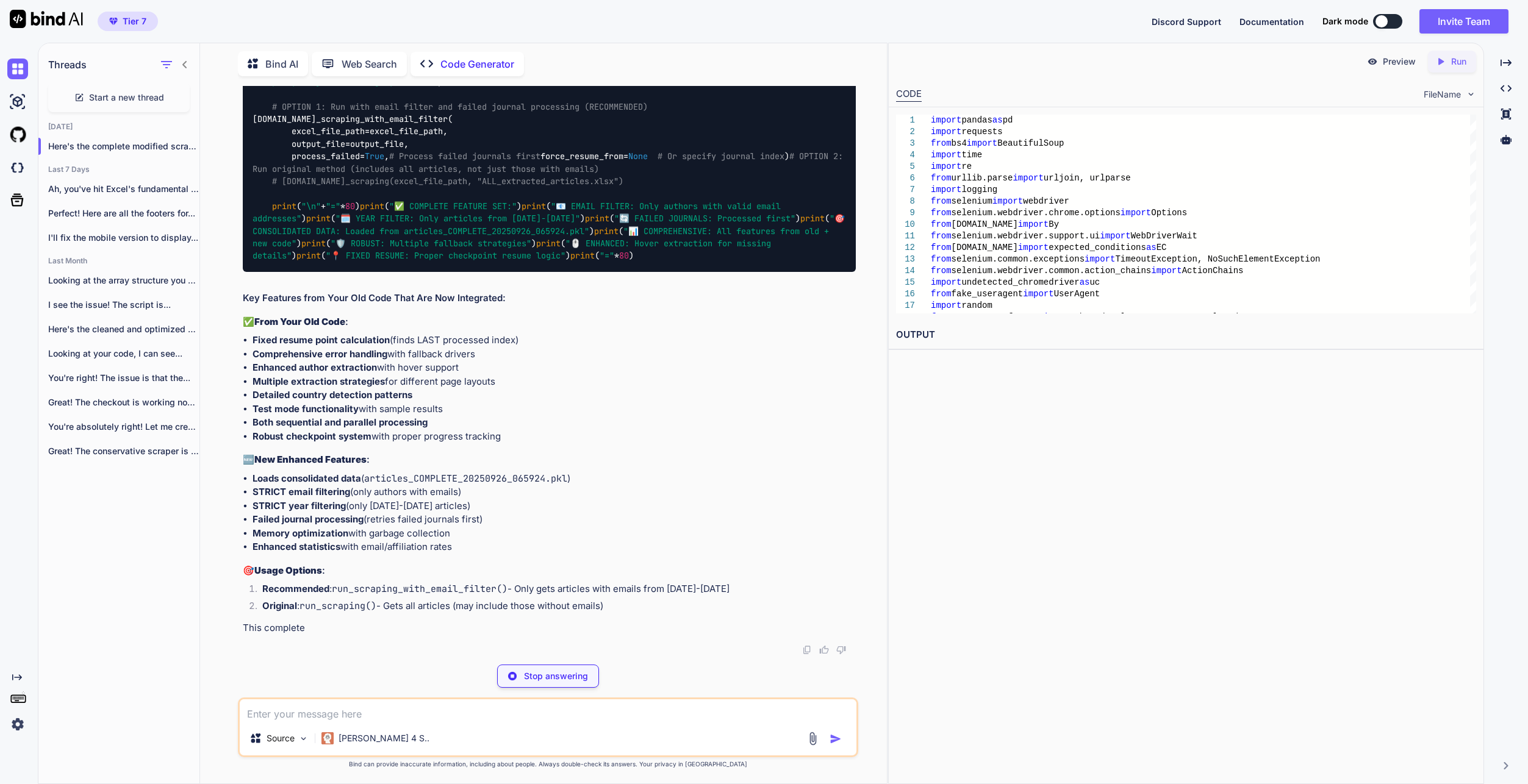
type textarea "y authors with valid email addresses") print("🗓️ YEAR FILTER: Only articles fro…"
type textarea "x"
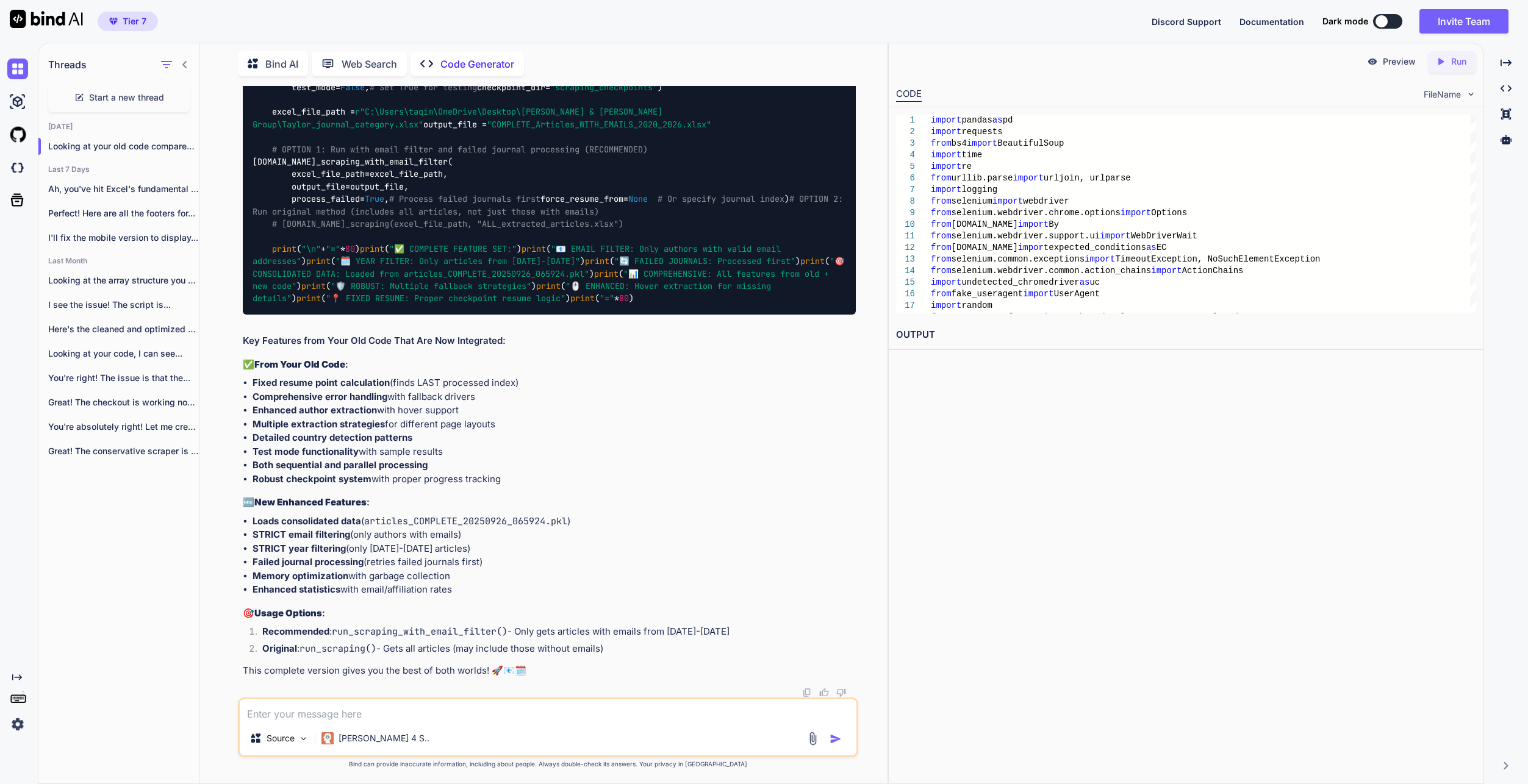
scroll to position [90932, 0]
drag, startPoint x: 828, startPoint y: 465, endPoint x: 991, endPoint y: 492, distance: 165.2
drag, startPoint x: 1131, startPoint y: 702, endPoint x: 47, endPoint y: 535, distance: 1096.8
click at [1131, 702] on div "Preview Created with Pixso. Run CODE FileName 1 2 3 4 5 6 7 8 9 10 11 12 13 14 …" at bounding box center [1186, 412] width 596 height 741
